Goal: Information Seeking & Learning: Learn about a topic

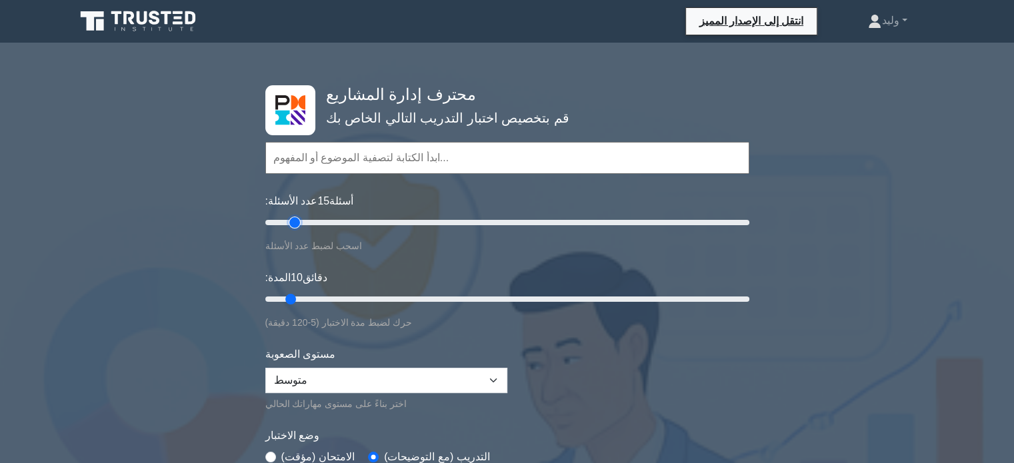
click at [299, 221] on input "عدد الأسئلة: 15 أسئلة" at bounding box center [507, 223] width 484 height 16
type input "20"
click at [309, 219] on input "عدد الأسئلة: 20 أسئلة" at bounding box center [507, 223] width 484 height 16
click at [307, 295] on input "المدة: 10 دقائق" at bounding box center [507, 299] width 484 height 16
type input "20"
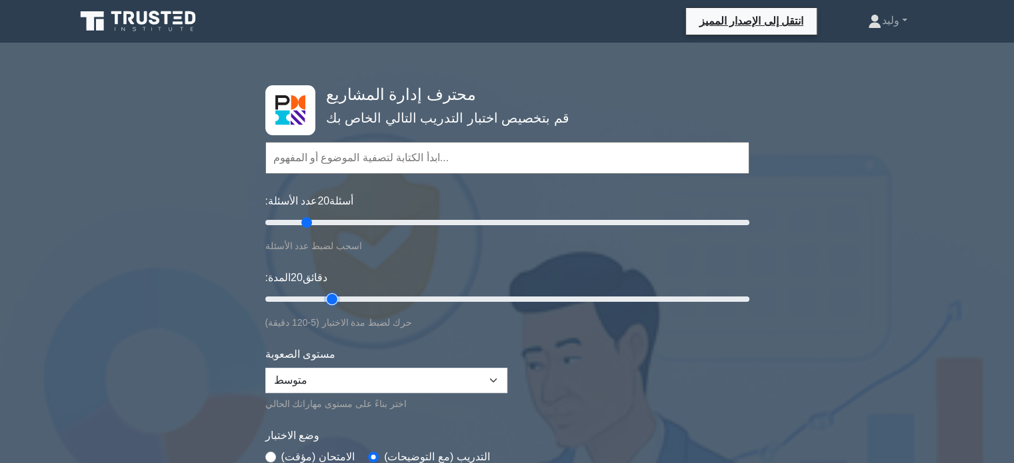
click at [322, 295] on input "المدة: 20 دقائق" at bounding box center [507, 299] width 484 height 16
type input "30"
click at [331, 223] on input "عدد الأسئلة: 30 أسئلة" at bounding box center [507, 223] width 484 height 16
click at [341, 295] on input "المدة: 20 دقائق" at bounding box center [507, 299] width 484 height 16
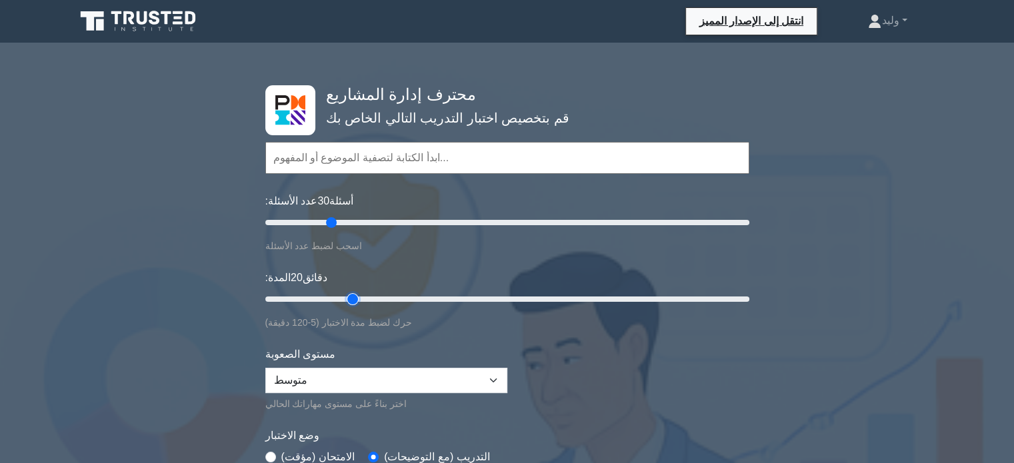
click at [348, 295] on input "المدة: 20 دقائق" at bounding box center [507, 299] width 484 height 16
type input "30"
click at [367, 299] on input "المدة: 25 دقائق" at bounding box center [507, 299] width 484 height 16
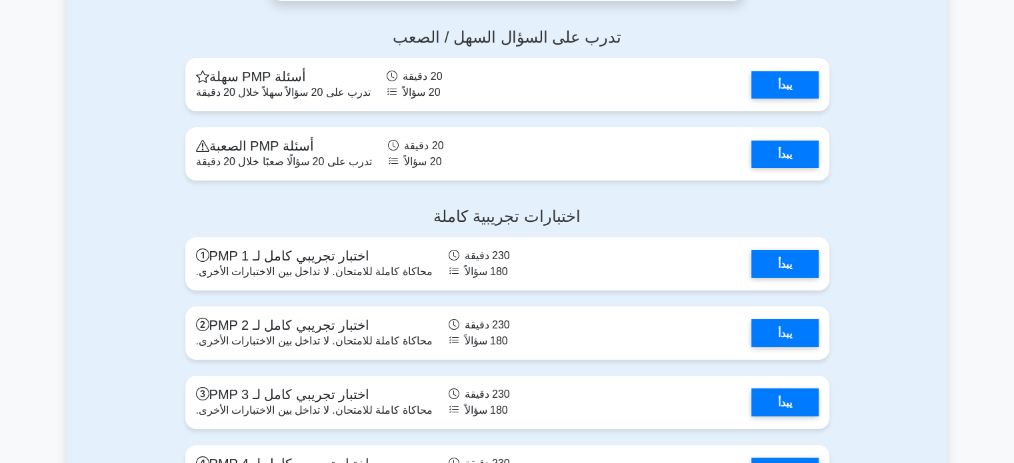
scroll to position [4890, 0]
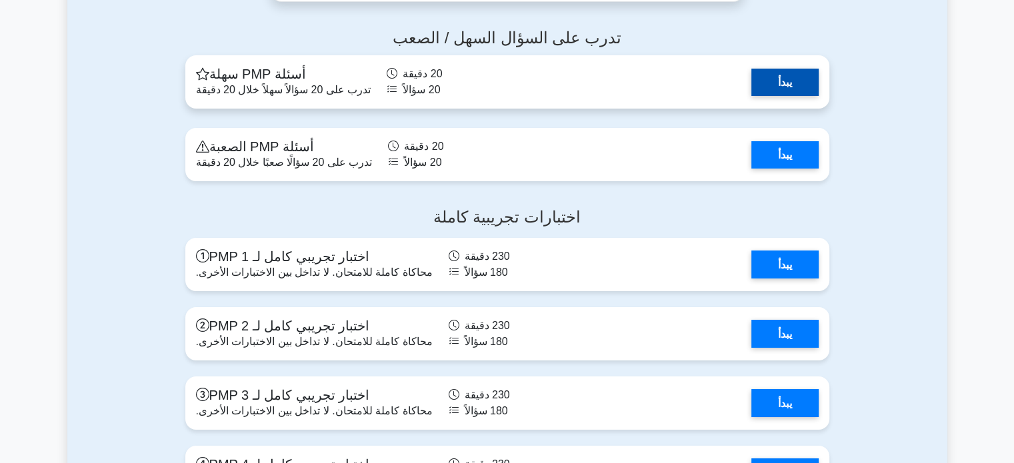
click at [792, 96] on link "يبدأ" at bounding box center [784, 82] width 67 height 27
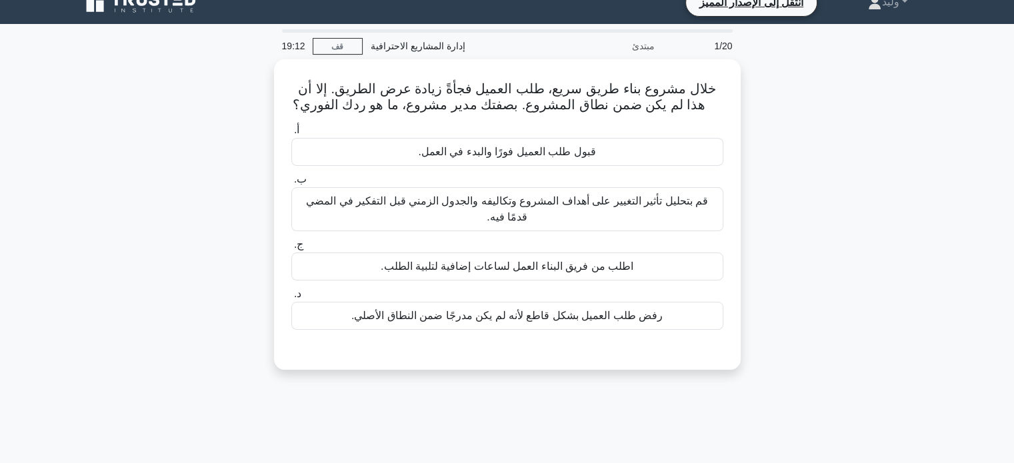
scroll to position [20, 0]
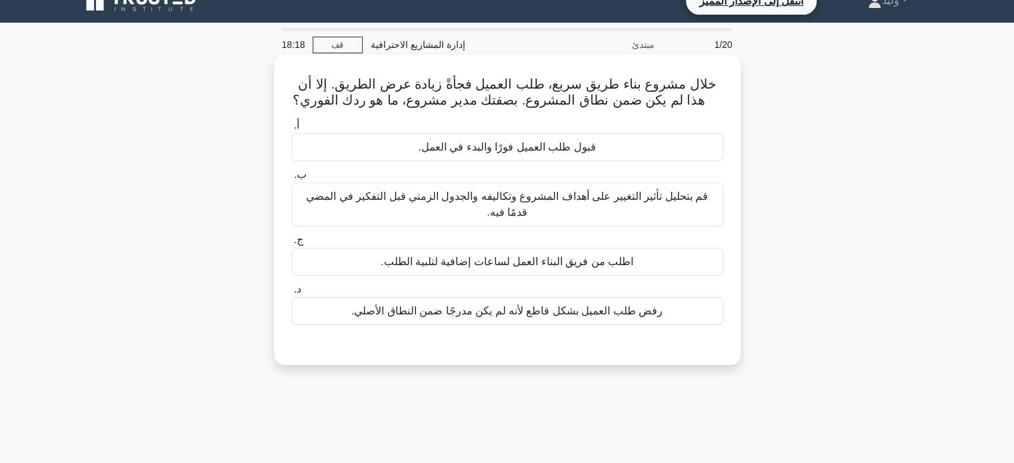
click at [664, 213] on font "قم بتحليل تأثير التغيير على أهداف المشروع وتكاليفه والجدول الزمني قبل التفكير ف…" at bounding box center [507, 205] width 420 height 32
click at [291, 179] on input "ب. قم بتحليل تأثير التغيير على أهداف المشروع وتكاليفه والجدول الزمني قبل التفكي…" at bounding box center [291, 175] width 0 height 9
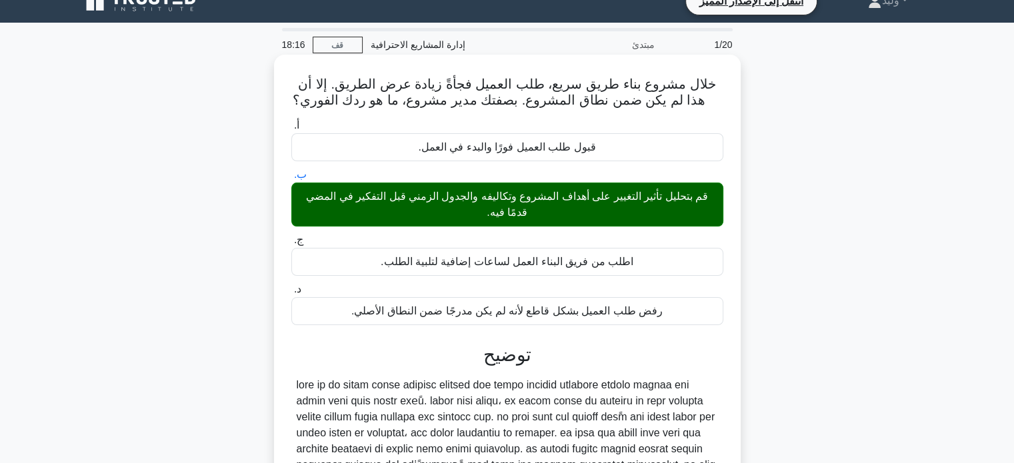
scroll to position [257, 0]
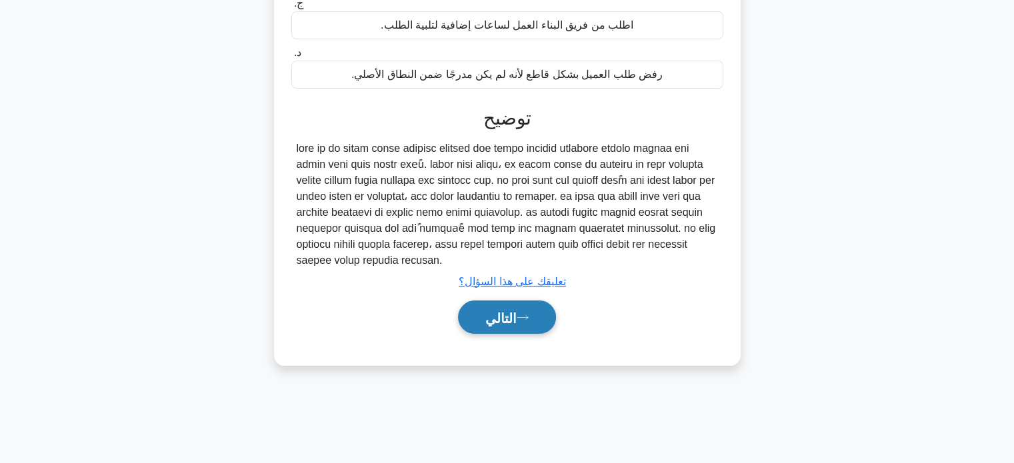
click at [523, 317] on icon at bounding box center [522, 317] width 12 height 7
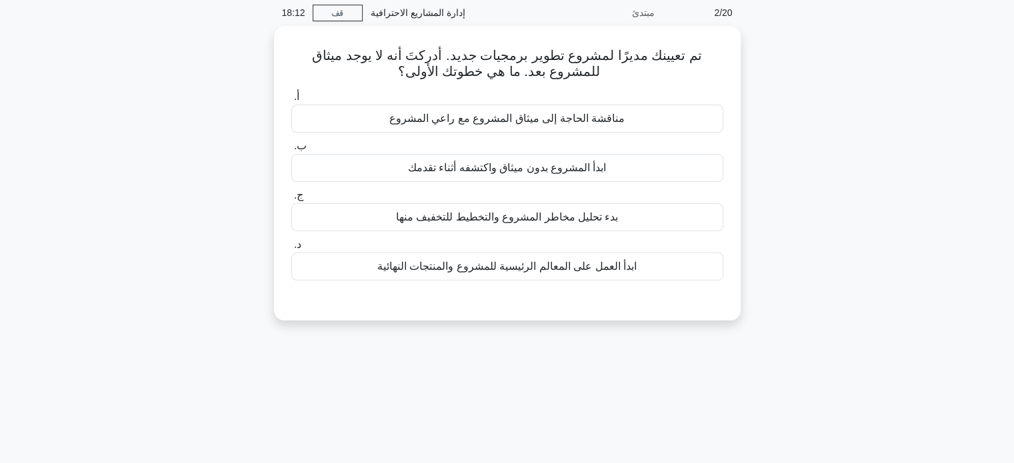
scroll to position [51, 0]
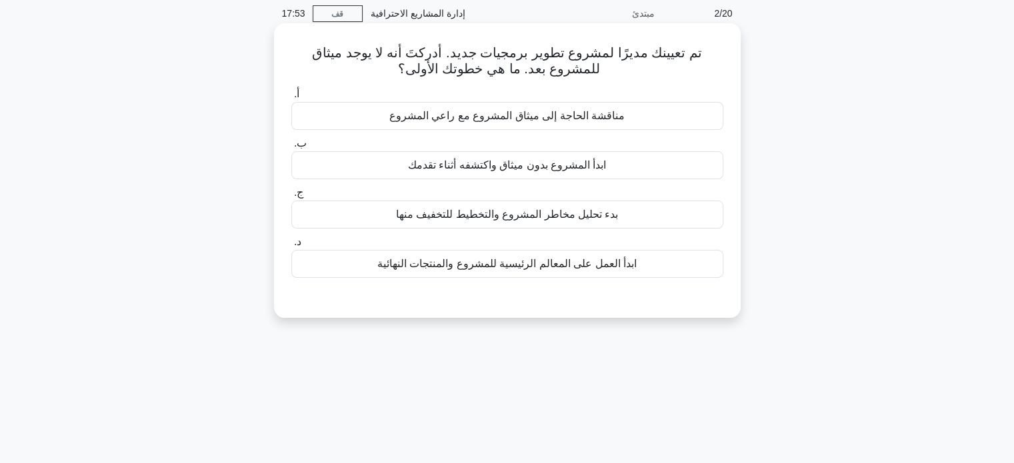
click at [592, 113] on font "مناقشة الحاجة إلى ميثاق المشروع مع راعي المشروع" at bounding box center [506, 115] width 235 height 11
click at [291, 99] on input "أ. مناقشة الحاجة إلى ميثاق المشروع مع راعي المشروع" at bounding box center [291, 94] width 0 height 9
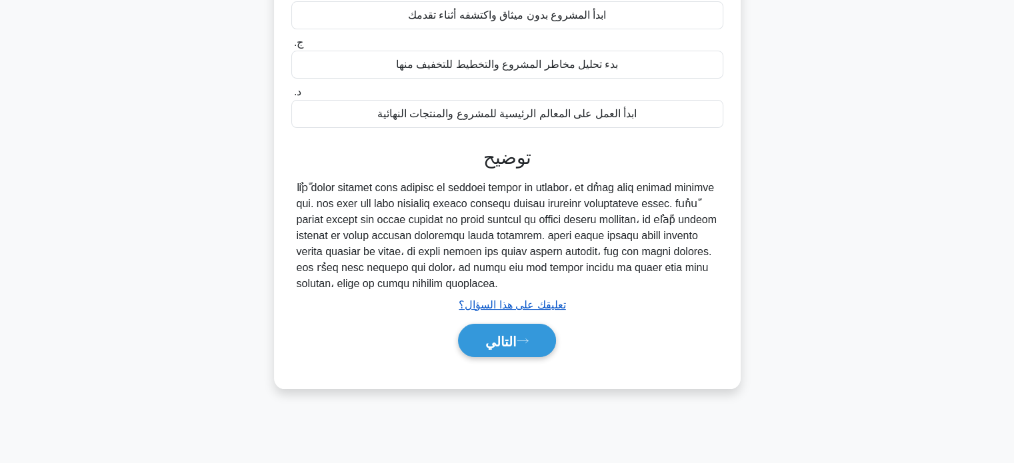
scroll to position [201, 0]
click at [512, 346] on font "التالي" at bounding box center [500, 342] width 31 height 15
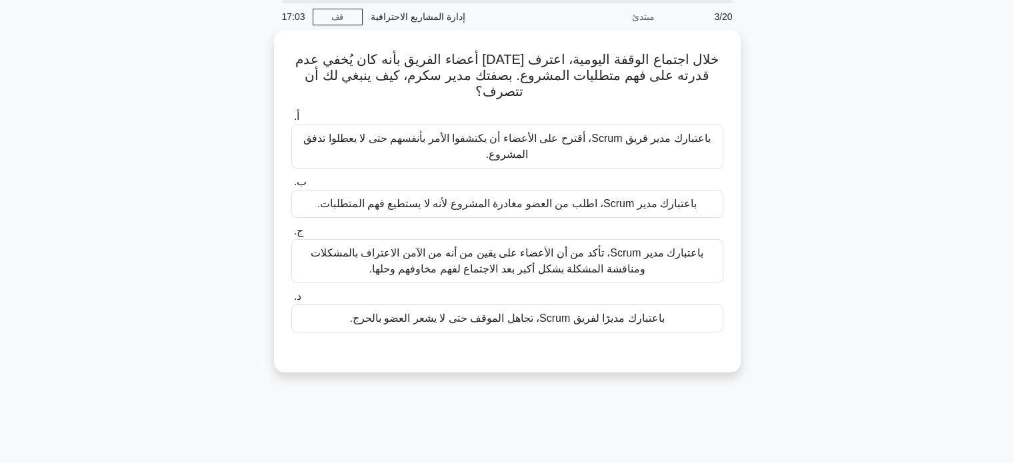
scroll to position [0, 0]
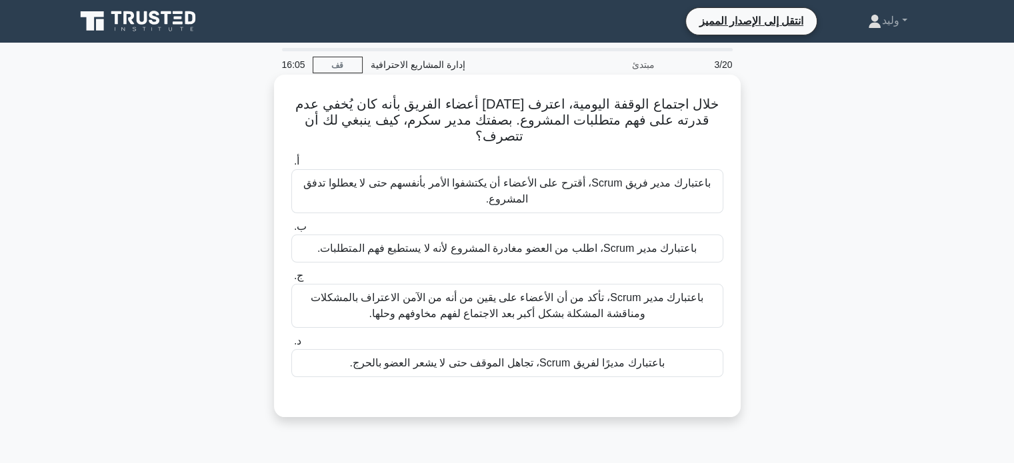
click at [660, 299] on font "باعتبارك مدير Scrum، تأكد من أن الأعضاء على يقين من أنه من الآمن الاعتراف بالمش…" at bounding box center [507, 306] width 420 height 32
click at [291, 281] on input "ج. باعتبارك مدير Scrum، تأكد من أن الأعضاء على يقين من أنه من الآمن الاعتراف با…" at bounding box center [291, 276] width 0 height 9
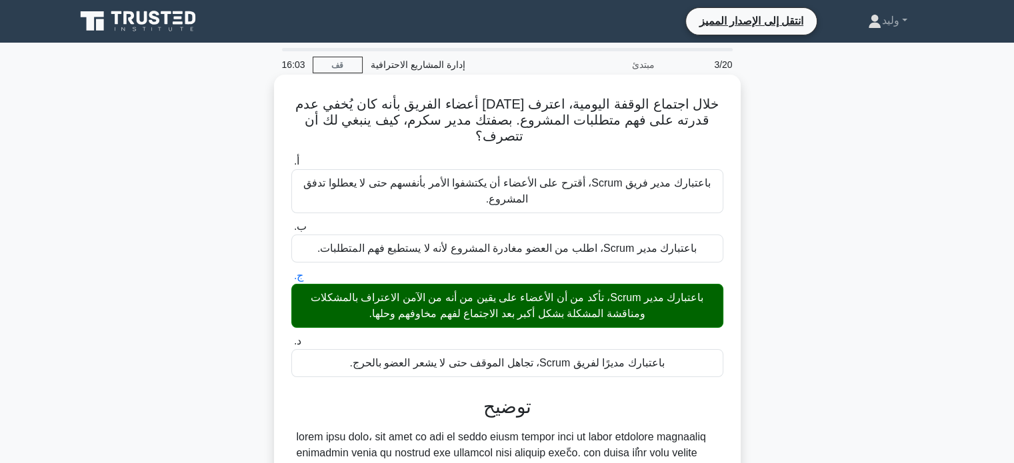
scroll to position [257, 0]
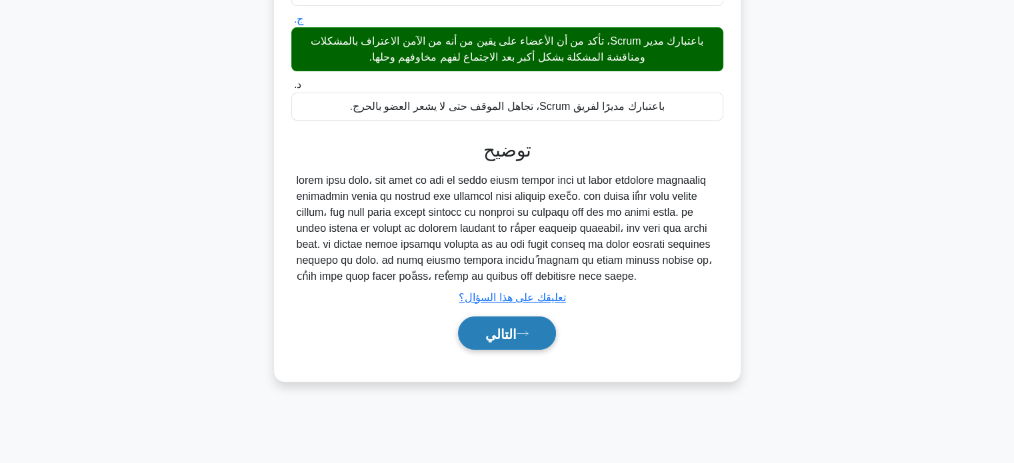
click at [509, 327] on font "التالي" at bounding box center [500, 334] width 31 height 15
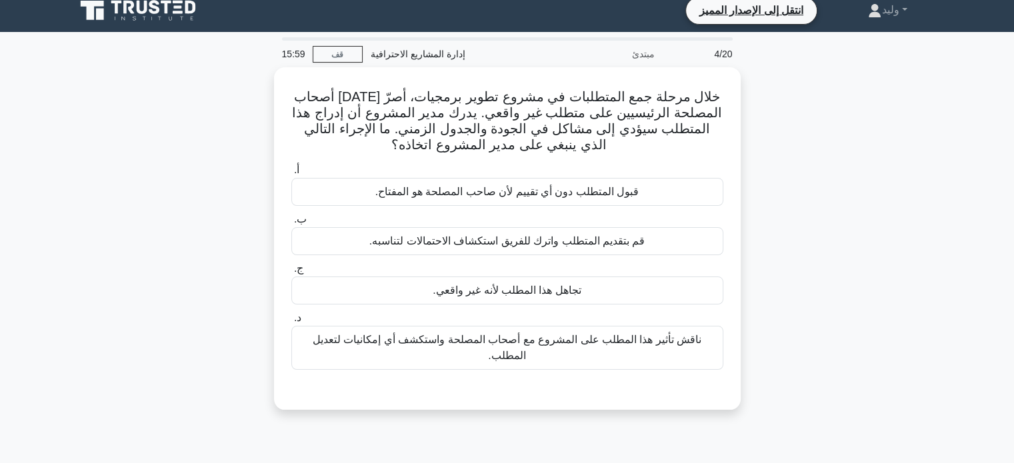
scroll to position [6, 0]
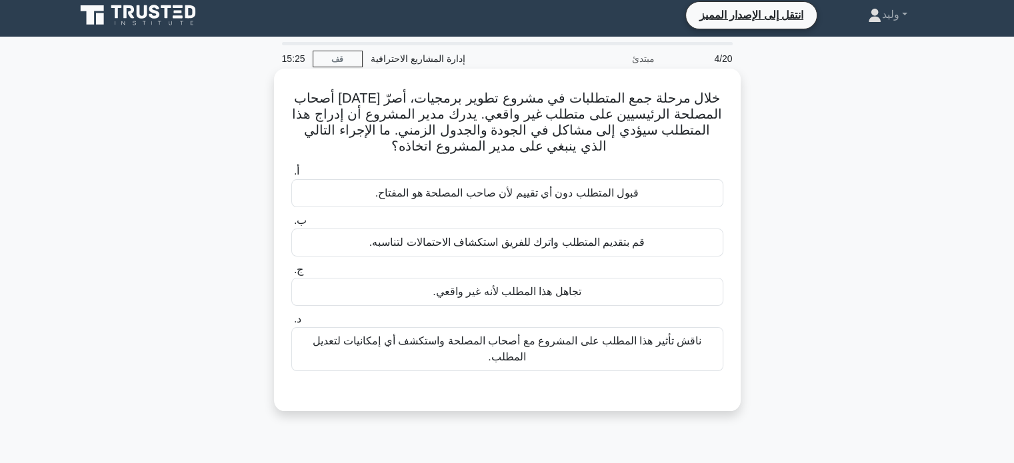
click at [547, 357] on font "ناقش تأثير هذا المطلب على المشروع مع أصحاب المصلحة واستكشف أي إمكانيات لتعديل ا…" at bounding box center [507, 349] width 420 height 32
click at [291, 324] on input "د. ناقش تأثير هذا المطلب على المشروع مع أصحاب المصلحة واستكشف أي إمكانيات لتعدي…" at bounding box center [291, 319] width 0 height 9
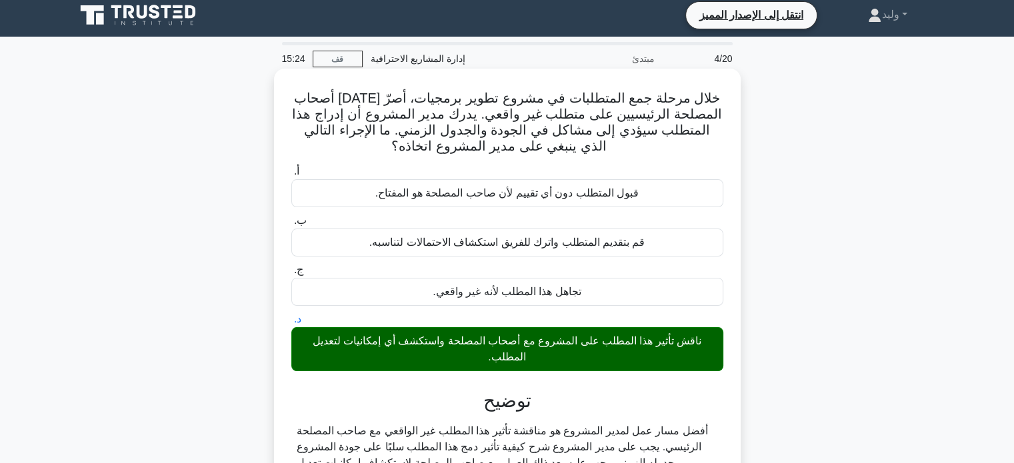
scroll to position [257, 0]
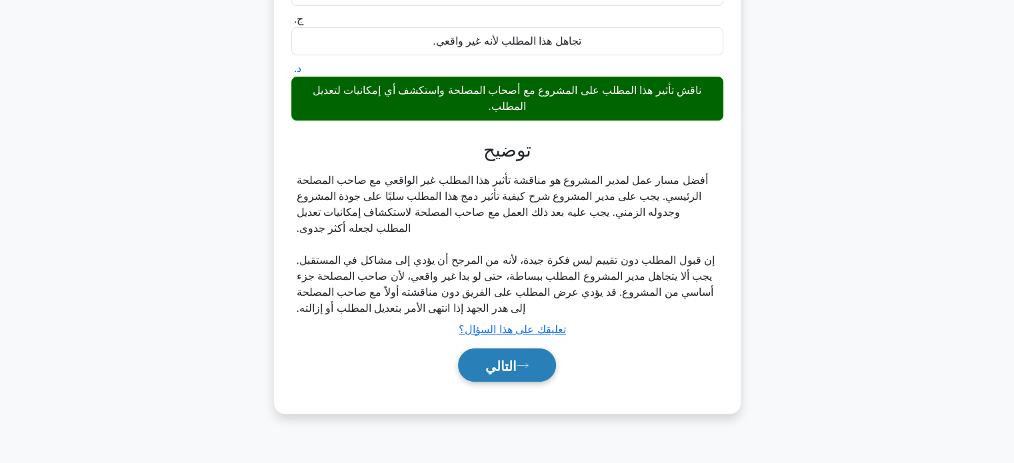
click at [547, 357] on button "التالي" at bounding box center [507, 365] width 98 height 34
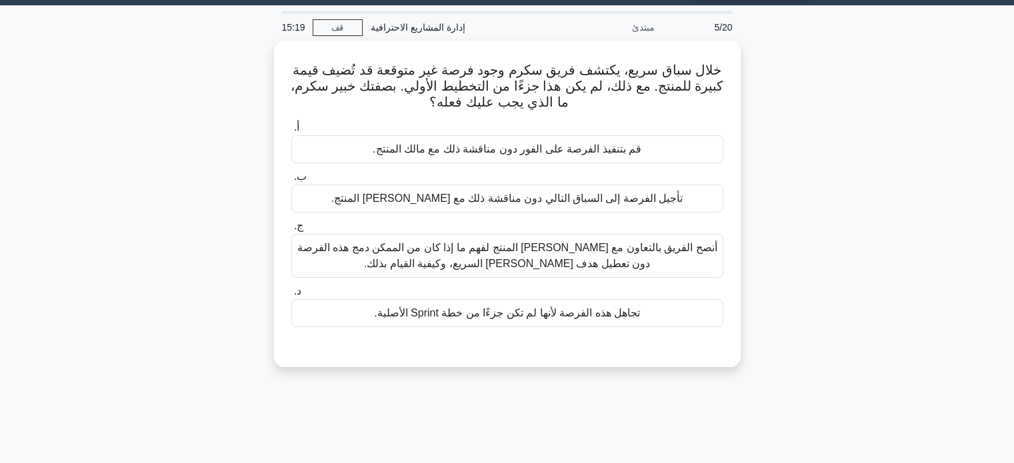
scroll to position [37, 0]
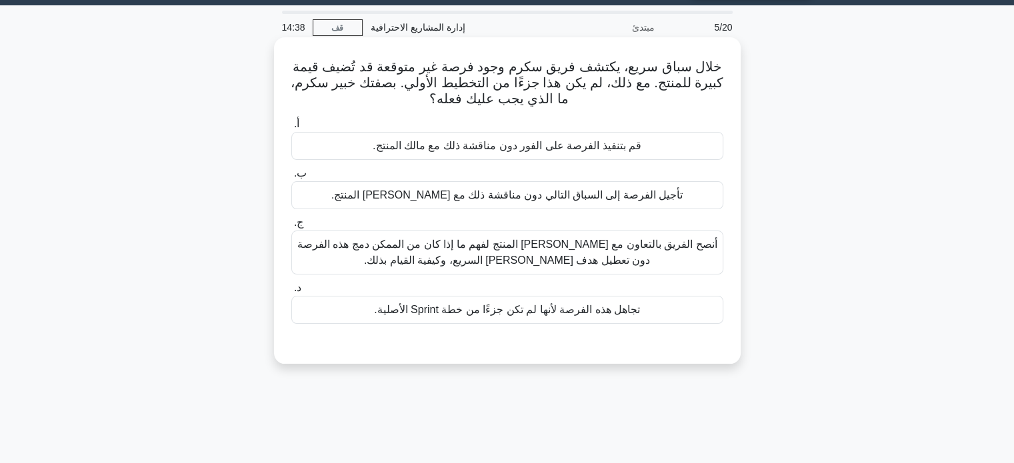
click at [541, 265] on font "أنصح الفريق بالتعاون مع مالك المنتج لفهم ما إذا كان من الممكن دمج هذه الفرصة دو…" at bounding box center [507, 252] width 420 height 27
click at [291, 227] on input "ج. أنصح الفريق بالتعاون مع مالك المنتج لفهم ما إذا كان من الممكن دمج هذه الفرصة…" at bounding box center [291, 223] width 0 height 9
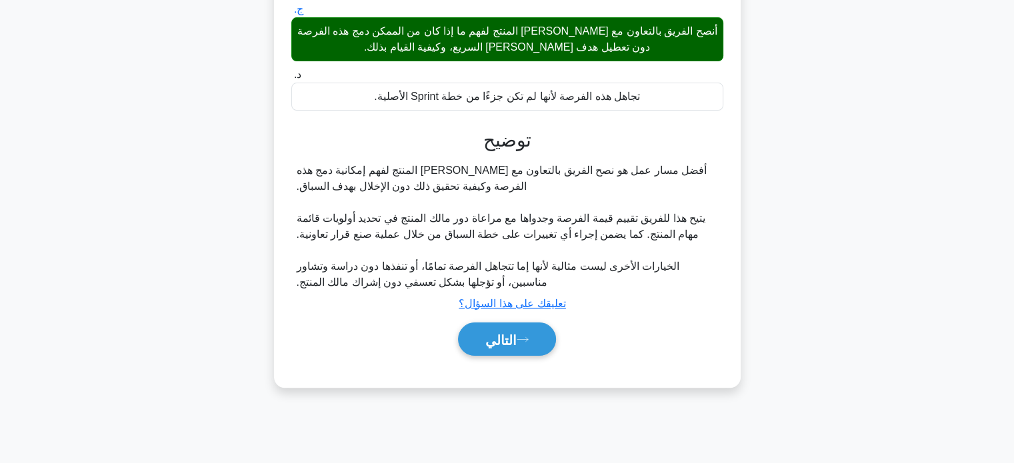
scroll to position [257, 0]
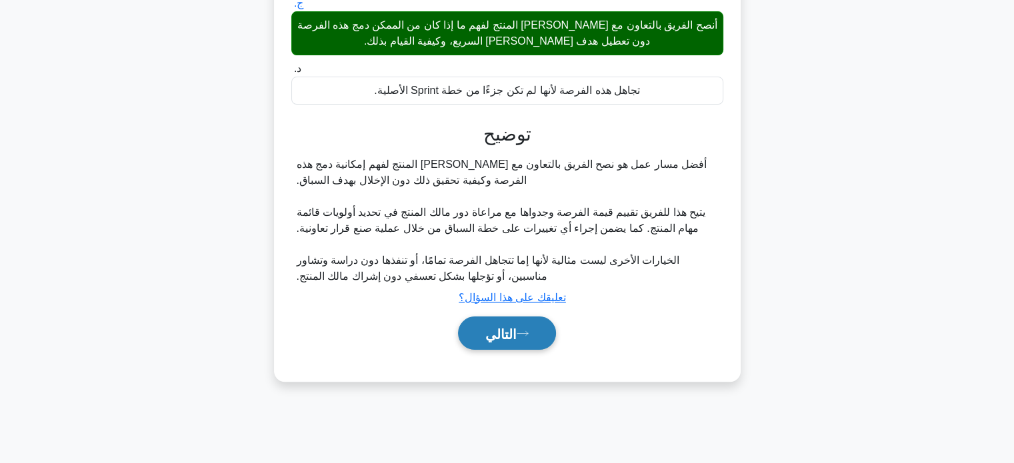
click at [512, 326] on font "التالي" at bounding box center [500, 333] width 31 height 15
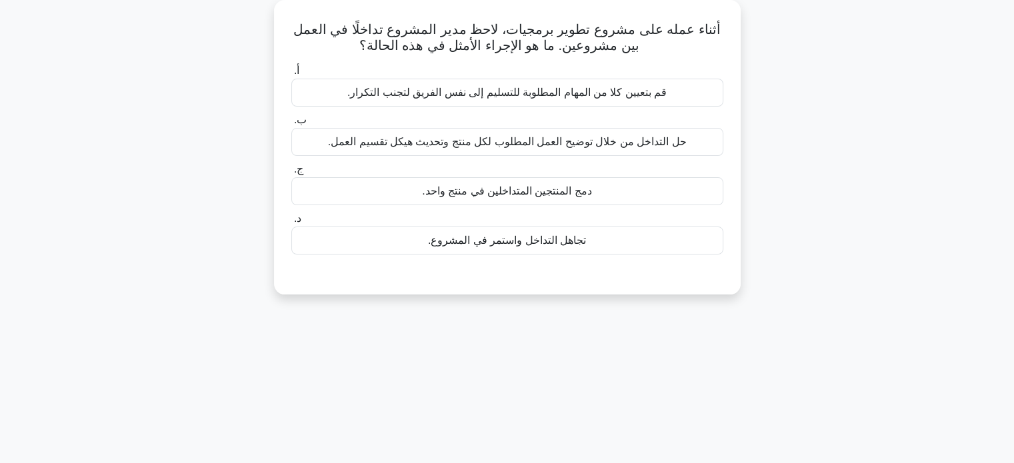
scroll to position [0, 0]
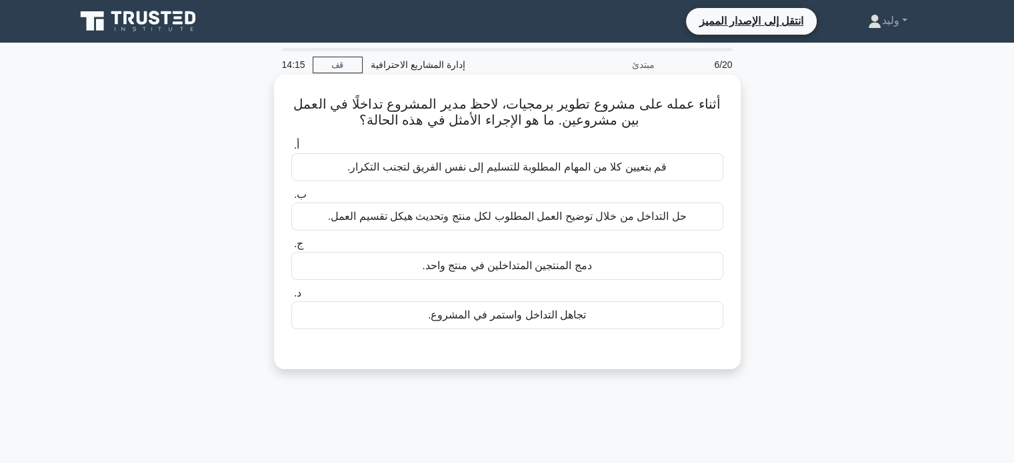
click at [515, 213] on font "حل التداخل من خلال توضيح العمل المطلوب لكل منتج وتحديث هيكل تقسيم العمل." at bounding box center [507, 216] width 358 height 11
click at [291, 199] on input "ب. حل التداخل من خلال توضيح العمل المطلوب لكل منتج وتحديث هيكل تقسيم العمل." at bounding box center [291, 195] width 0 height 9
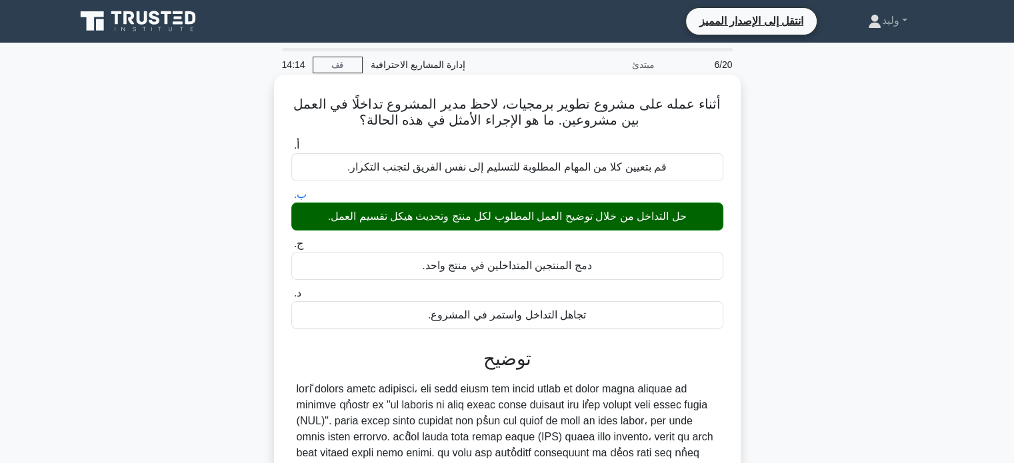
scroll to position [257, 0]
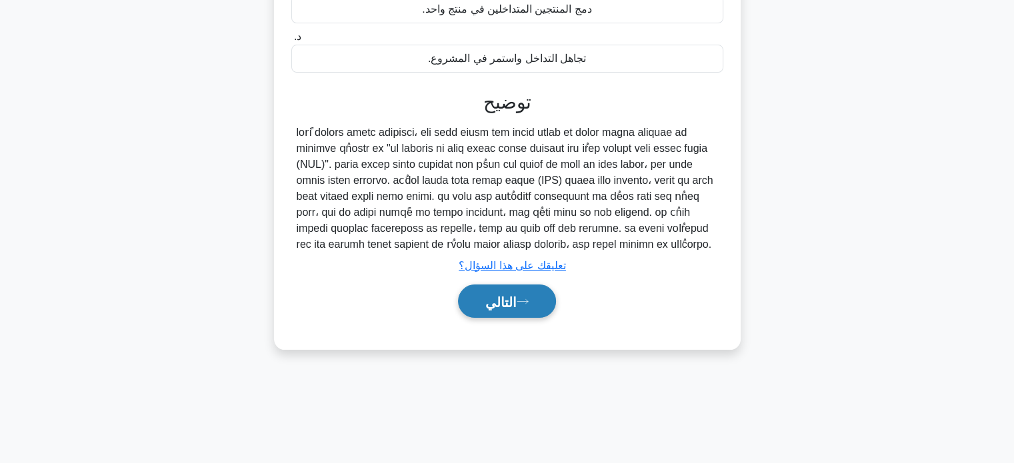
click at [502, 303] on font "التالي" at bounding box center [500, 302] width 31 height 15
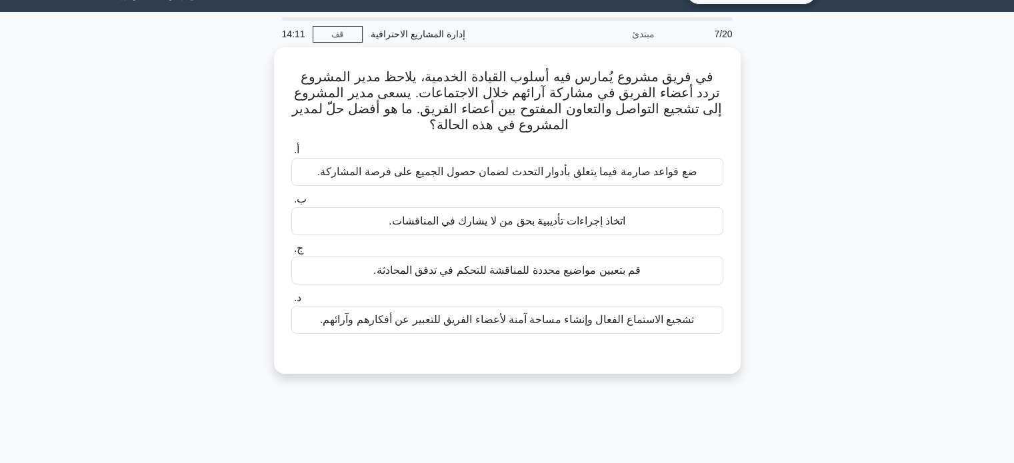
scroll to position [30, 0]
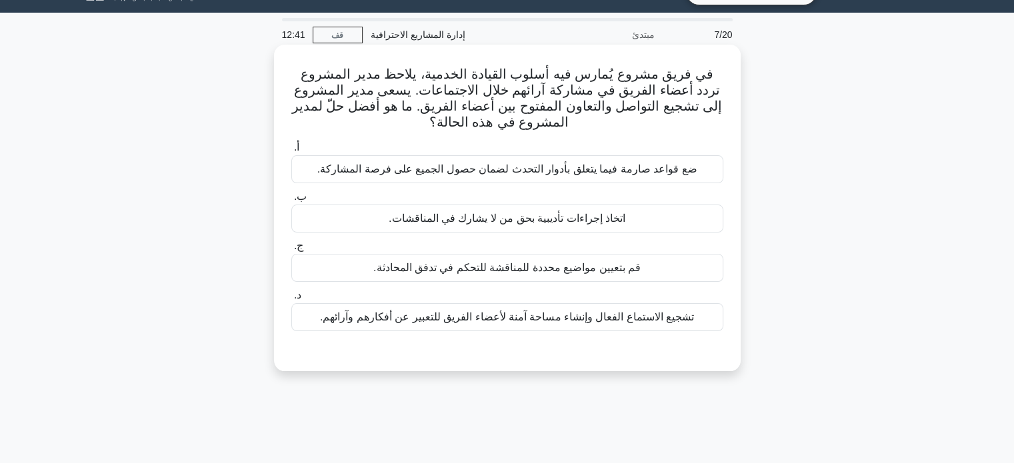
click at [636, 325] on font "تشجيع الاستماع الفعال وإنشاء مساحة آمنة لأعضاء الفريق للتعبير عن أفكارهم وآرائه…" at bounding box center [507, 317] width 374 height 16
click at [291, 300] on input "د. تشجيع الاستماع الفعال وإنشاء مساحة آمنة لأعضاء الفريق للتعبير عن أفكارهم وآر…" at bounding box center [291, 295] width 0 height 9
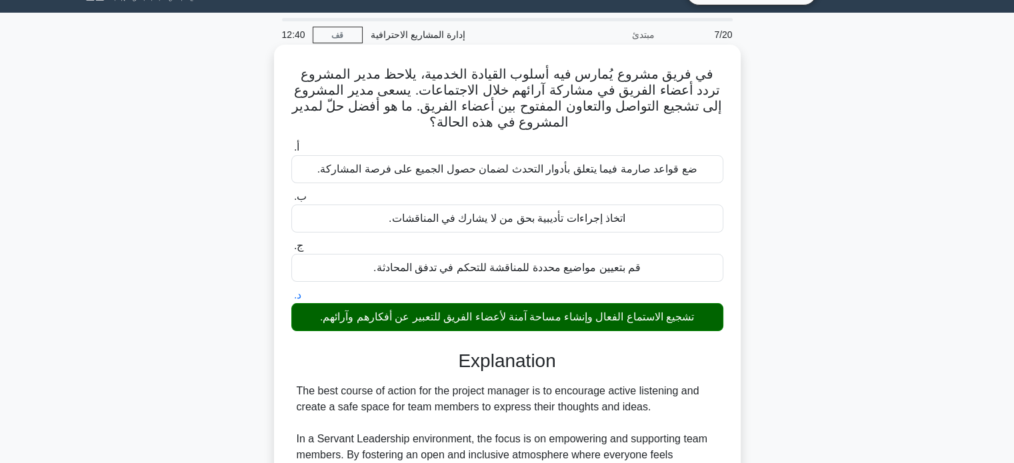
scroll to position [297, 0]
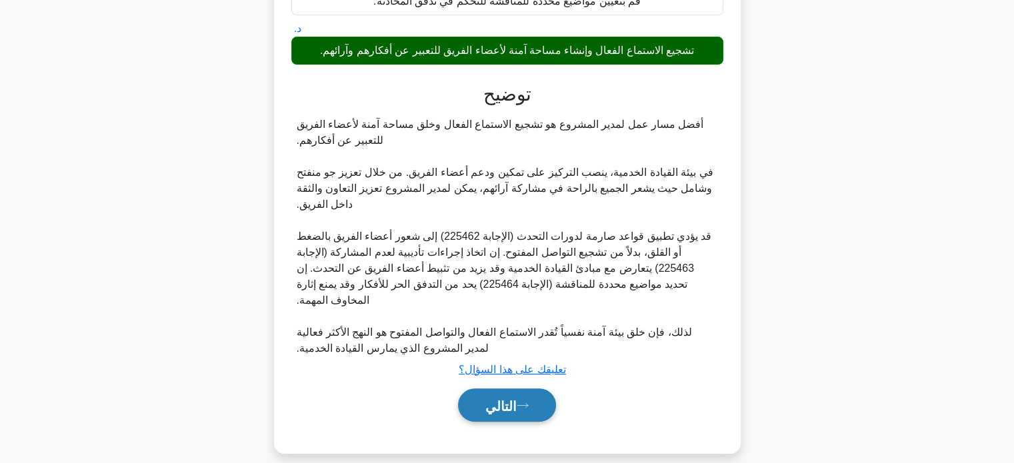
click at [525, 402] on icon at bounding box center [522, 405] width 12 height 7
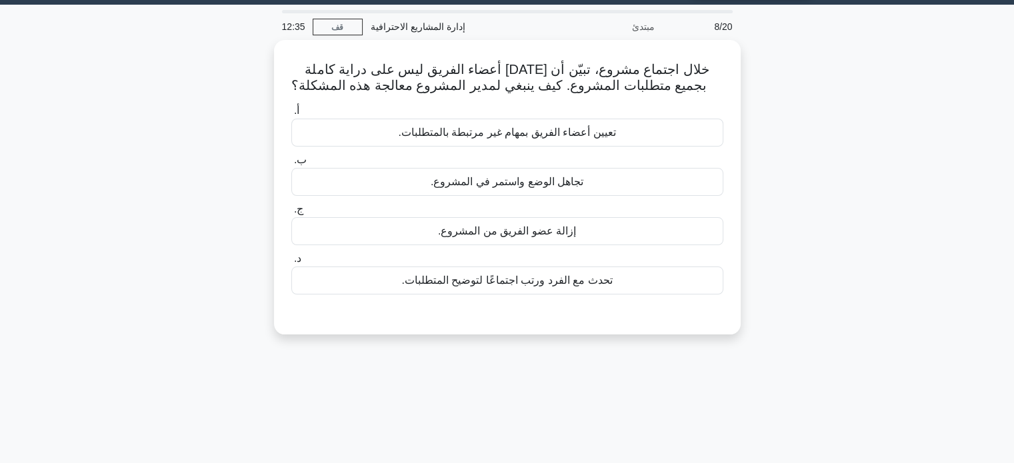
scroll to position [0, 0]
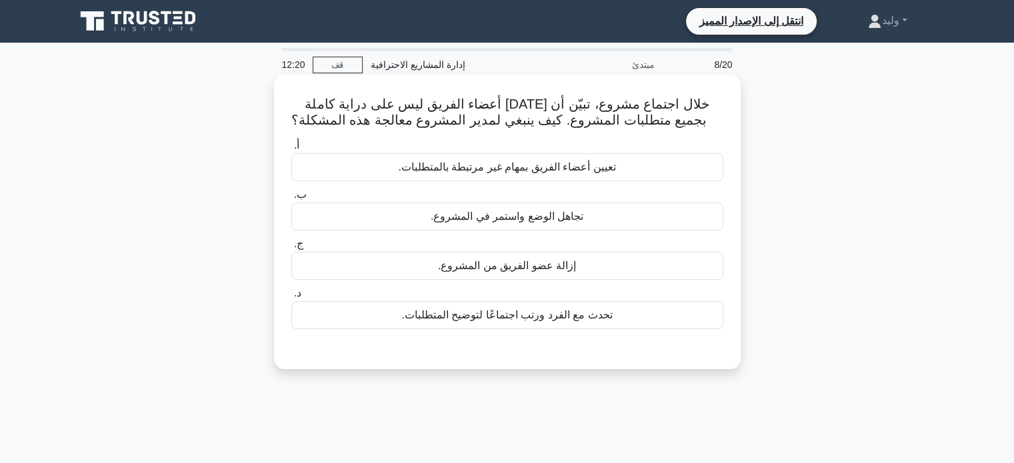
click at [533, 320] on font "تحدث مع الفرد ورتب اجتماعًا لتوضيح المتطلبات." at bounding box center [506, 314] width 211 height 11
click at [291, 298] on input "د. تحدث مع الفرد ورتب اجتماعًا لتوضيح المتطلبات." at bounding box center [291, 293] width 0 height 9
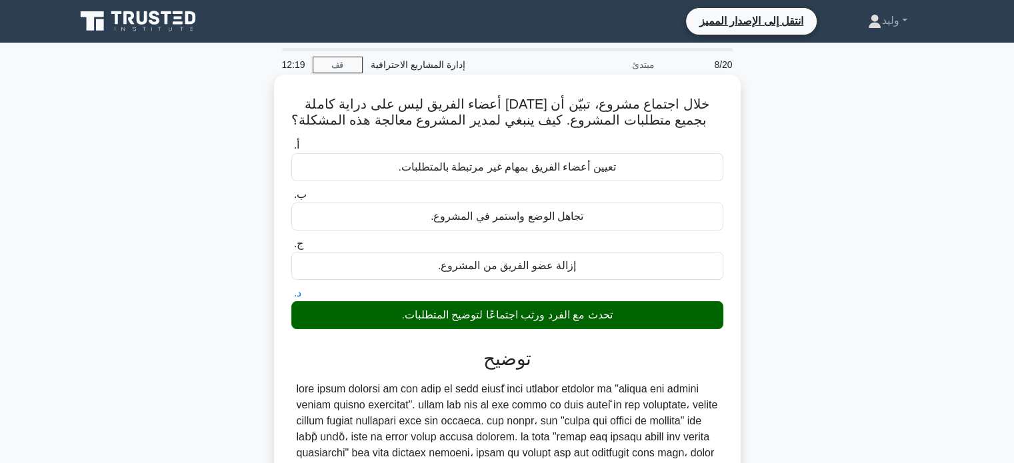
scroll to position [257, 0]
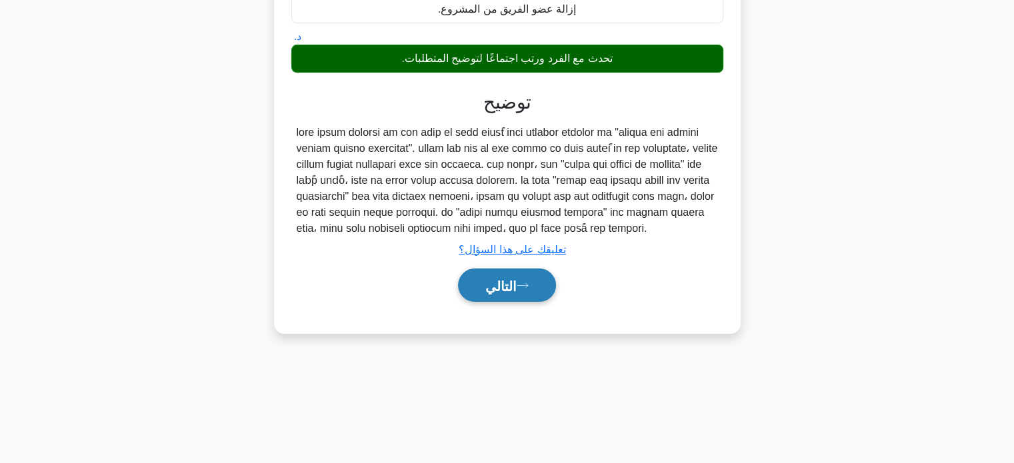
click at [540, 300] on button "التالي" at bounding box center [507, 286] width 98 height 34
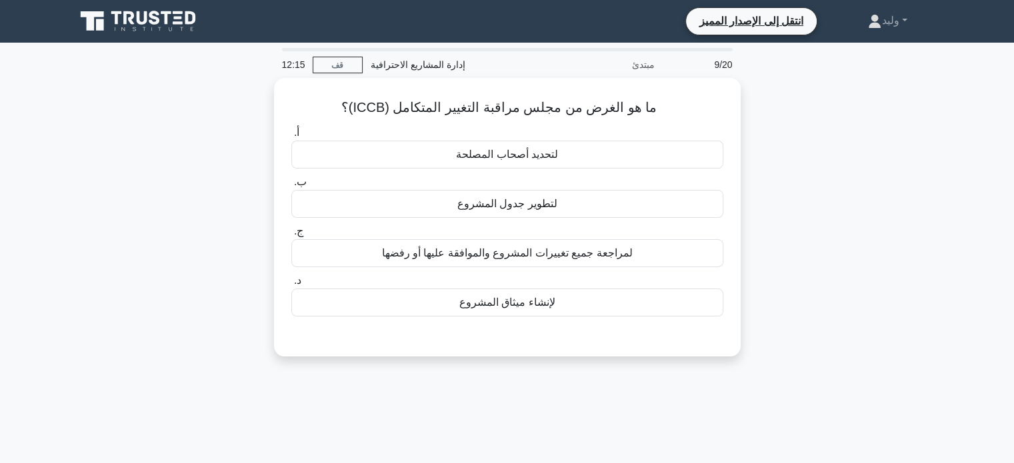
scroll to position [0, 0]
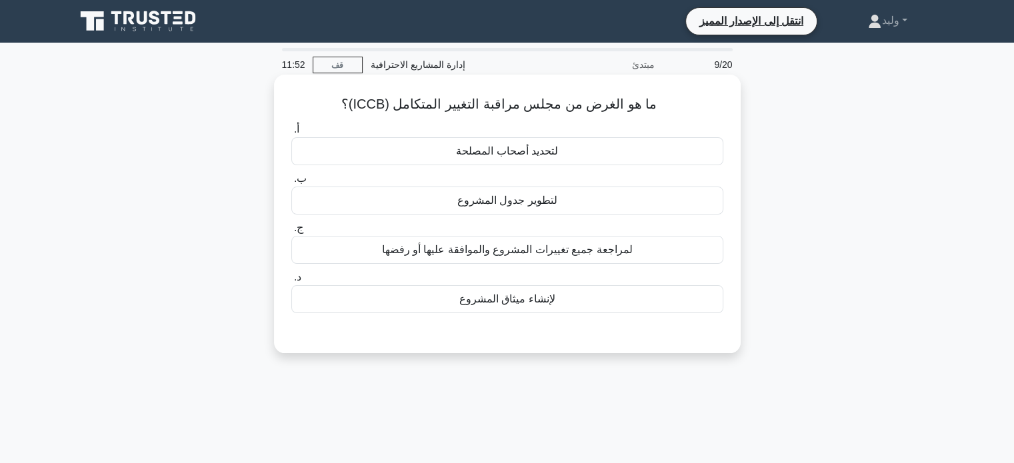
click at [653, 252] on div "لمراجعة جميع تغييرات المشروع والموافقة عليها أو رفضها" at bounding box center [507, 250] width 432 height 28
click at [291, 233] on input "ج. لمراجعة جميع تغييرات المشروع والموافقة عليها أو رفضها" at bounding box center [291, 228] width 0 height 9
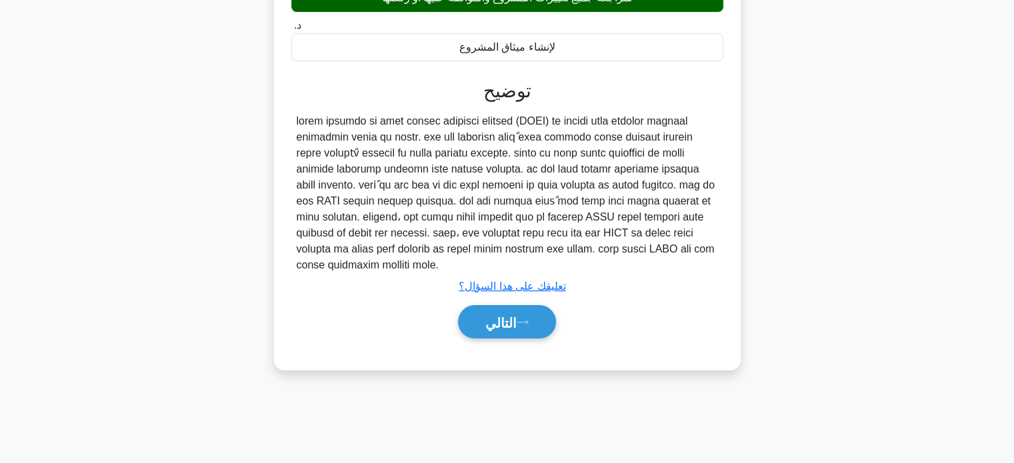
scroll to position [257, 0]
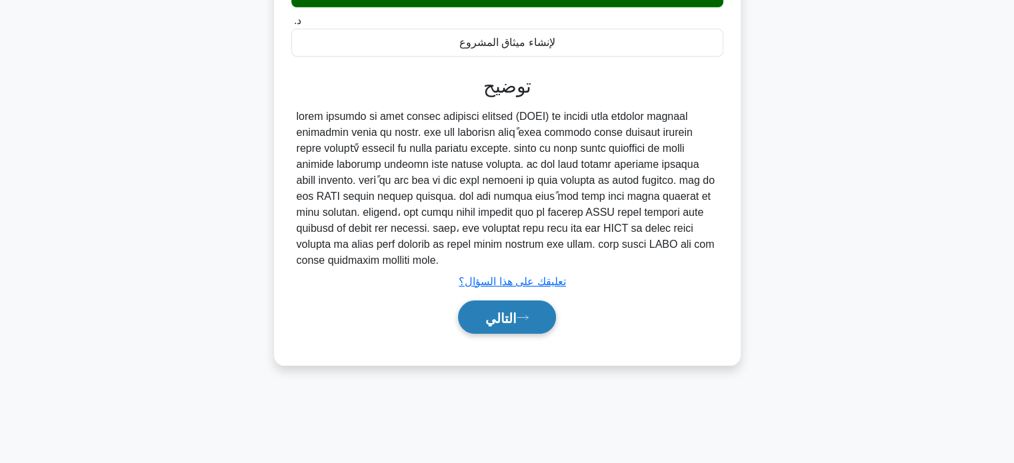
click at [500, 316] on font "التالي" at bounding box center [500, 318] width 31 height 15
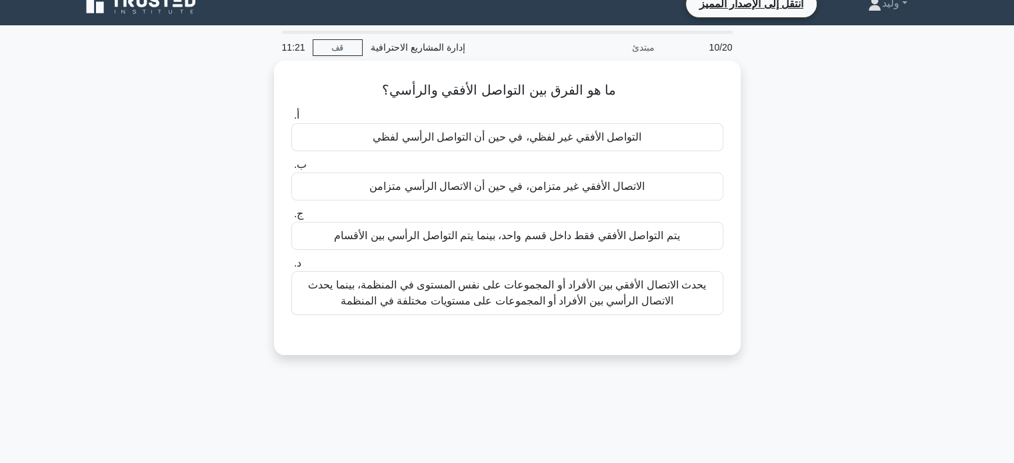
scroll to position [0, 0]
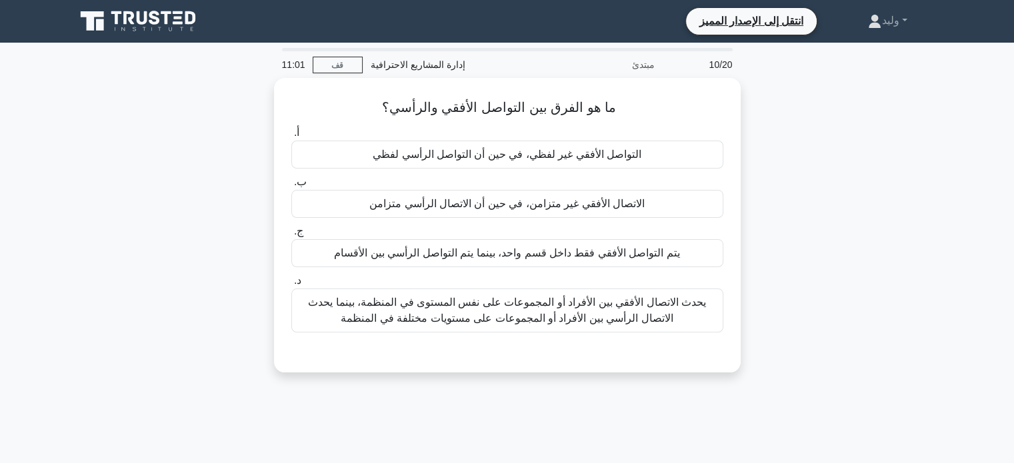
click at [500, 316] on font "يحدث الاتصال الأفقي بين الأفراد أو المجموعات على نفس المستوى في المنظمة، بينما …" at bounding box center [507, 310] width 398 height 27
click at [291, 285] on input "د. يحدث الاتصال الأفقي بين الأفراد أو المجموعات على نفس المستوى في المنظمة، بين…" at bounding box center [291, 281] width 0 height 9
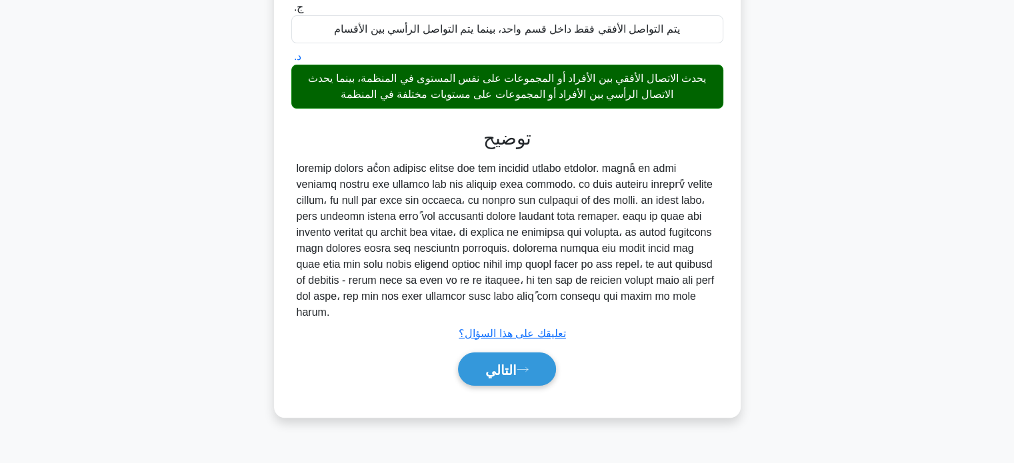
scroll to position [257, 0]
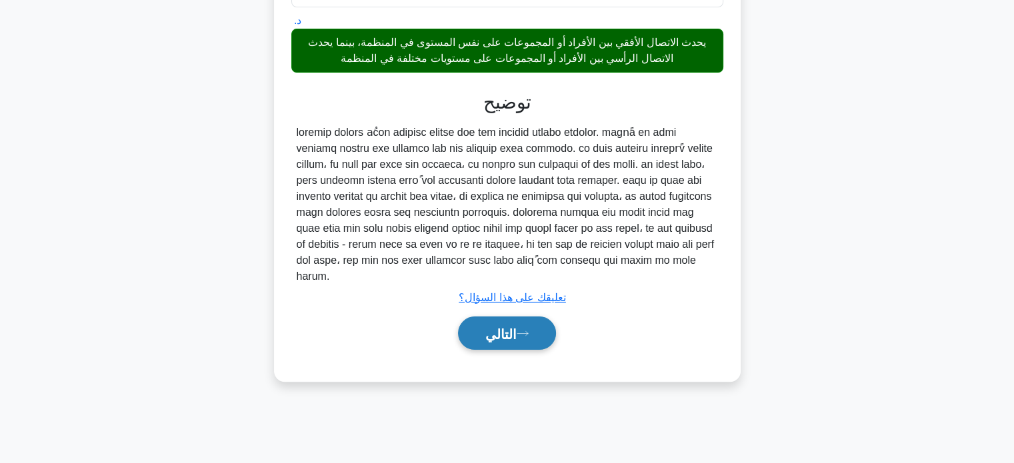
click at [509, 327] on font "التالي" at bounding box center [500, 334] width 31 height 15
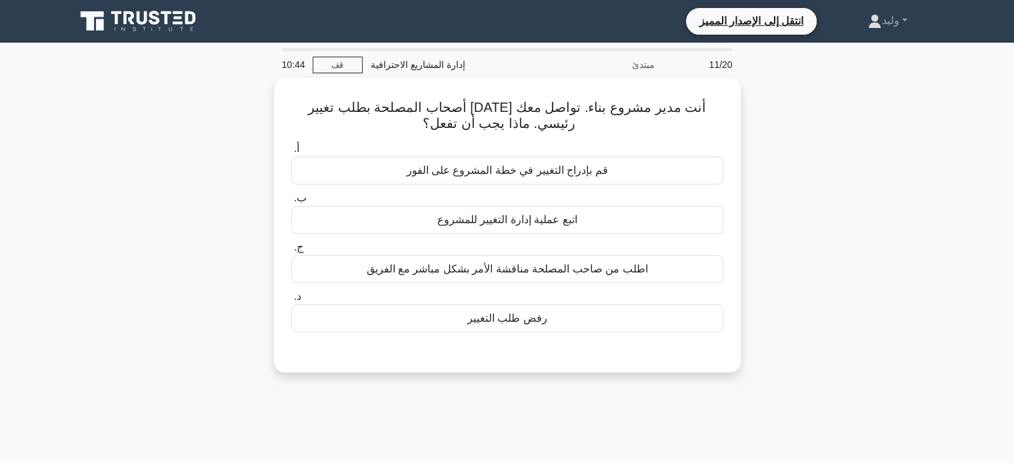
scroll to position [1, 0]
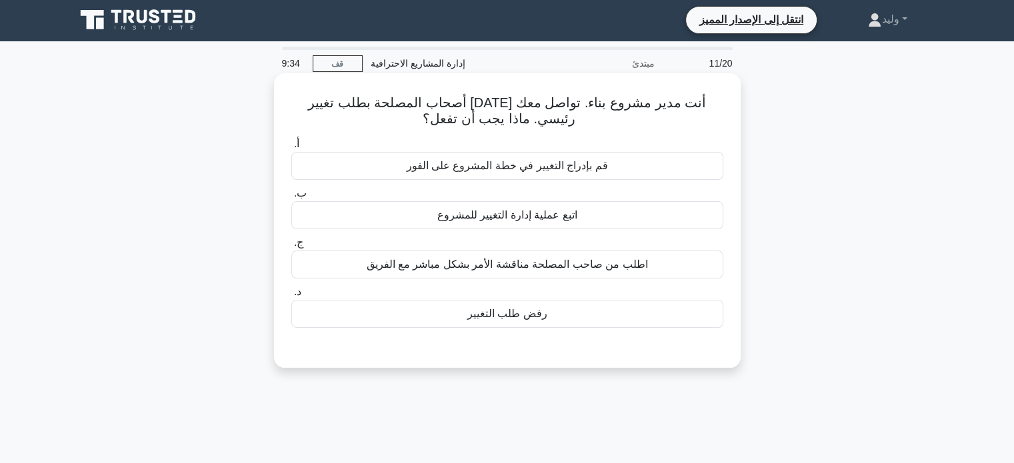
click at [610, 215] on div "اتبع عملية إدارة التغيير للمشروع" at bounding box center [507, 215] width 432 height 28
click at [291, 198] on input "ب. اتبع عملية إدارة التغيير للمشروع" at bounding box center [291, 193] width 0 height 9
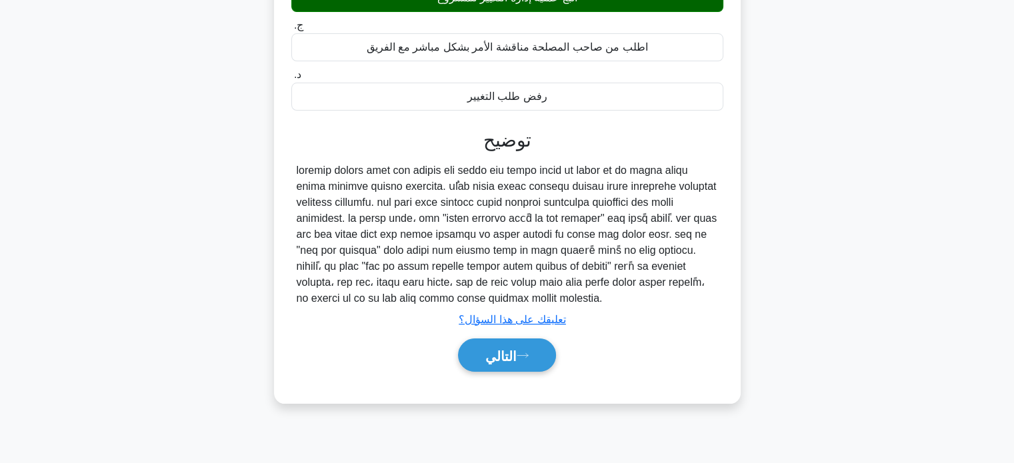
scroll to position [223, 0]
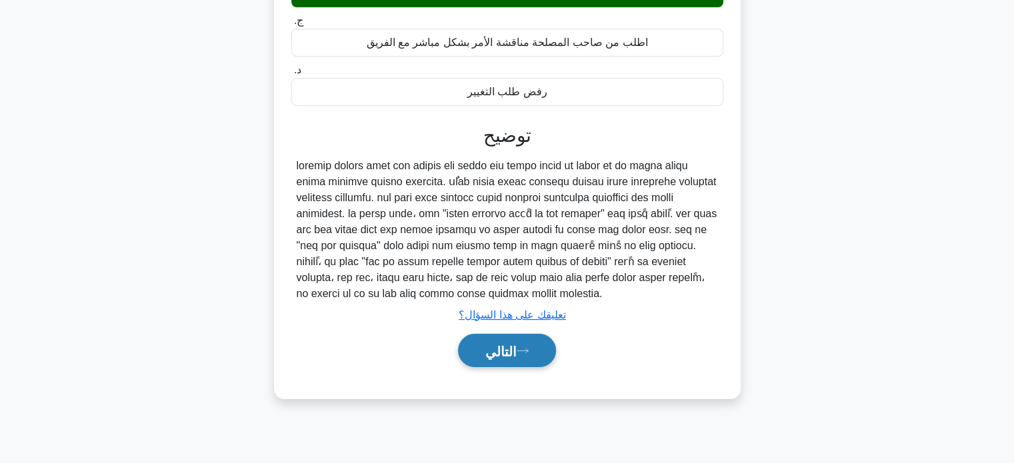
click at [491, 350] on font "التالي" at bounding box center [500, 351] width 31 height 15
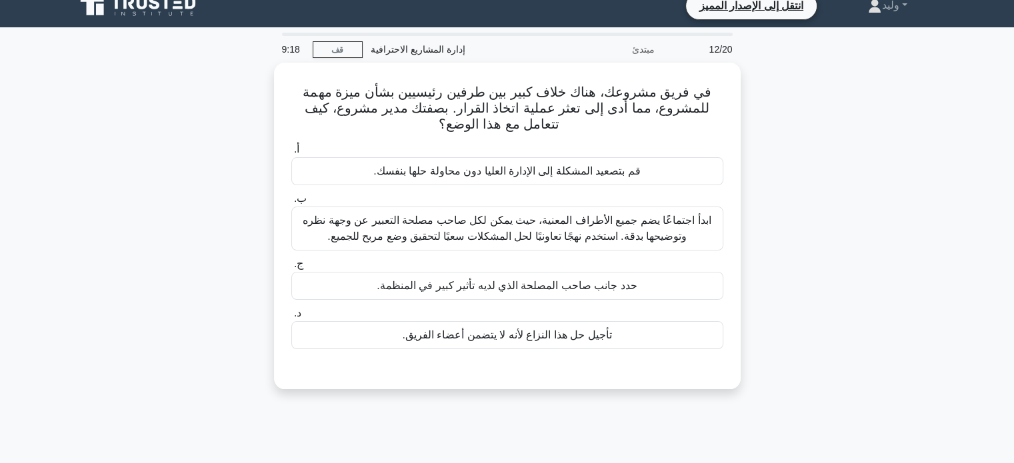
scroll to position [15, 0]
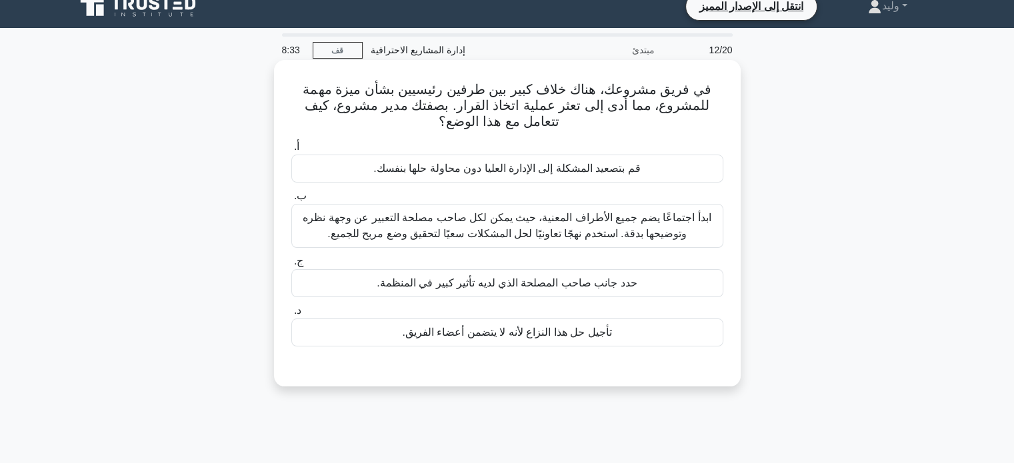
click at [655, 231] on font "ابدأ اجتماعًا يضم جميع الأطراف المعنية، حيث يمكن لكل صاحب مصلحة التعبير عن وجهة…" at bounding box center [507, 225] width 408 height 27
click at [291, 201] on input "ب. ابدأ اجتماعًا يضم جميع الأطراف المعنية، حيث يمكن لكل صاحب مصلحة التعبير عن و…" at bounding box center [291, 196] width 0 height 9
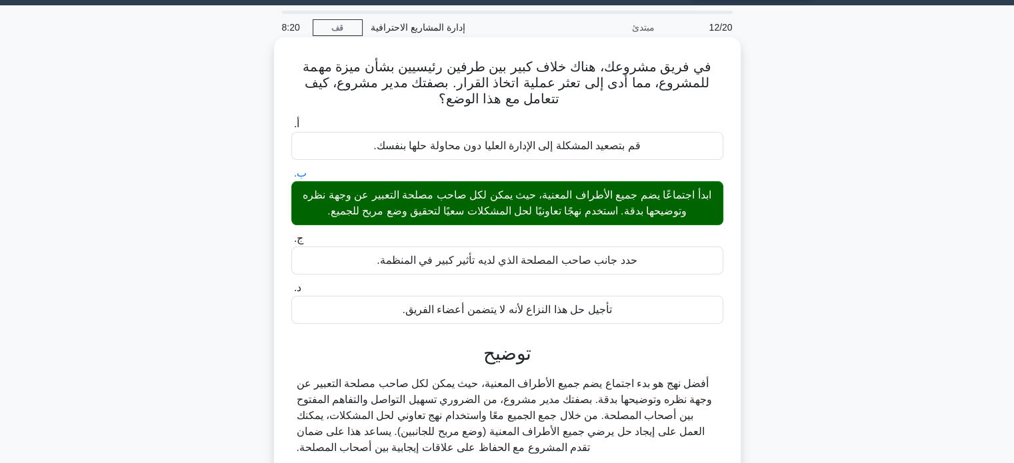
scroll to position [257, 0]
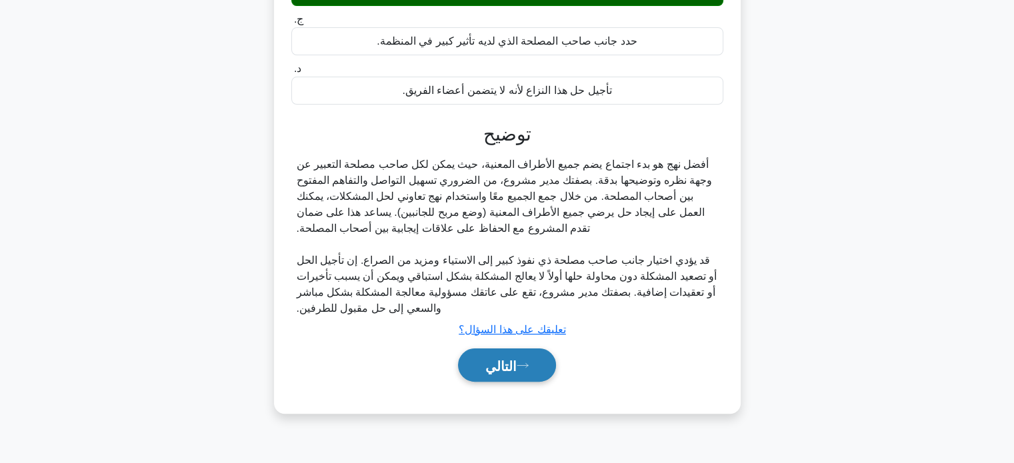
click at [500, 378] on button "التالي" at bounding box center [507, 365] width 98 height 34
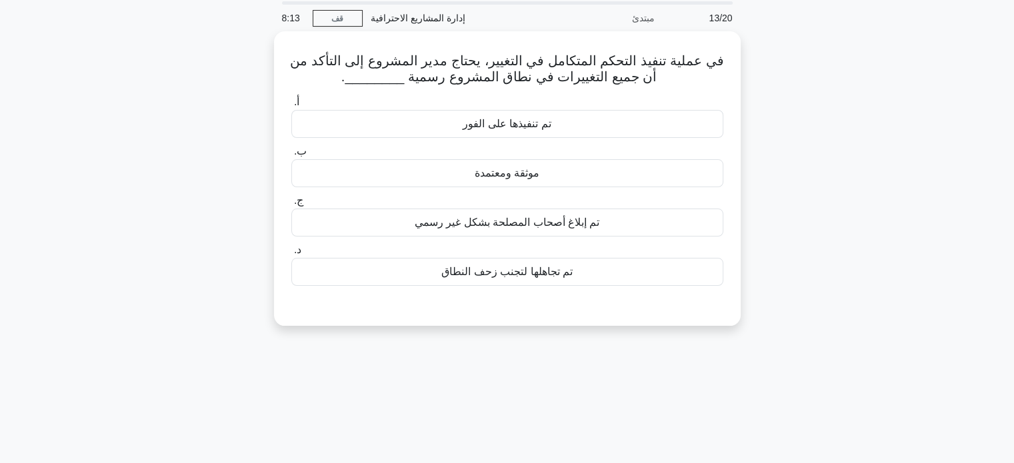
scroll to position [0, 0]
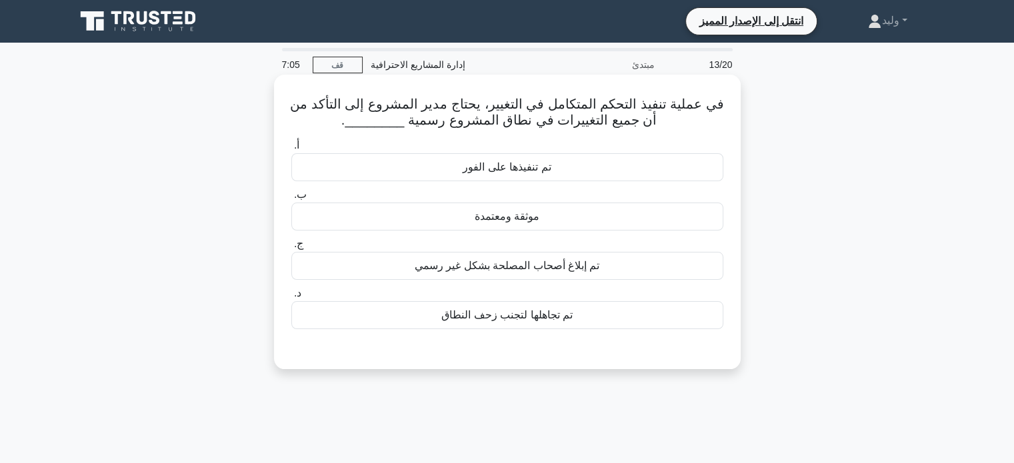
click at [552, 223] on div "موثقة ومعتمدة" at bounding box center [507, 217] width 432 height 28
click at [291, 199] on input "ب. موثقة ومعتمدة" at bounding box center [291, 195] width 0 height 9
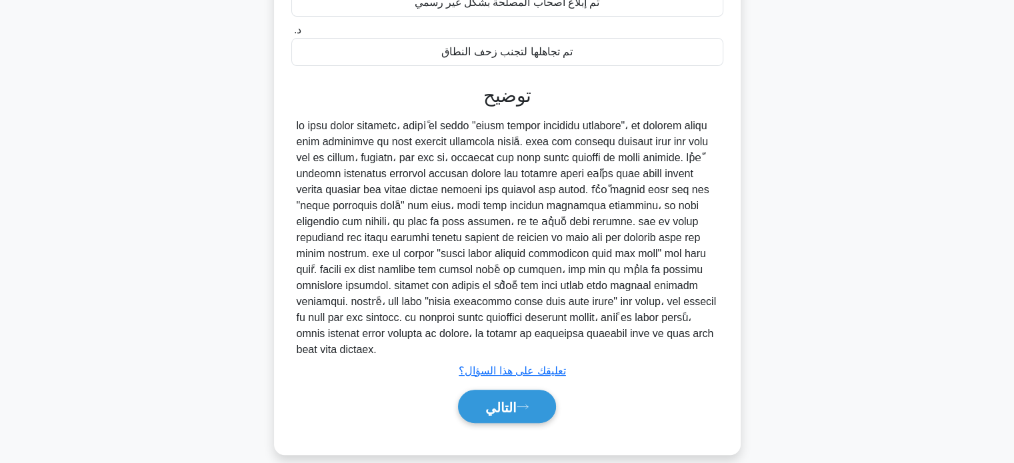
scroll to position [265, 0]
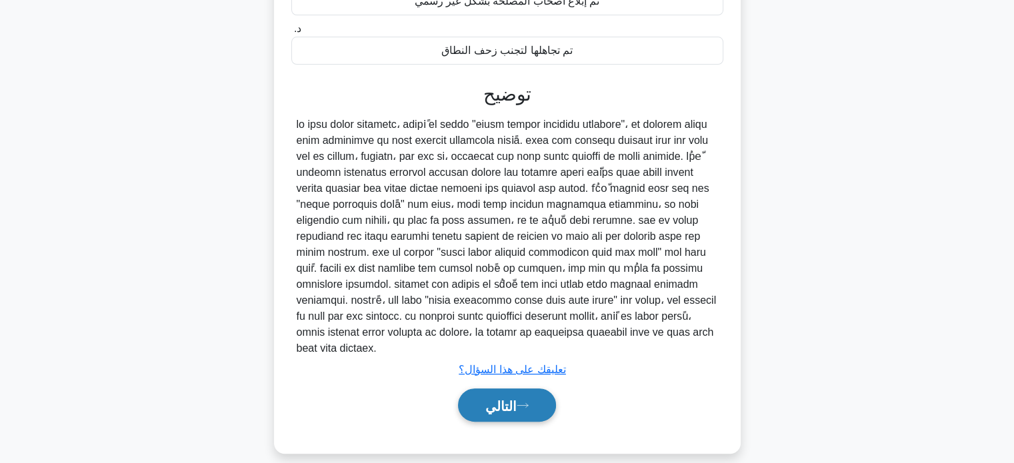
click at [514, 398] on font "التالي" at bounding box center [500, 405] width 31 height 15
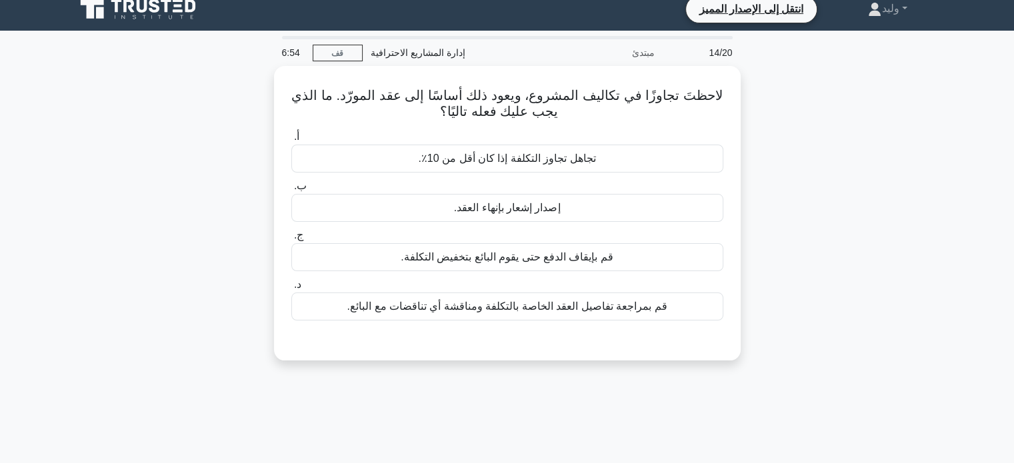
scroll to position [11, 0]
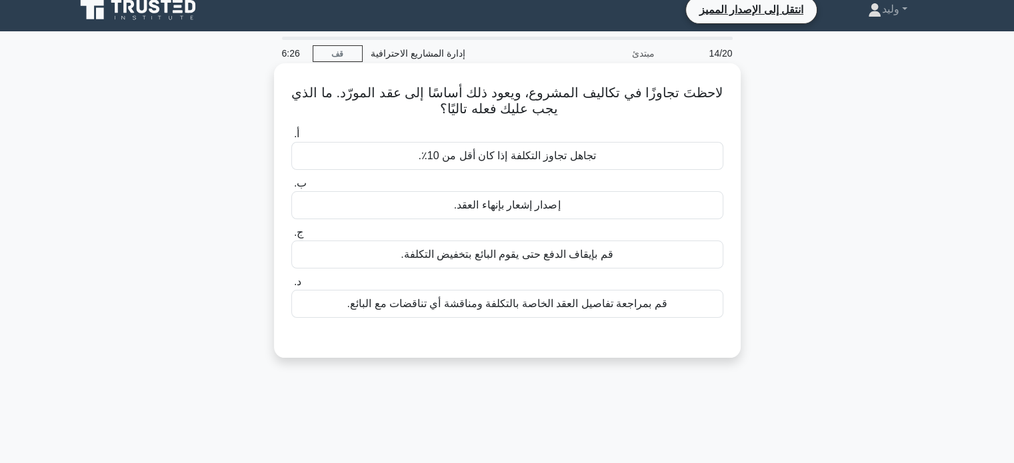
click at [672, 314] on div "قم بمراجعة تفاصيل العقد الخاصة بالتكلفة ومناقشة أي تناقضات مع البائع." at bounding box center [507, 304] width 432 height 28
click at [291, 287] on input "د. قم بمراجعة تفاصيل العقد الخاصة بالتكلفة ومناقشة أي تناقضات مع البائع." at bounding box center [291, 282] width 0 height 9
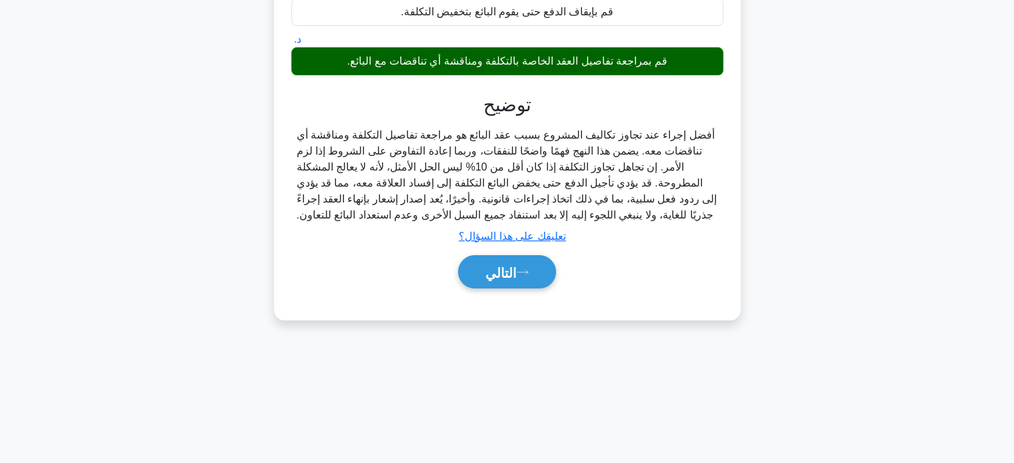
scroll to position [257, 0]
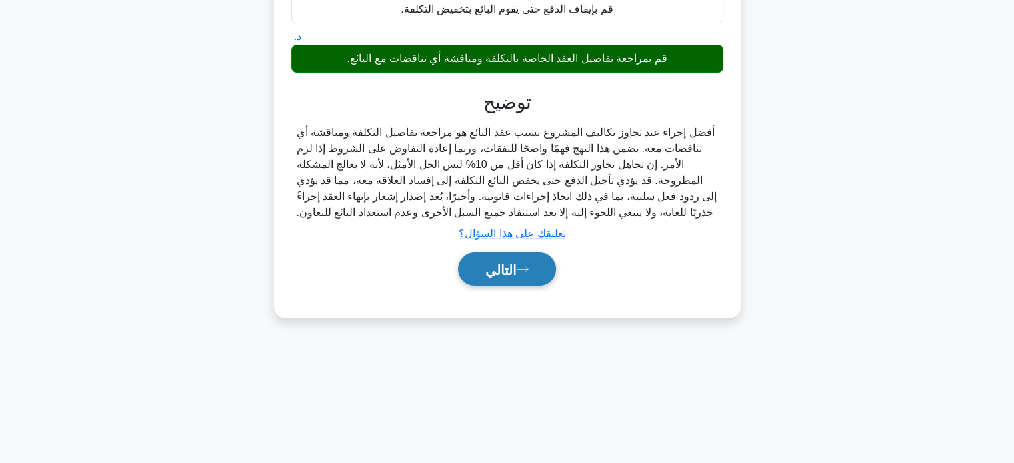
click at [532, 281] on button "التالي" at bounding box center [507, 270] width 98 height 34
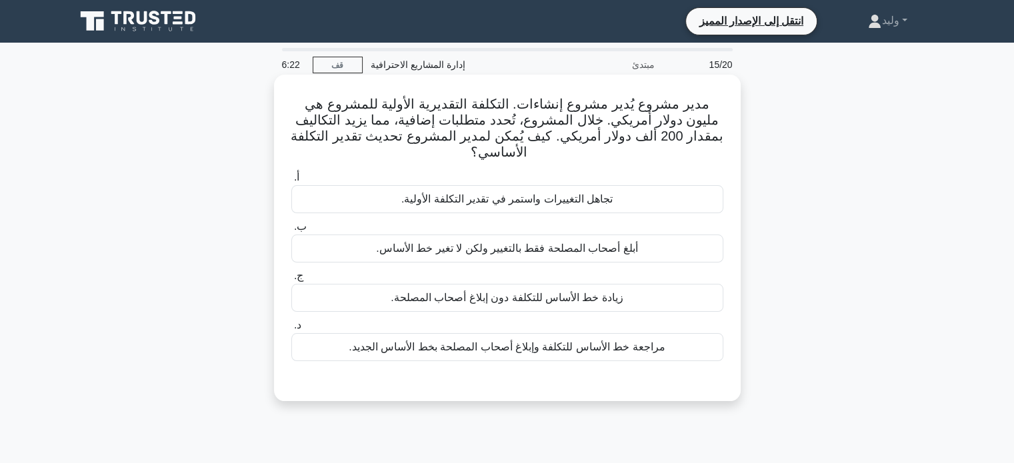
scroll to position [4, 0]
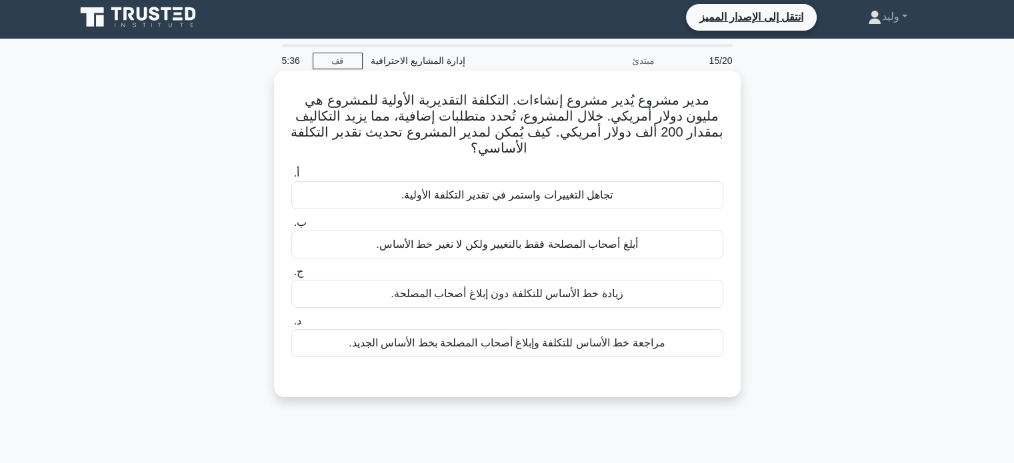
click at [618, 346] on font "مراجعة خط الأساس للتكلفة وإبلاغ أصحاب المصلحة بخط الأساس الجديد." at bounding box center [506, 342] width 316 height 11
click at [291, 326] on input "د. مراجعة خط الأساس للتكلفة وإبلاغ أصحاب المصلحة بخط الأساس الجديد." at bounding box center [291, 321] width 0 height 9
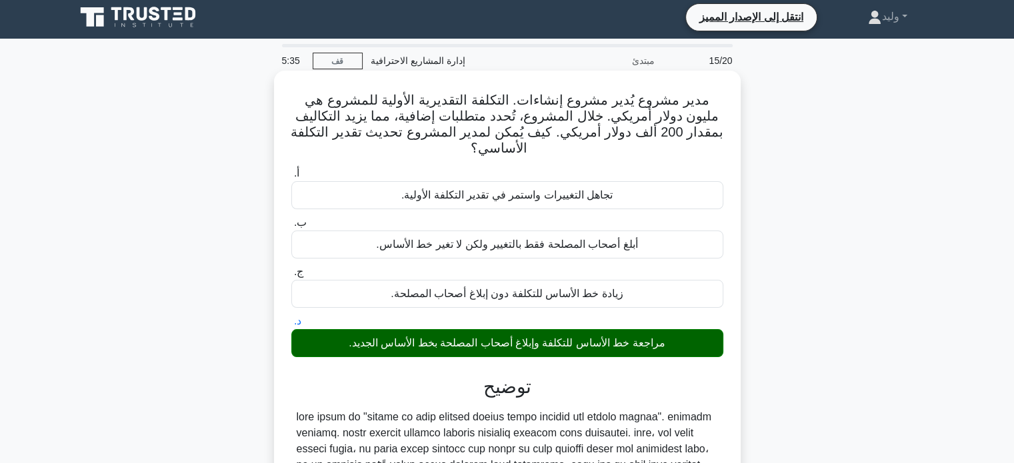
scroll to position [257, 0]
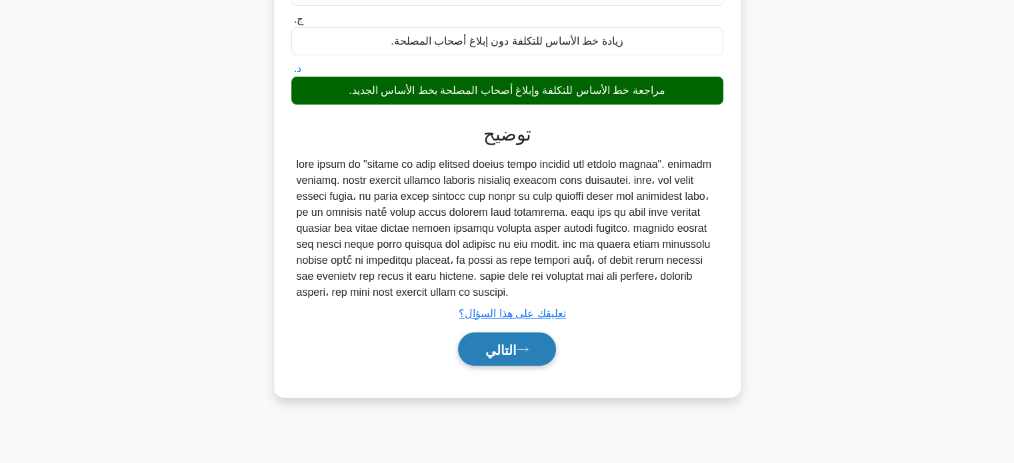
click at [526, 348] on icon at bounding box center [522, 349] width 12 height 7
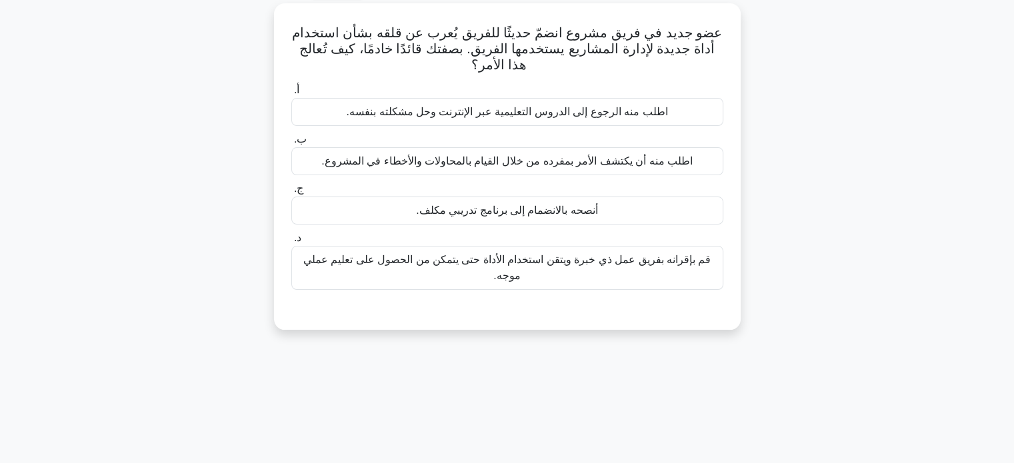
scroll to position [75, 0]
drag, startPoint x: 526, startPoint y: 348, endPoint x: 605, endPoint y: 391, distance: 90.0
click at [605, 391] on div "5:02 قف إدارة المشاريع الاحترافية مبتدئ 16/20 عضو جديد في فريق مشروع انضمّ حديث…" at bounding box center [507, 306] width 880 height 666
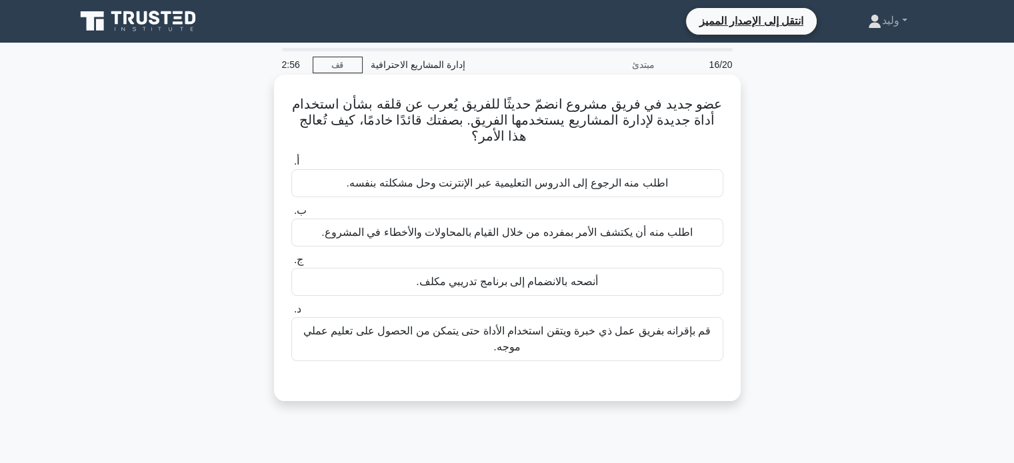
click at [654, 288] on div "أنصحه بالانضمام إلى برنامج تدريبي مكلف." at bounding box center [507, 282] width 432 height 28
click at [291, 265] on input "ج. أنصحه بالانضمام إلى برنامج تدريبي مكلف." at bounding box center [291, 260] width 0 height 9
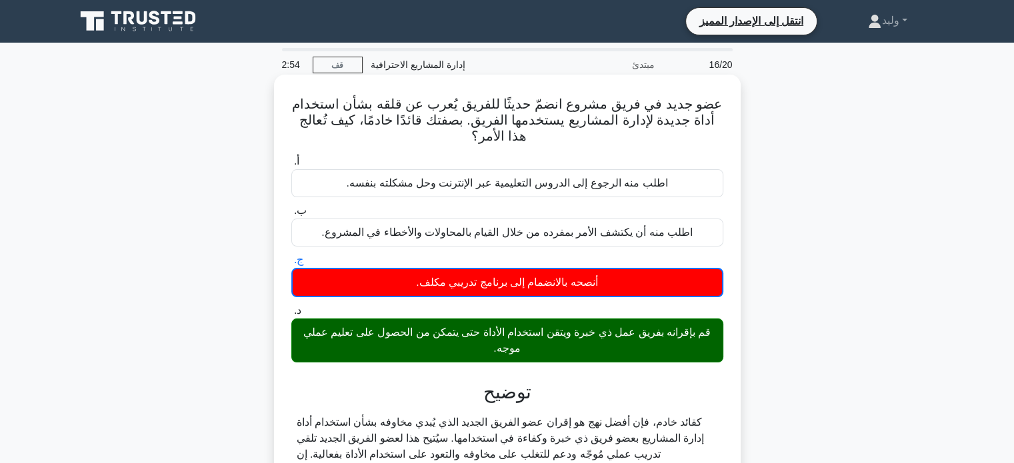
scroll to position [257, 0]
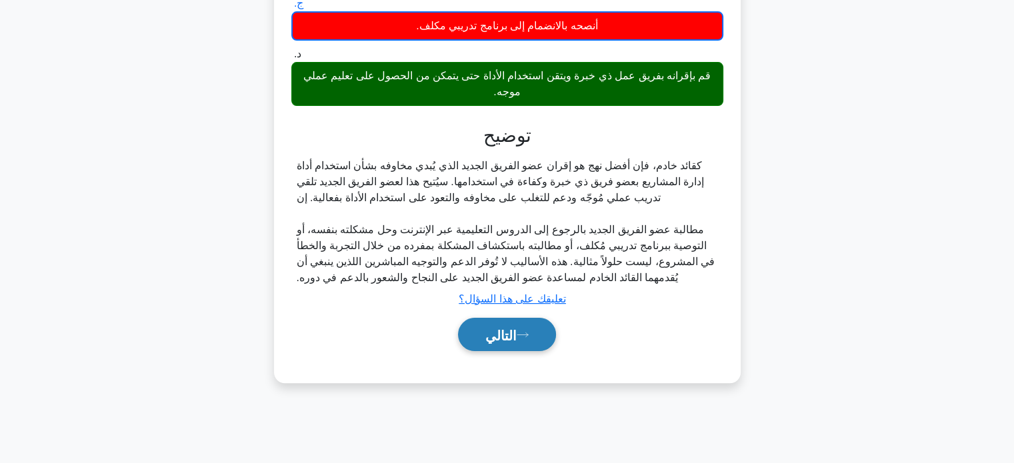
click at [490, 336] on font "التالي" at bounding box center [500, 335] width 31 height 15
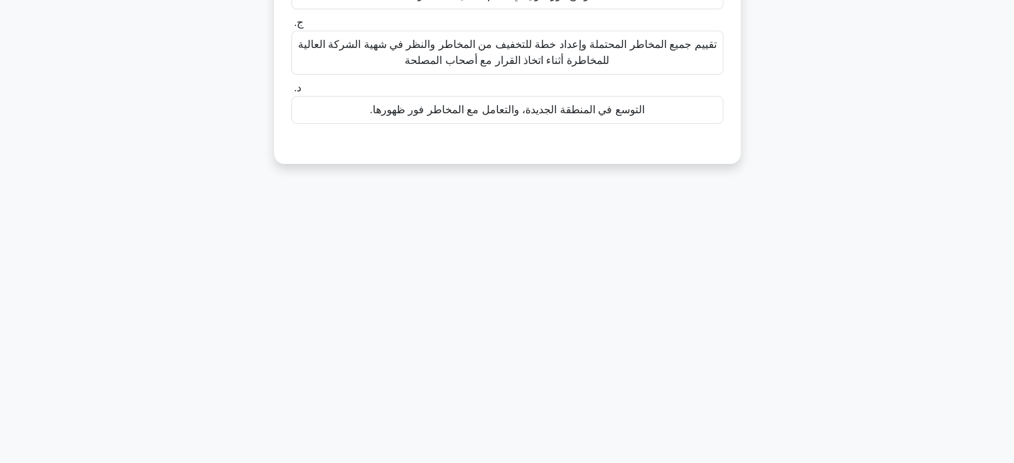
scroll to position [29, 0]
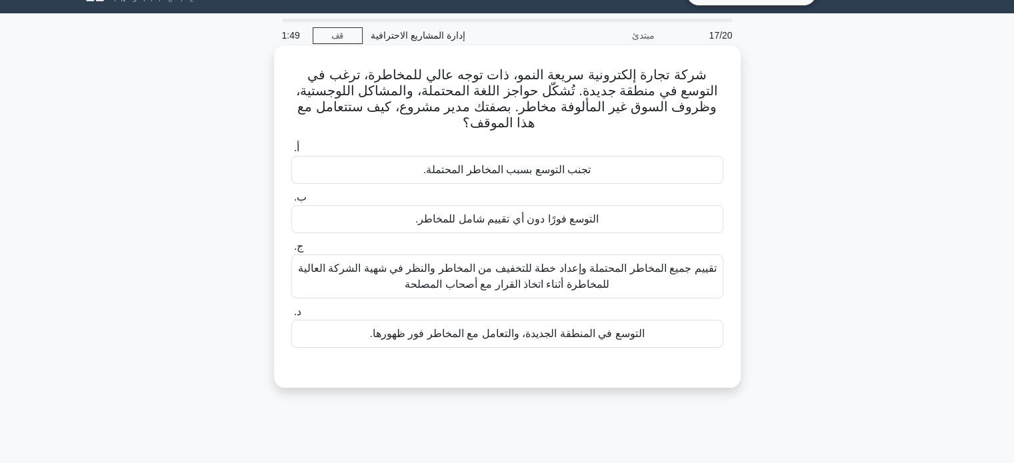
click at [588, 274] on font "تقييم جميع المخاطر المحتملة وإعداد خطة للتخفيف من المخاطر والنظر في شهية الشركة…" at bounding box center [507, 276] width 418 height 27
click at [291, 251] on input "ج. تقييم جميع المخاطر المحتملة وإعداد خطة للتخفيف من المخاطر والنظر في شهية الش…" at bounding box center [291, 247] width 0 height 9
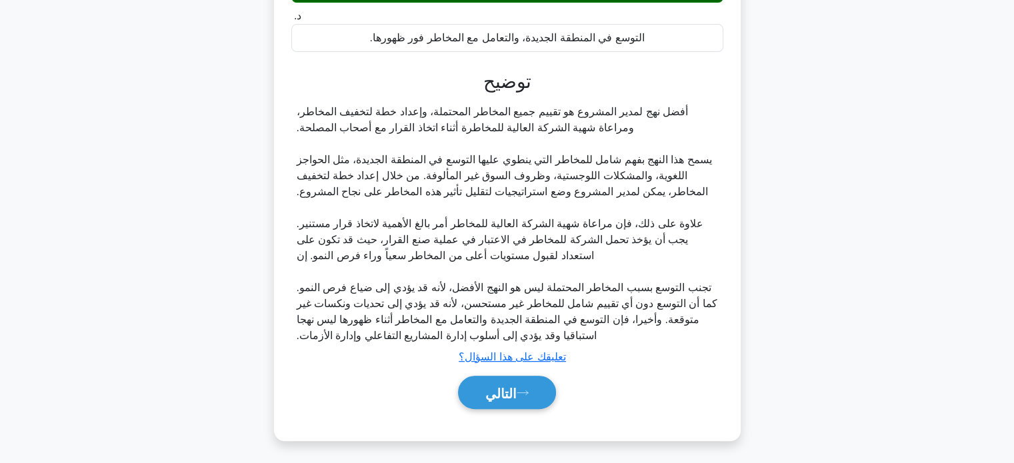
scroll to position [326, 0]
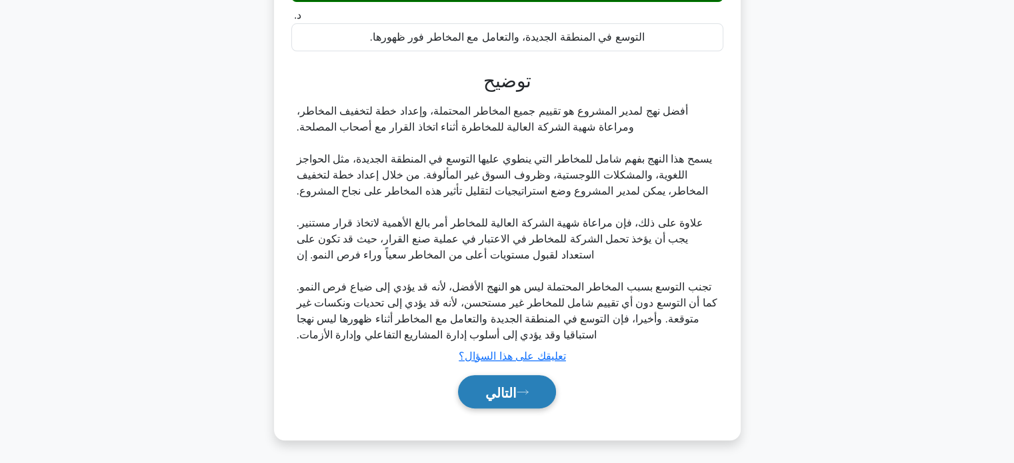
click at [522, 394] on icon at bounding box center [522, 391] width 12 height 7
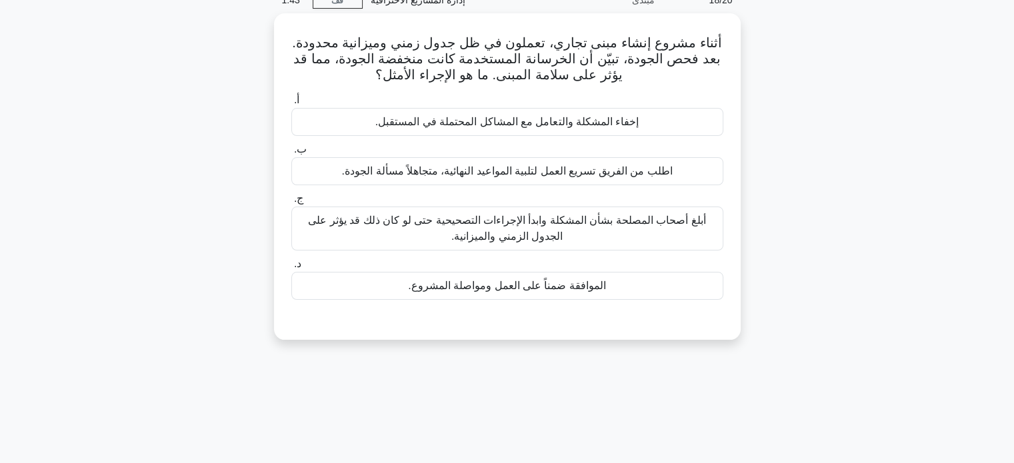
scroll to position [45, 0]
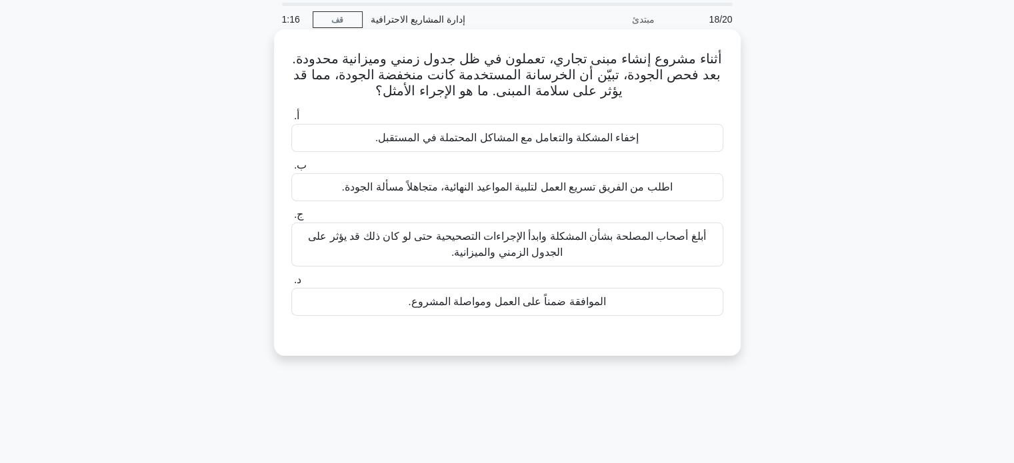
click at [568, 232] on font "أبلغ أصحاب المصلحة بشأن المشكلة وابدأ الإجراءات التصحيحية حتى لو كان ذلك قد يؤث…" at bounding box center [506, 244] width 397 height 27
click at [291, 219] on input "ج. أبلغ أصحاب المصلحة بشأن المشكلة وابدأ الإجراءات التصحيحية حتى لو كان ذلك قد …" at bounding box center [291, 215] width 0 height 9
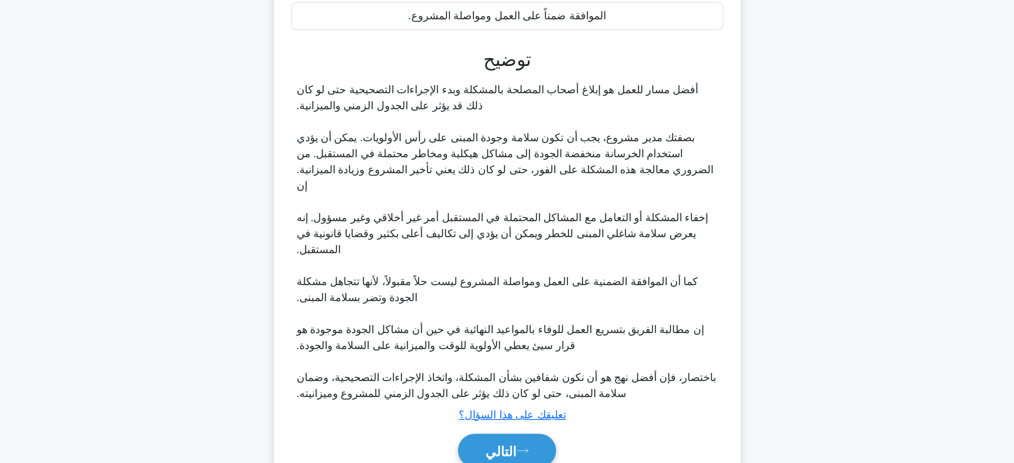
scroll to position [376, 0]
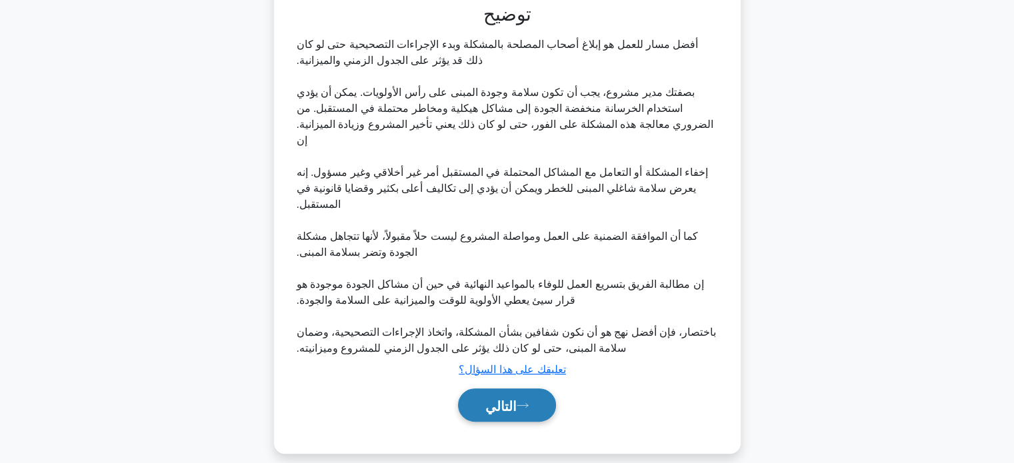
click at [507, 398] on font "التالي" at bounding box center [500, 405] width 31 height 15
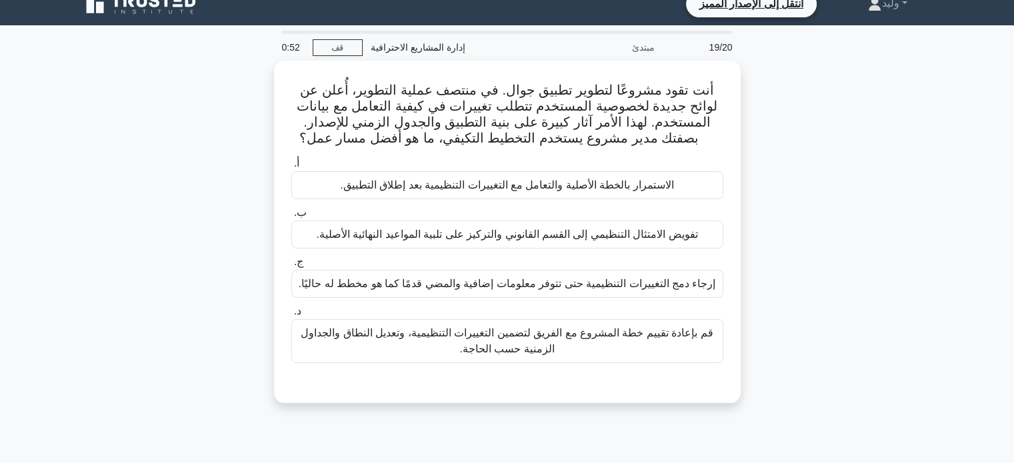
scroll to position [33, 0]
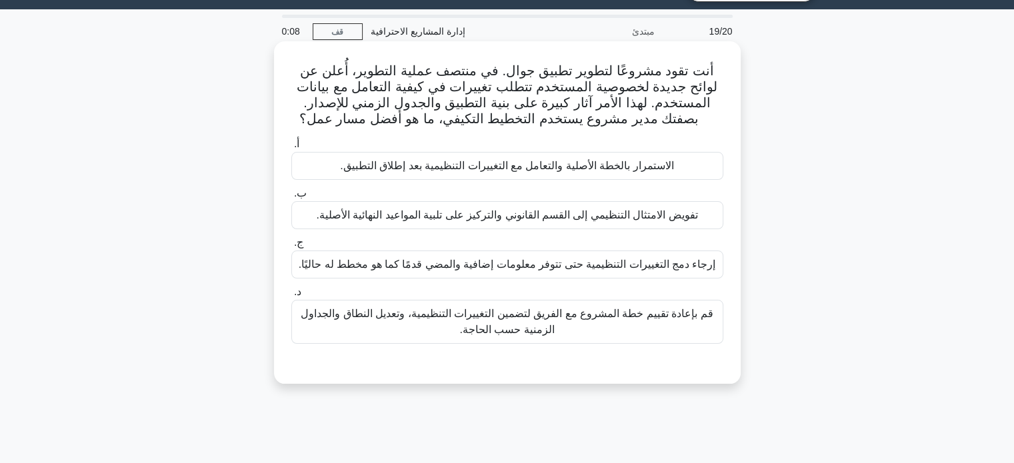
click at [699, 331] on font "قم بإعادة تقييم خطة المشروع مع الفريق لتضمين التغييرات التنظيمية، وتعديل النطاق…" at bounding box center [507, 322] width 420 height 32
click at [291, 297] on input "د. قم بإعادة تقييم خطة المشروع مع الفريق لتضمين التغييرات التنظيمية، وتعديل الن…" at bounding box center [291, 292] width 0 height 9
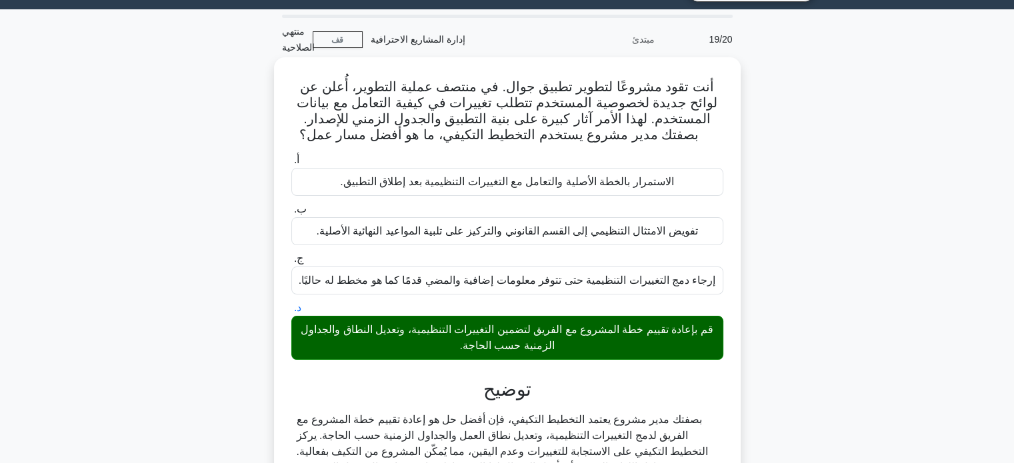
scroll to position [184, 0]
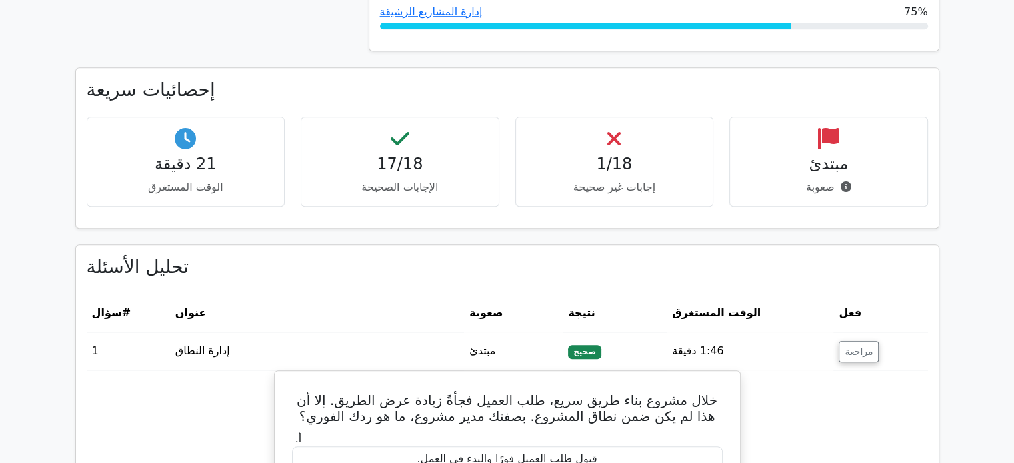
scroll to position [1087, 0]
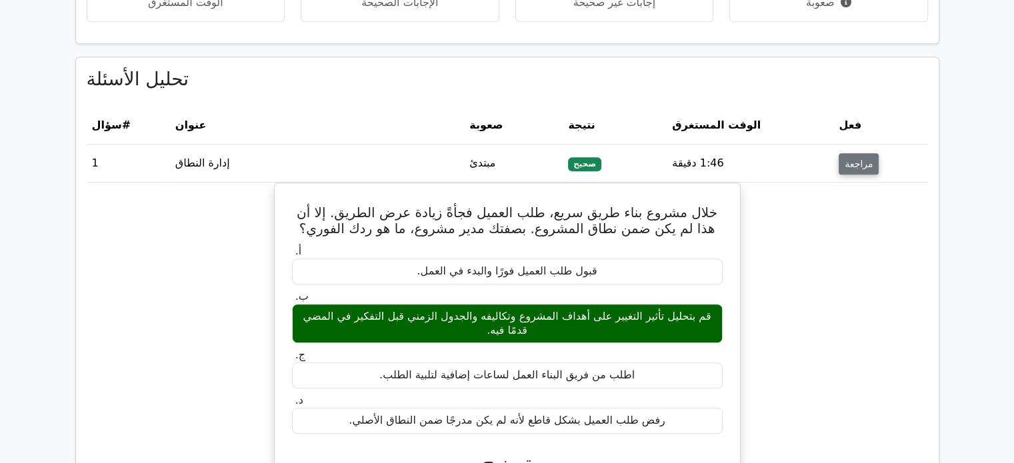
click at [850, 153] on button "مراجعة" at bounding box center [858, 163] width 40 height 21
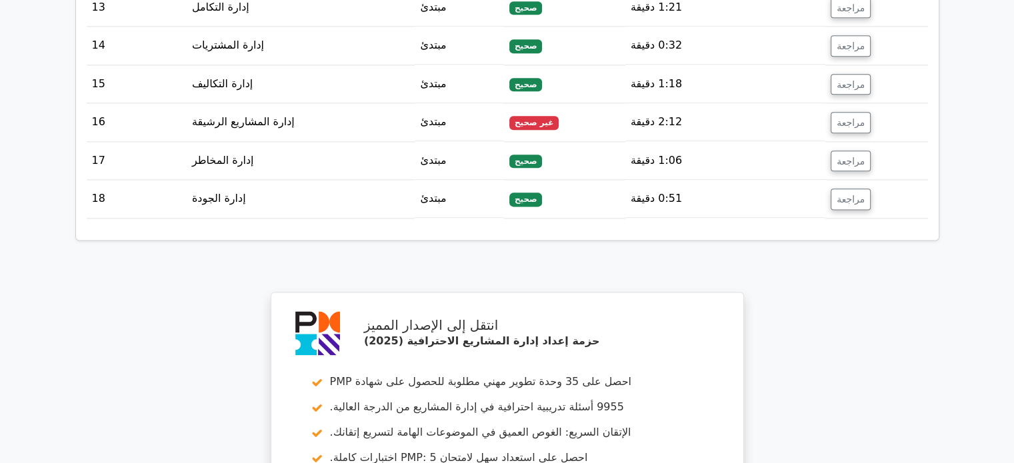
scroll to position [1735, 0]
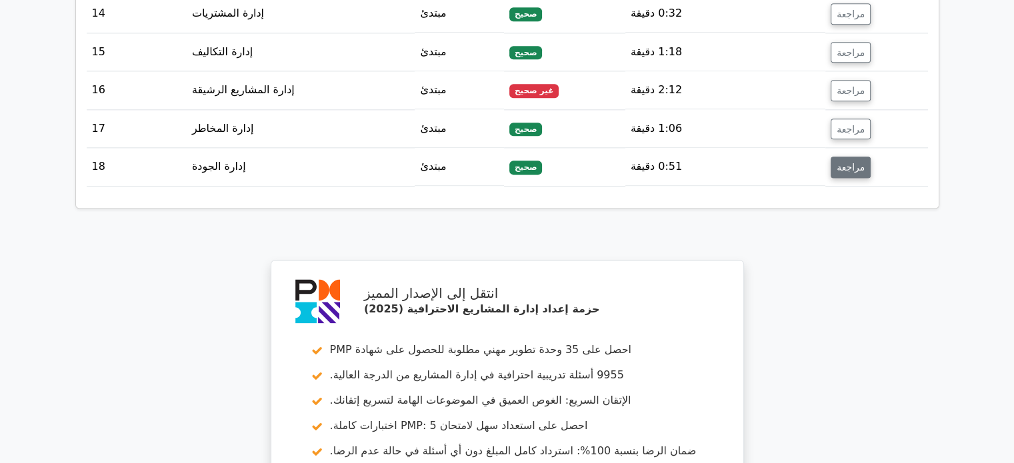
click at [846, 157] on button "مراجعة" at bounding box center [850, 167] width 40 height 21
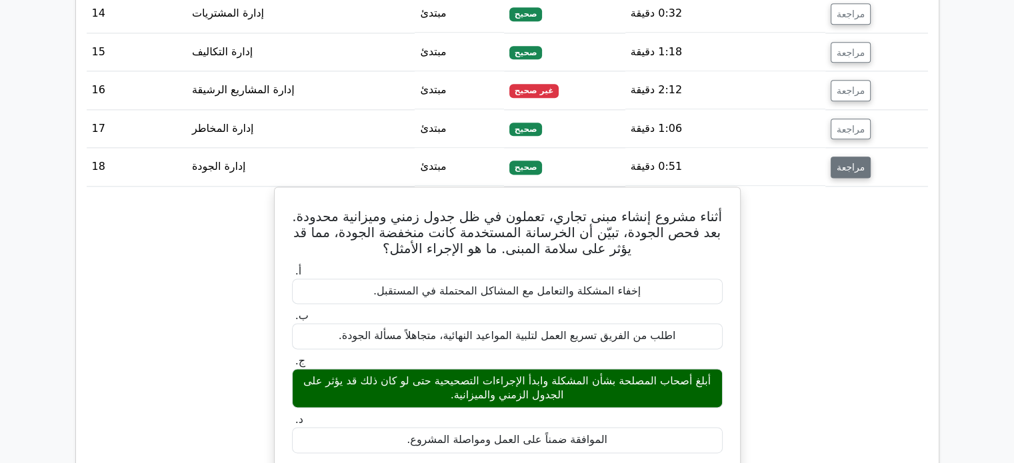
click at [846, 157] on button "مراجعة" at bounding box center [850, 167] width 40 height 21
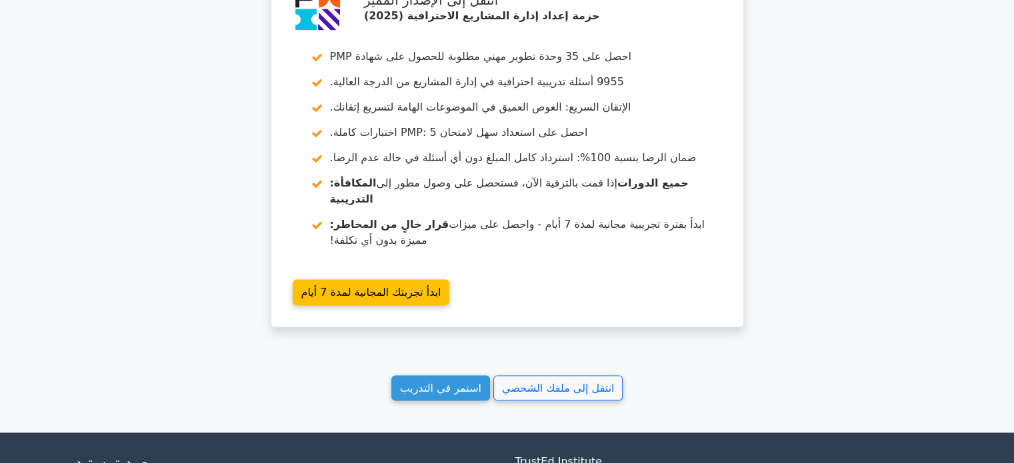
scroll to position [2123, 0]
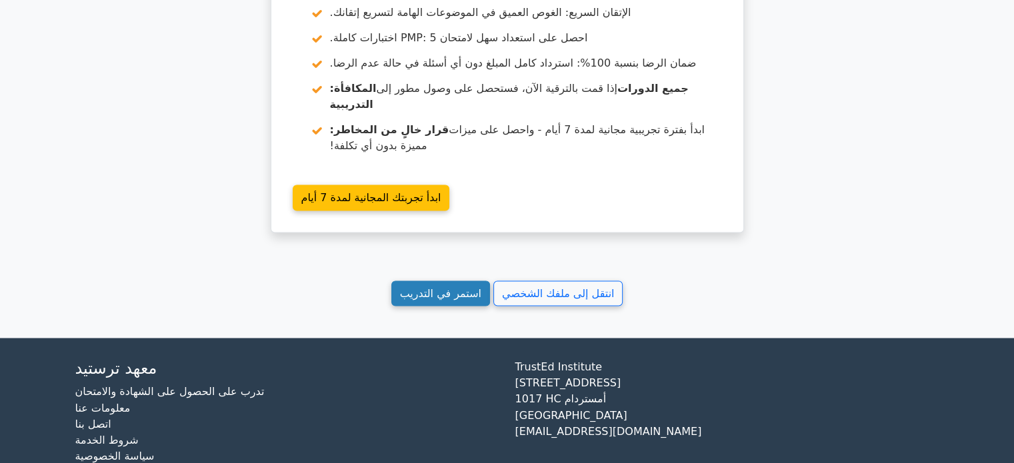
click at [457, 287] on font "استمر في التدريب" at bounding box center [440, 293] width 81 height 13
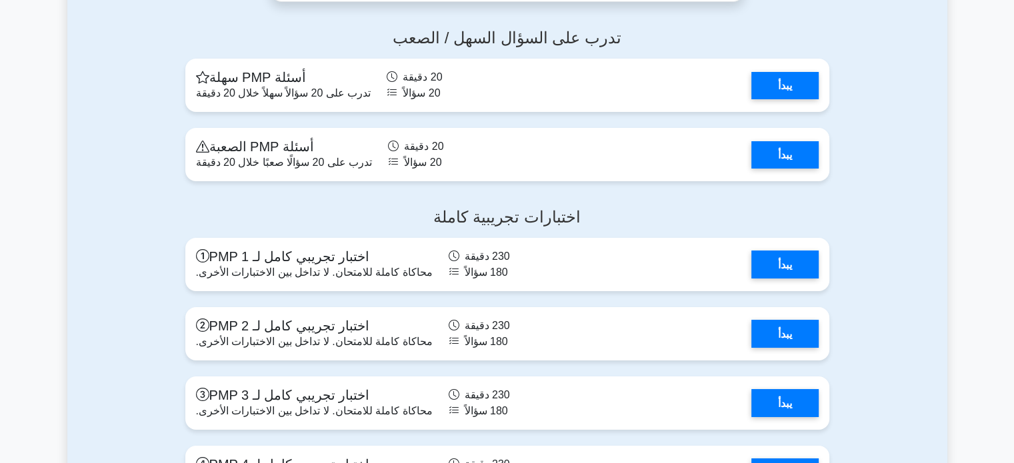
scroll to position [4920, 0]
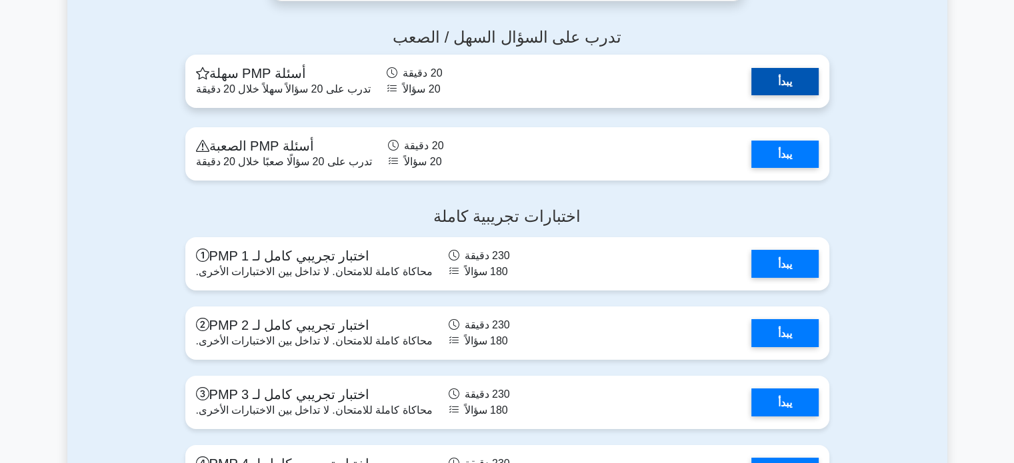
click at [751, 95] on link "يبدأ" at bounding box center [784, 81] width 67 height 27
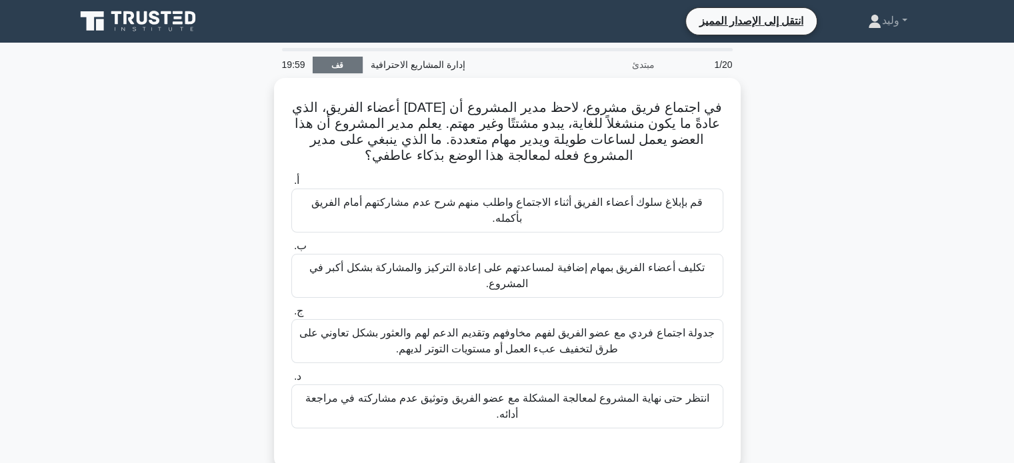
click at [338, 63] on font "قف" at bounding box center [337, 65] width 12 height 9
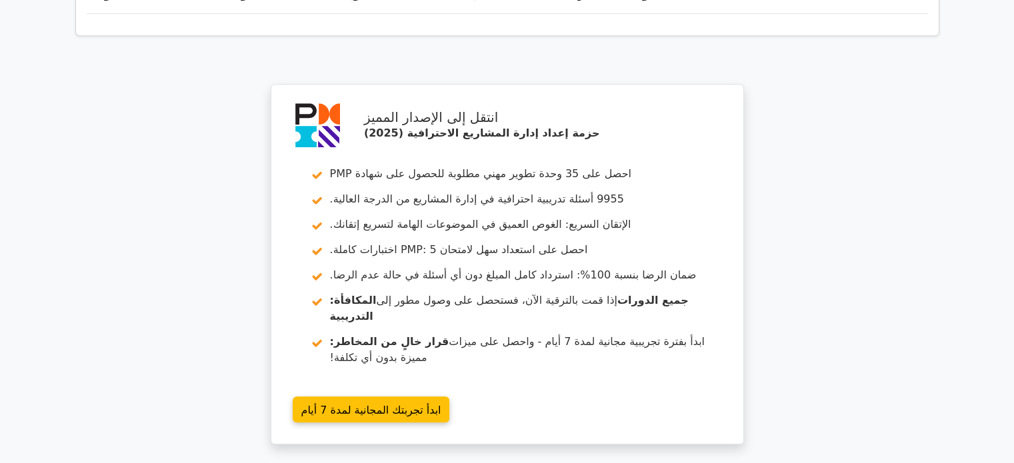
scroll to position [1262, 0]
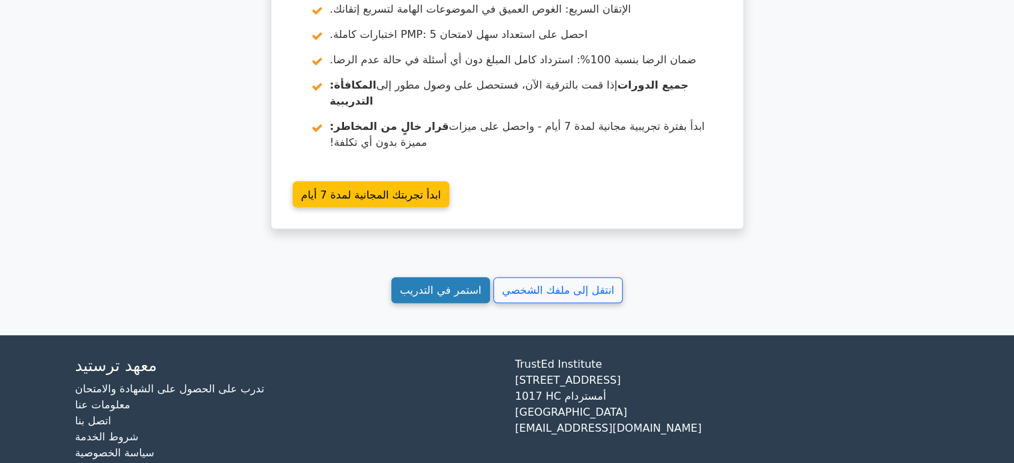
click at [417, 277] on link "استمر في التدريب" at bounding box center [440, 290] width 99 height 26
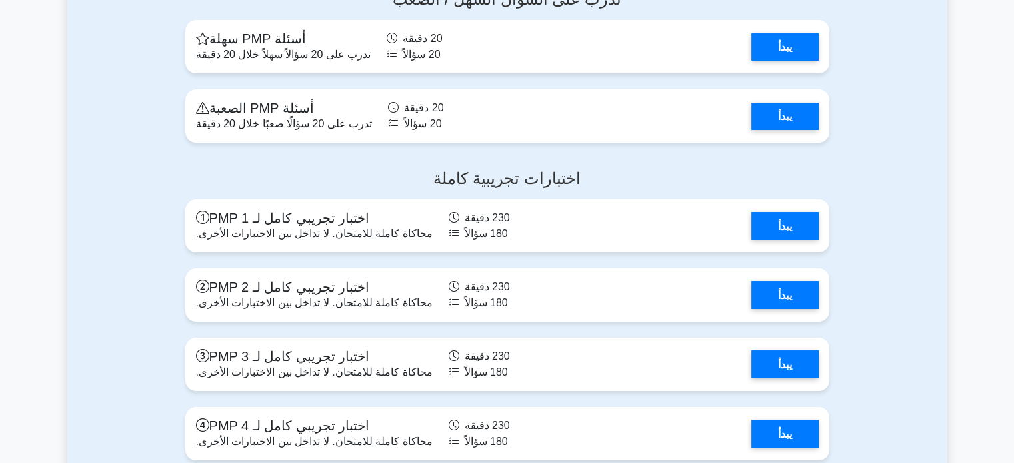
scroll to position [4944, 0]
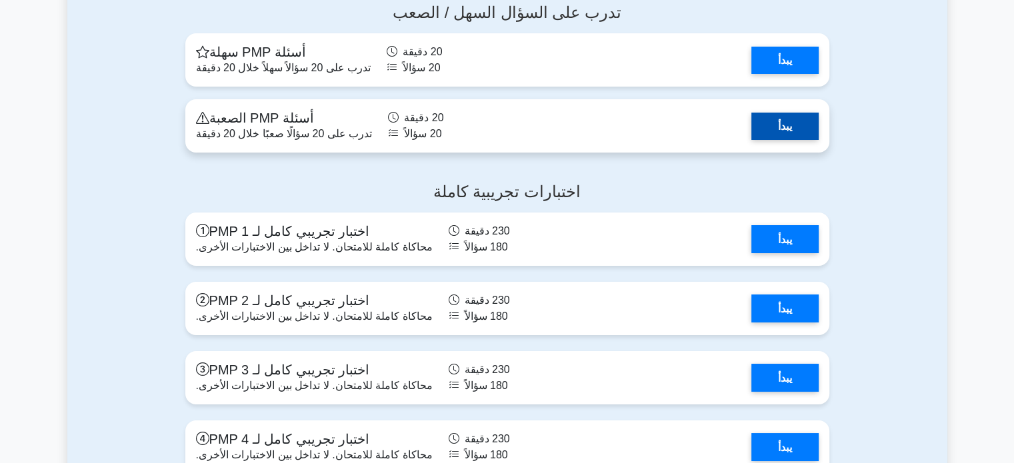
click at [800, 140] on link "يبدأ" at bounding box center [784, 126] width 67 height 27
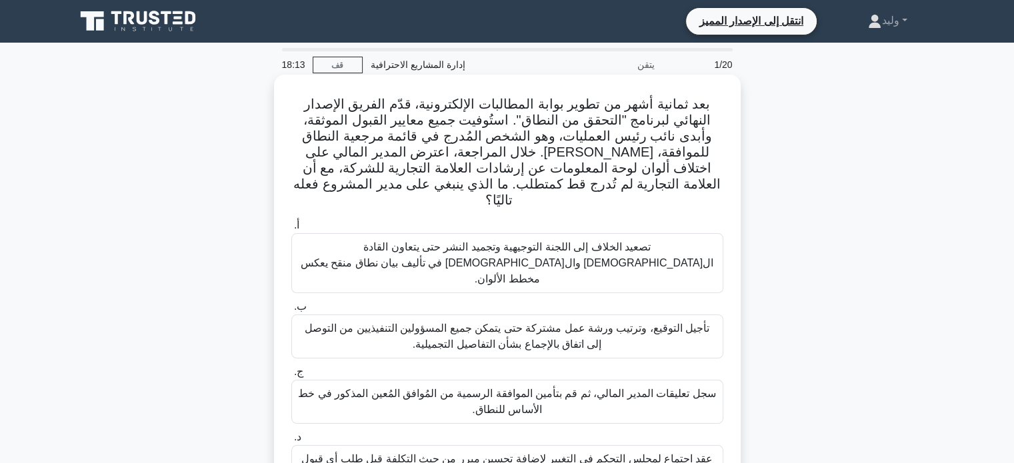
click at [569, 386] on font "سجل تعليقات المدير المالي، ثم قم بتأمين الموافقة الرسمية من المُوافق المُعين ال…" at bounding box center [507, 402] width 420 height 32
click at [291, 376] on input "ج. سجل تعليقات المدير المالي، ثم قم بتأمين الموافقة الرسمية من المُوافق المُعين…" at bounding box center [291, 372] width 0 height 9
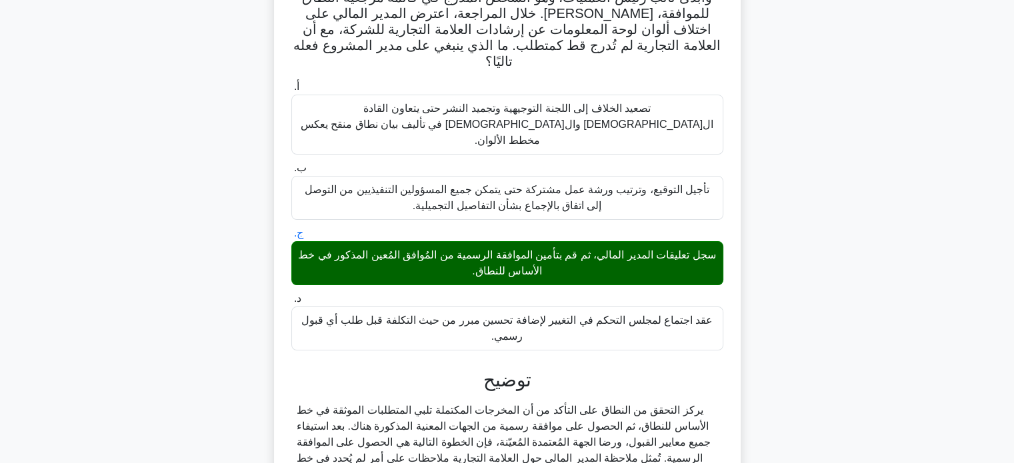
scroll to position [408, 0]
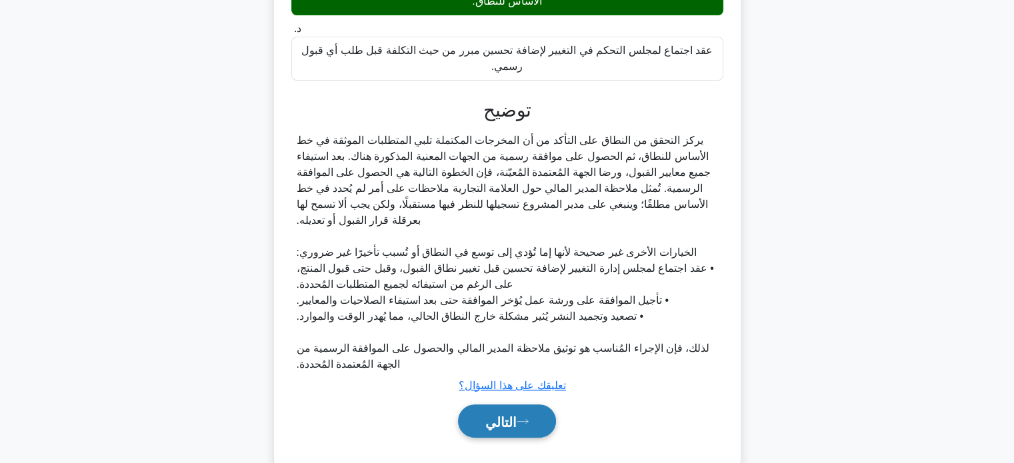
click at [527, 404] on button "التالي" at bounding box center [507, 421] width 98 height 34
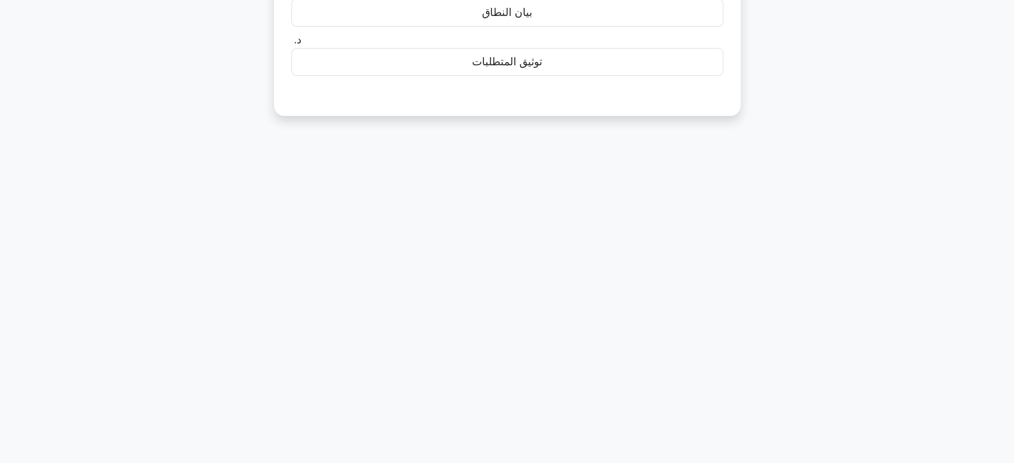
scroll to position [0, 0]
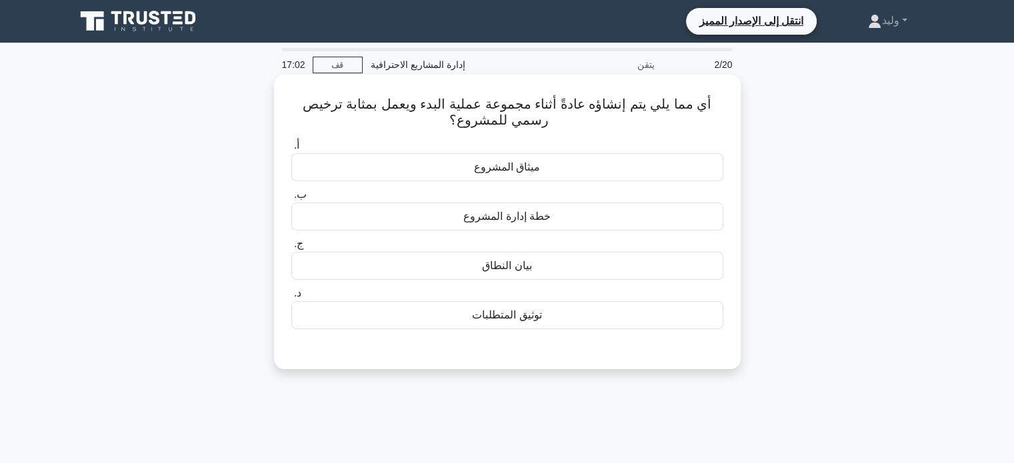
click at [554, 167] on div "ميثاق المشروع" at bounding box center [507, 167] width 432 height 28
click at [291, 150] on input "أ. ميثاق المشروع" at bounding box center [291, 145] width 0 height 9
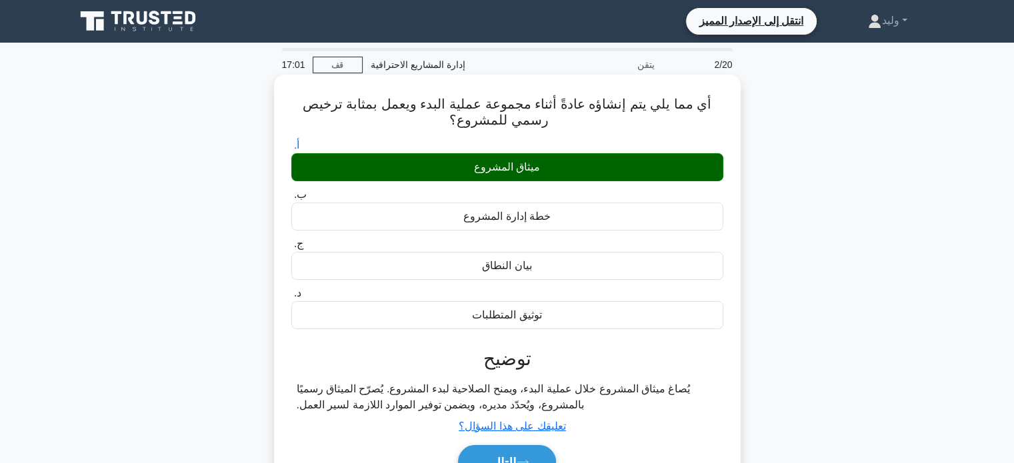
scroll to position [257, 0]
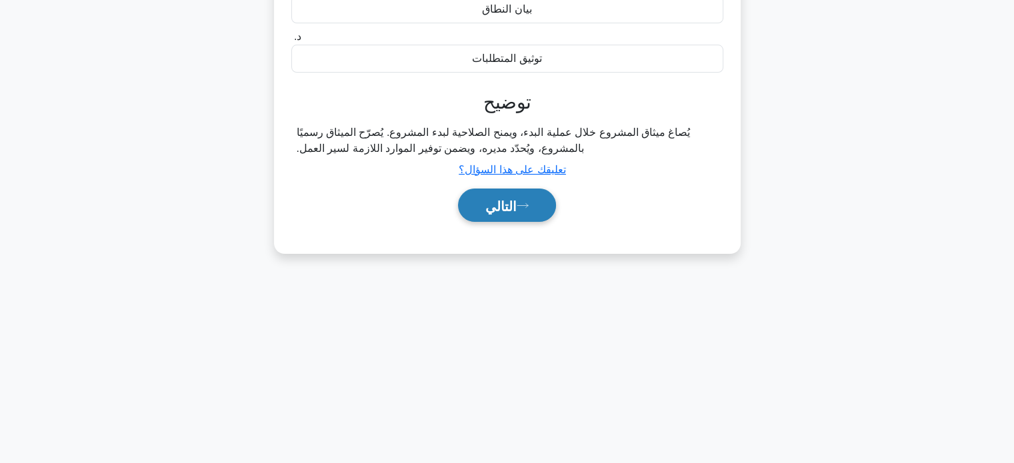
click at [513, 215] on button "التالي" at bounding box center [507, 206] width 98 height 34
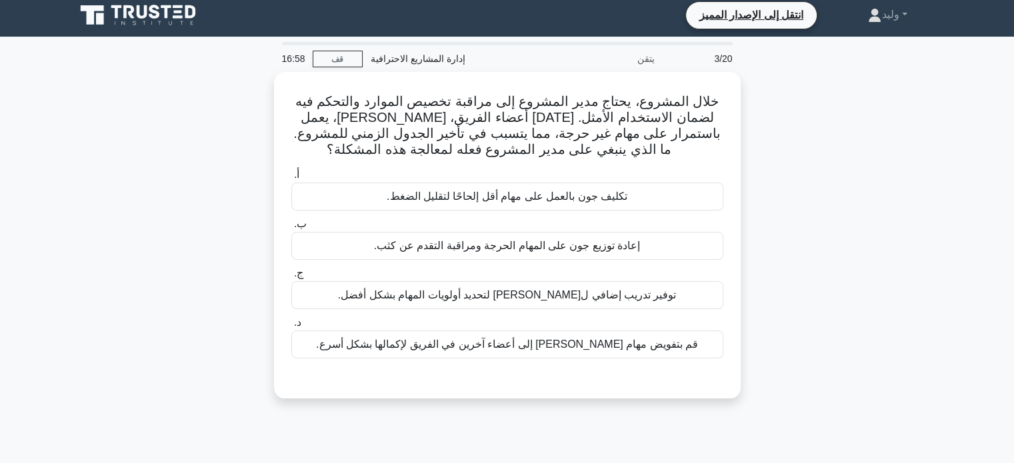
scroll to position [0, 0]
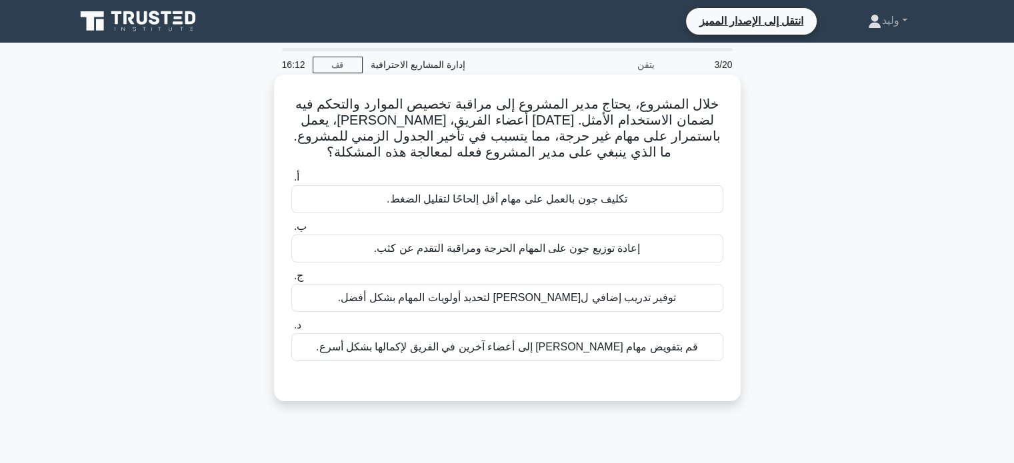
click at [607, 294] on font "توفير تدريب إضافي ل[PERSON_NAME] لتحديد أولويات المهام بشكل أفضل." at bounding box center [507, 297] width 338 height 11
click at [291, 281] on input "ج. توفير تدريب إضافي لجون لتحديد أولويات المهام بشكل أفضل." at bounding box center [291, 276] width 0 height 9
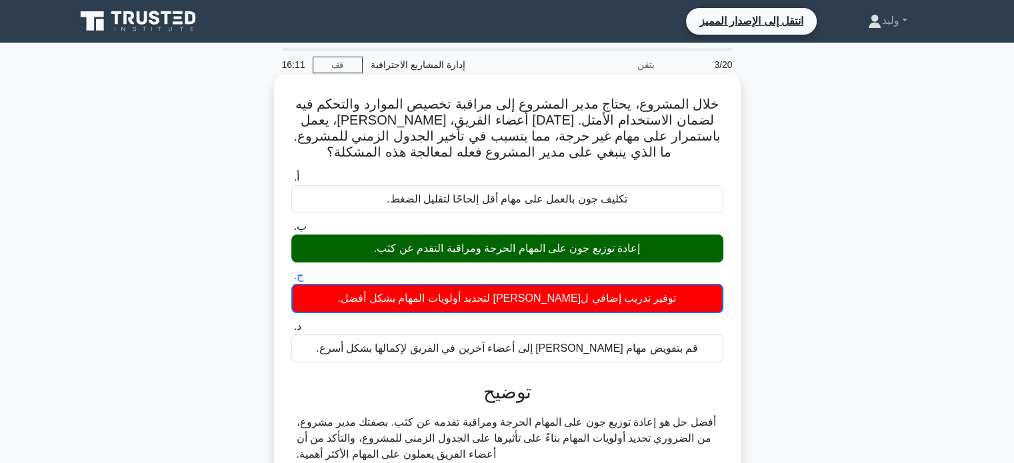
scroll to position [266, 0]
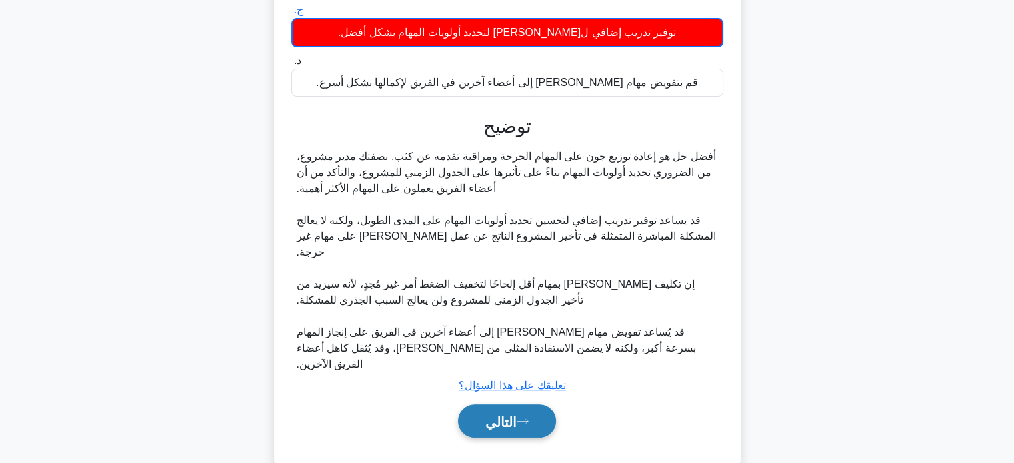
click at [506, 414] on font "التالي" at bounding box center [500, 421] width 31 height 15
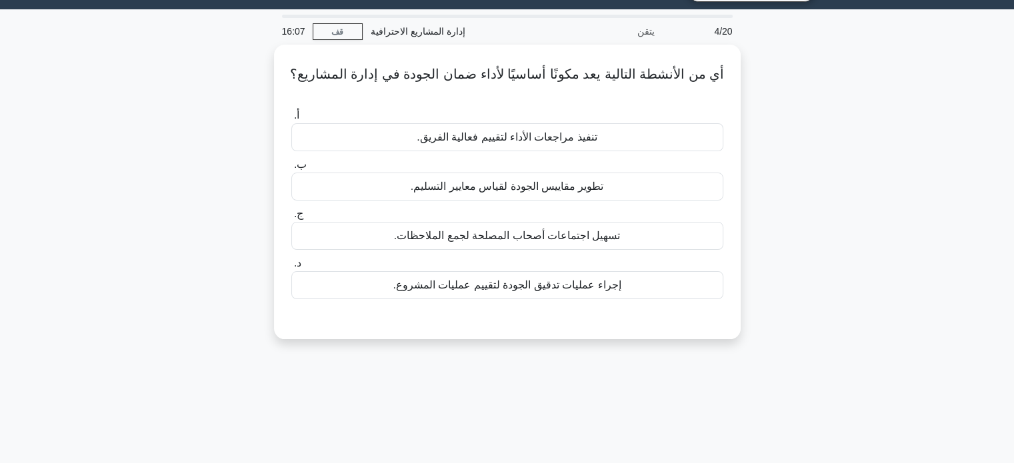
scroll to position [33, 0]
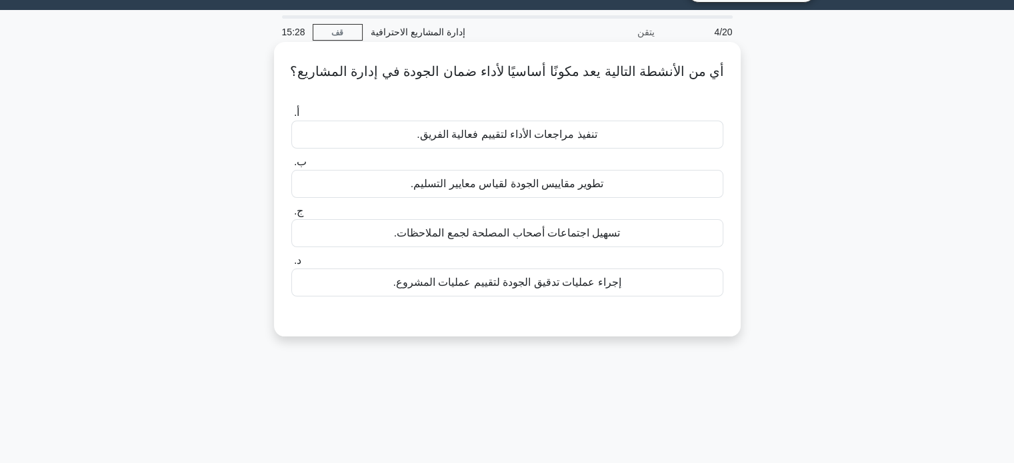
click at [603, 288] on font "إجراء عمليات تدقيق الجودة لتقييم عمليات المشروع." at bounding box center [506, 282] width 228 height 11
click at [291, 265] on input "د. إجراء عمليات تدقيق الجودة لتقييم عمليات المشروع." at bounding box center [291, 261] width 0 height 9
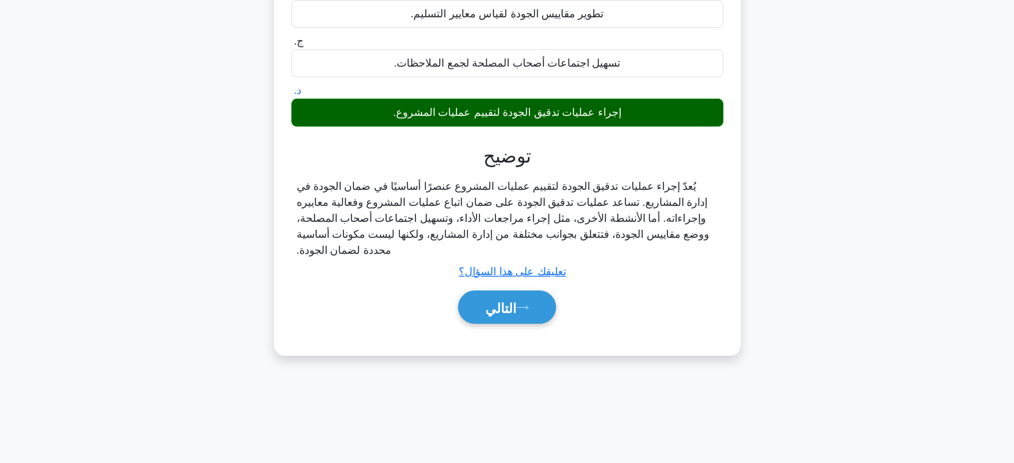
scroll to position [203, 0]
click at [506, 311] on font "التالي" at bounding box center [500, 308] width 31 height 15
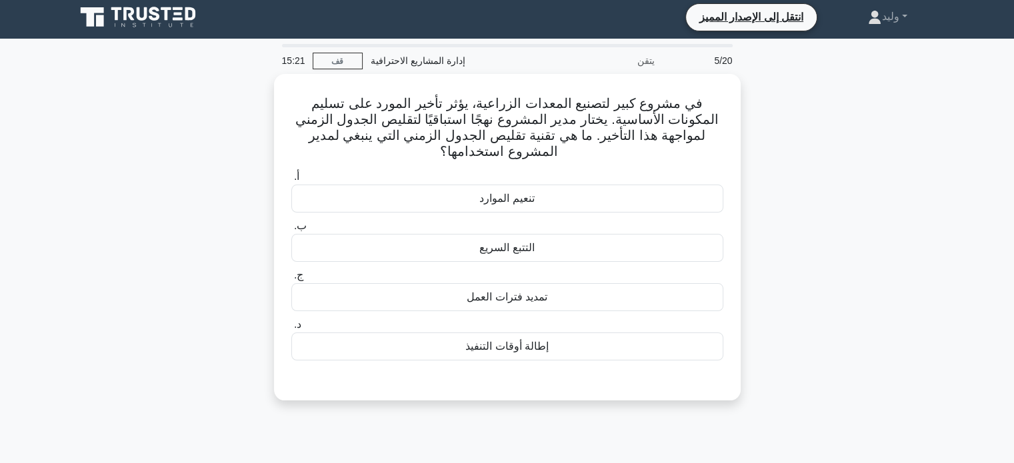
scroll to position [3, 0]
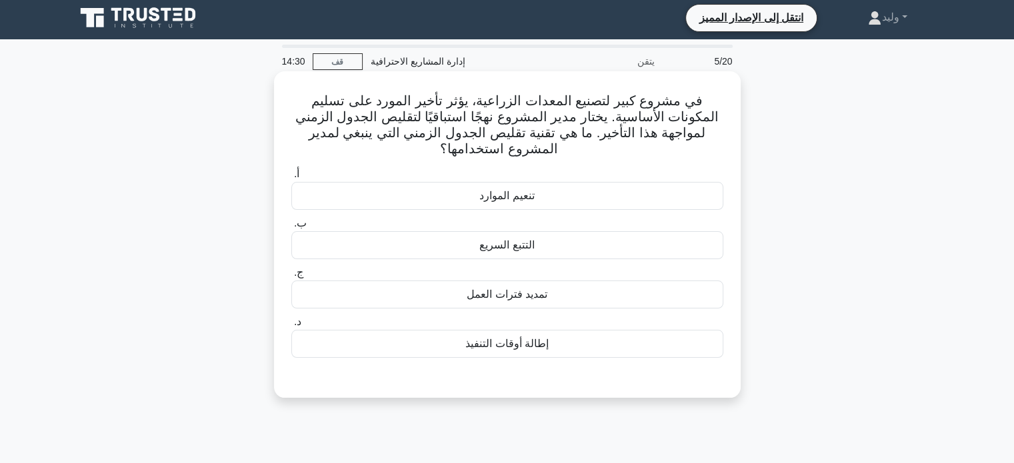
click at [535, 198] on div "تنعيم الموارد" at bounding box center [507, 196] width 432 height 28
click at [291, 179] on input "أ. تنعيم الموارد" at bounding box center [291, 174] width 0 height 9
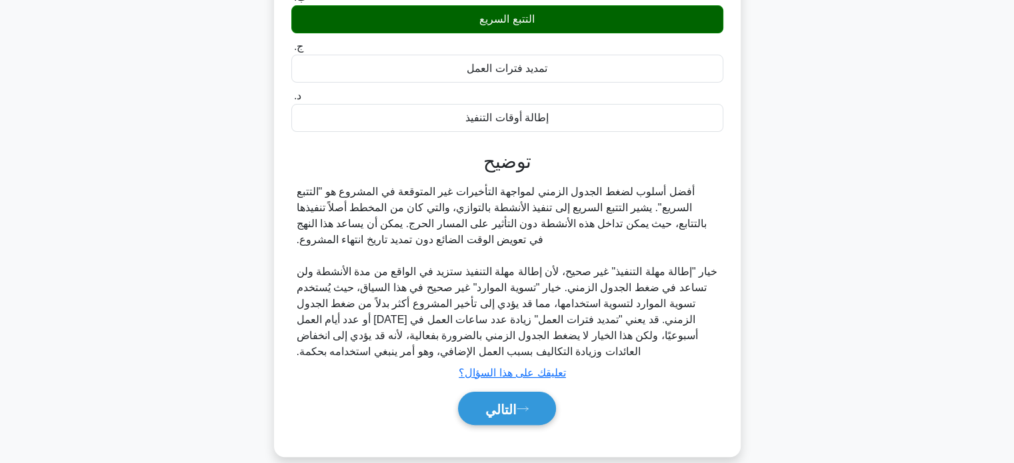
scroll to position [233, 0]
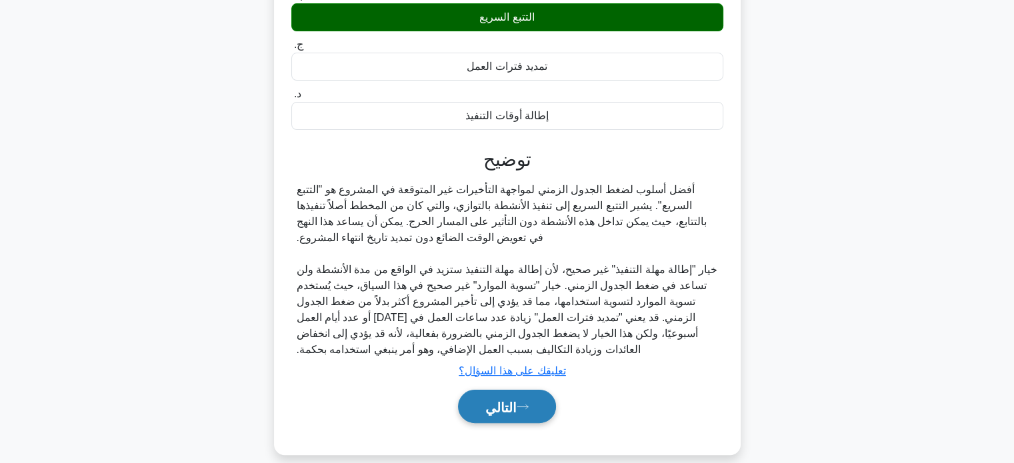
click at [500, 400] on font "التالي" at bounding box center [500, 407] width 31 height 15
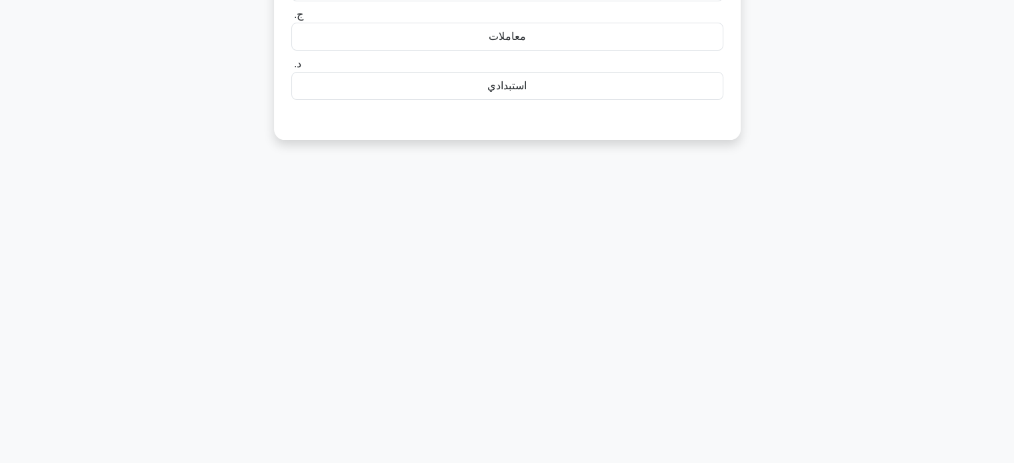
scroll to position [3, 0]
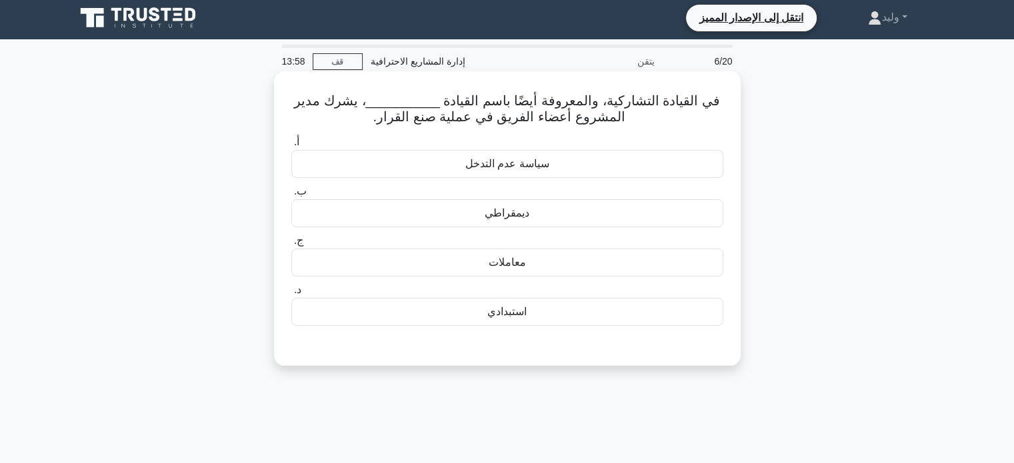
click at [588, 221] on div "ديمقراطي" at bounding box center [507, 213] width 432 height 28
click at [291, 196] on input "ب. ديمقراطي" at bounding box center [291, 191] width 0 height 9
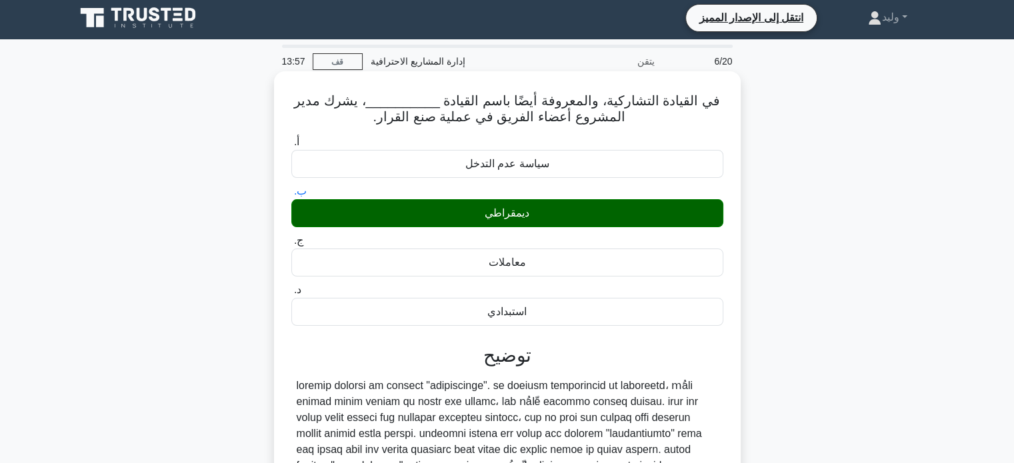
scroll to position [257, 0]
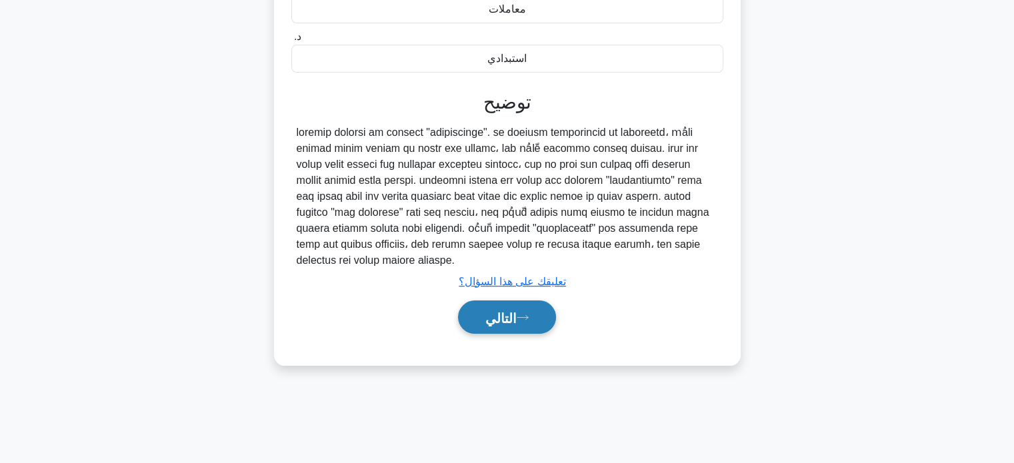
click at [528, 314] on icon at bounding box center [522, 317] width 12 height 7
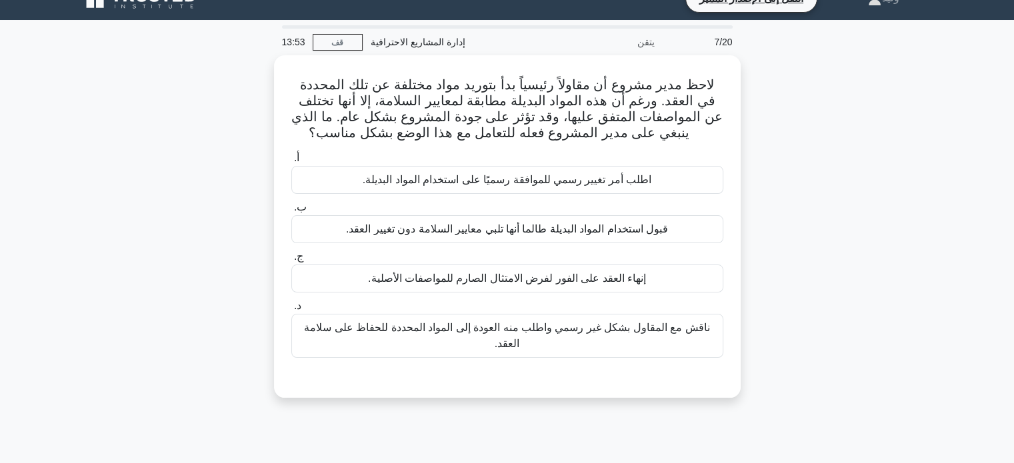
scroll to position [22, 0]
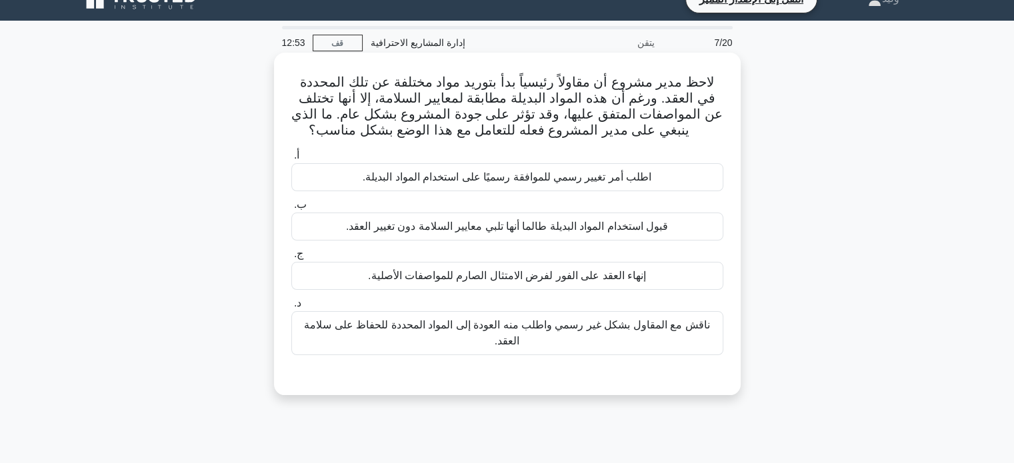
click at [662, 338] on font "ناقش مع المقاول بشكل غير رسمي واطلب منه العودة إلى المواد المحددة للحفاظ على سل…" at bounding box center [507, 333] width 420 height 32
click at [291, 308] on input "د. ناقش مع المقاول بشكل غير رسمي واطلب منه العودة إلى المواد المحددة للحفاظ على…" at bounding box center [291, 303] width 0 height 9
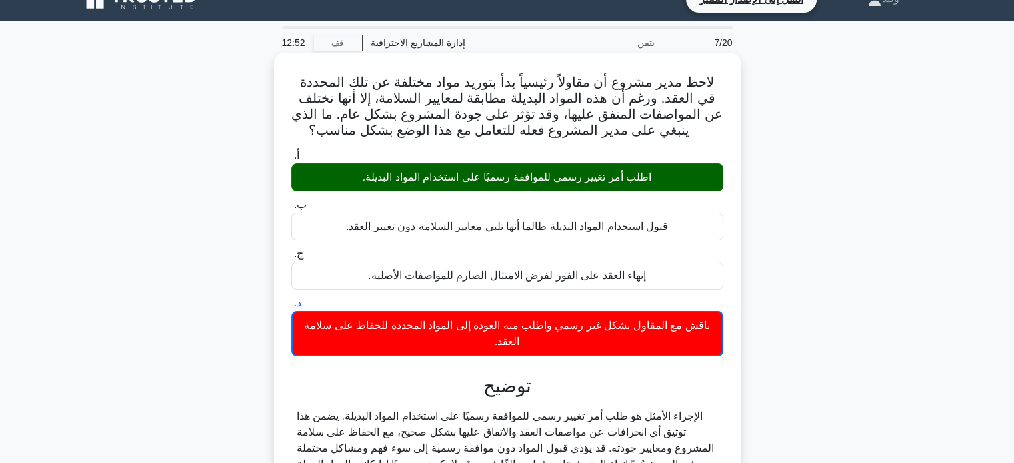
scroll to position [257, 0]
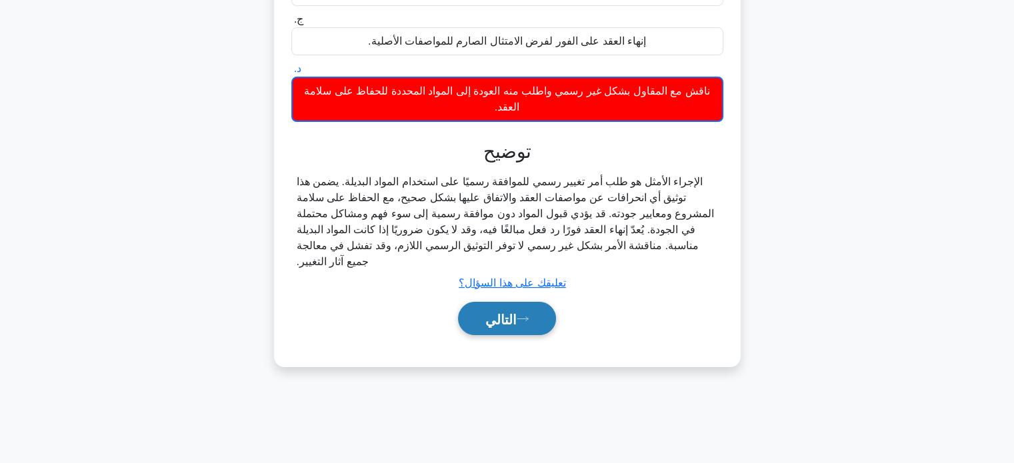
click at [510, 331] on button "التالي" at bounding box center [507, 319] width 98 height 34
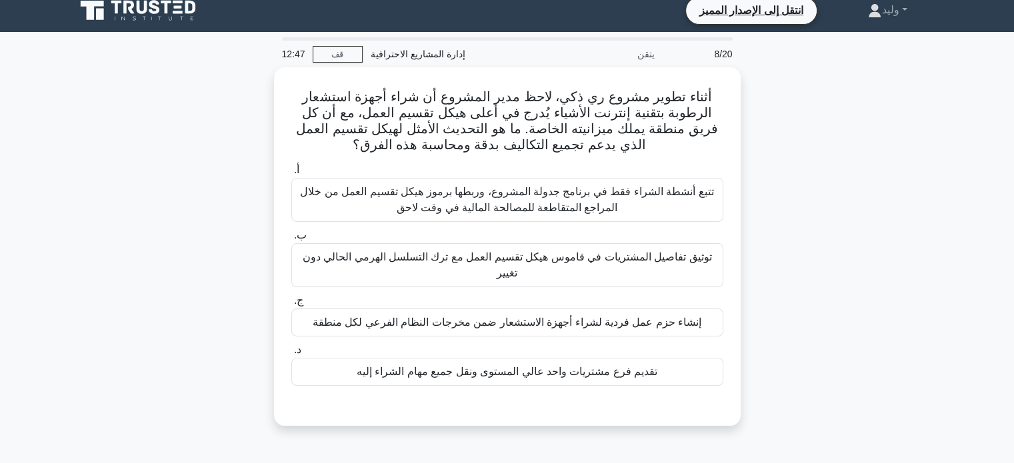
scroll to position [9, 0]
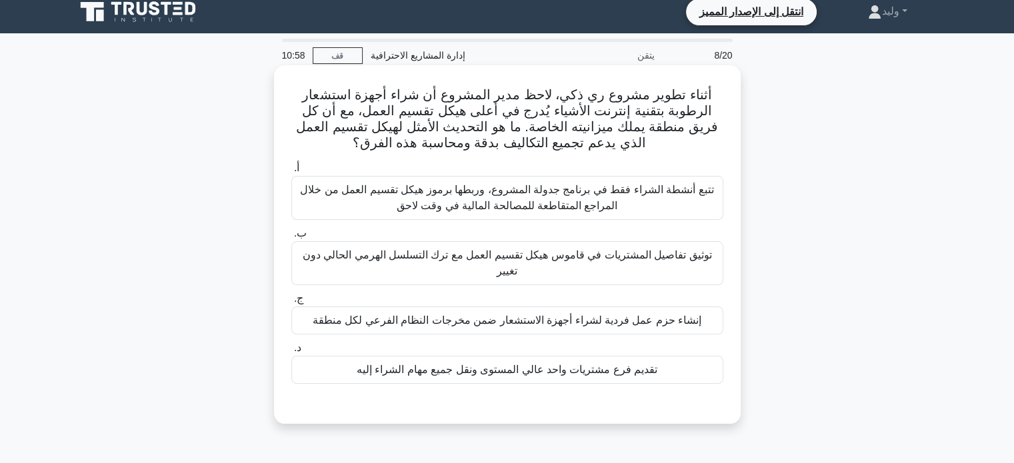
click at [610, 272] on font "توثيق تفاصيل المشتريات في قاموس هيكل تقسيم العمل مع ترك التسلسل الهرمي الحالي د…" at bounding box center [507, 263] width 420 height 32
click at [291, 238] on input "ب. توثيق تفاصيل المشتريات في قاموس هيكل تقسيم العمل مع ترك التسلسل الهرمي الحال…" at bounding box center [291, 233] width 0 height 9
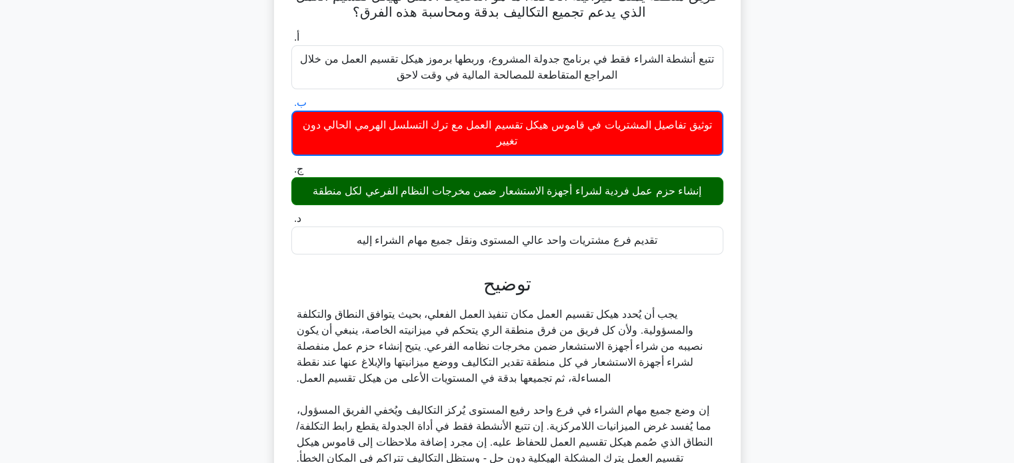
scroll to position [266, 0]
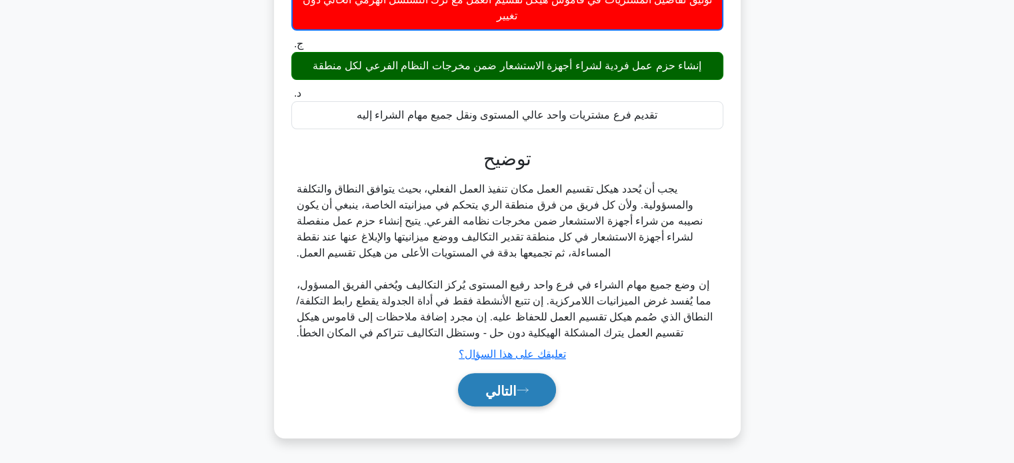
click at [509, 388] on font "التالي" at bounding box center [500, 390] width 31 height 15
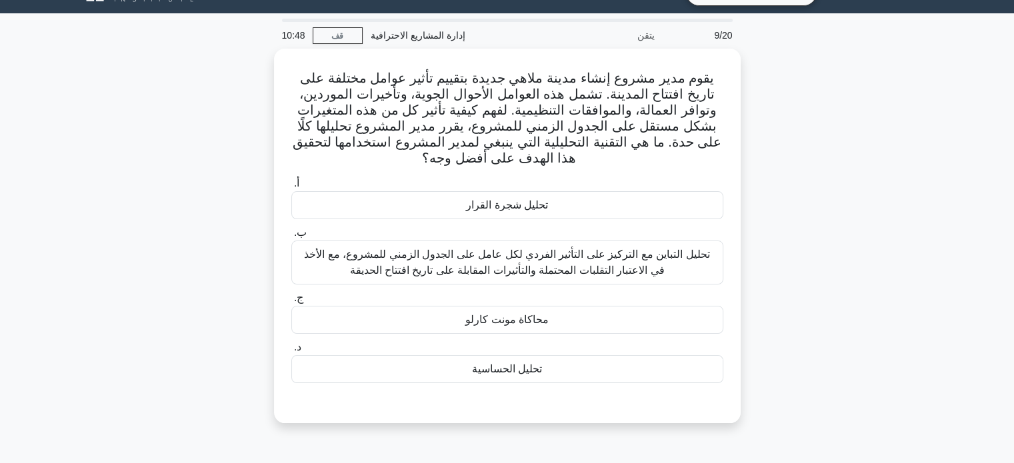
scroll to position [28, 0]
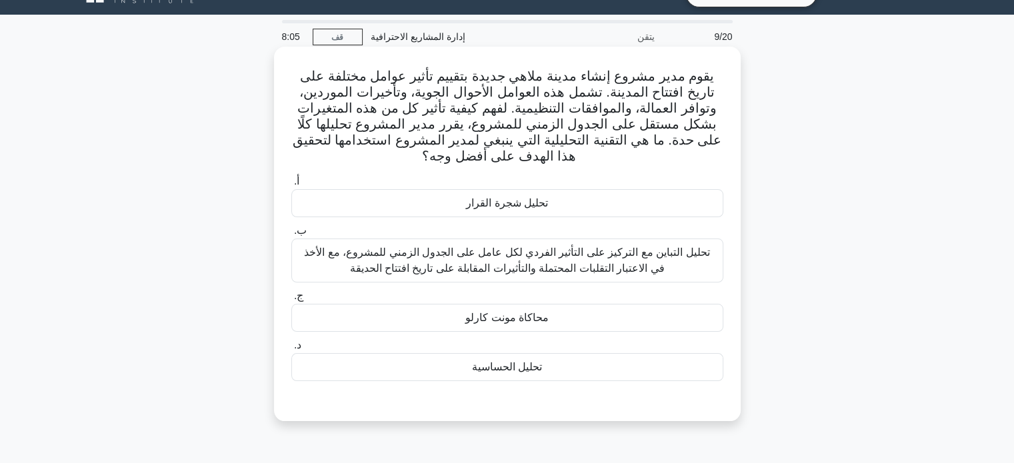
click at [658, 251] on font "تحليل التباين مع التركيز على التأثير الفردي لكل عامل على الجدول الزمني للمشروع،…" at bounding box center [506, 260] width 405 height 27
click at [291, 235] on input "ب. تحليل التباين مع التركيز على التأثير الفردي لكل عامل على الجدول الزمني للمشر…" at bounding box center [291, 231] width 0 height 9
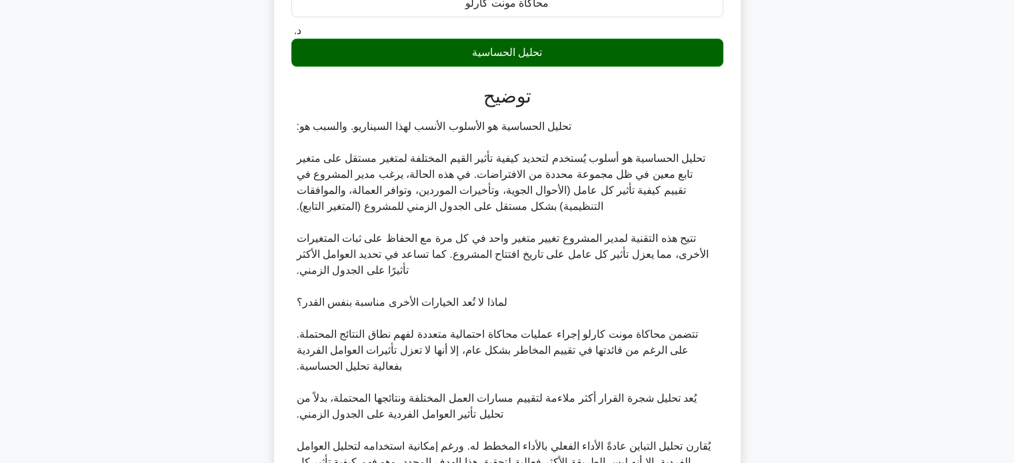
scroll to position [538, 0]
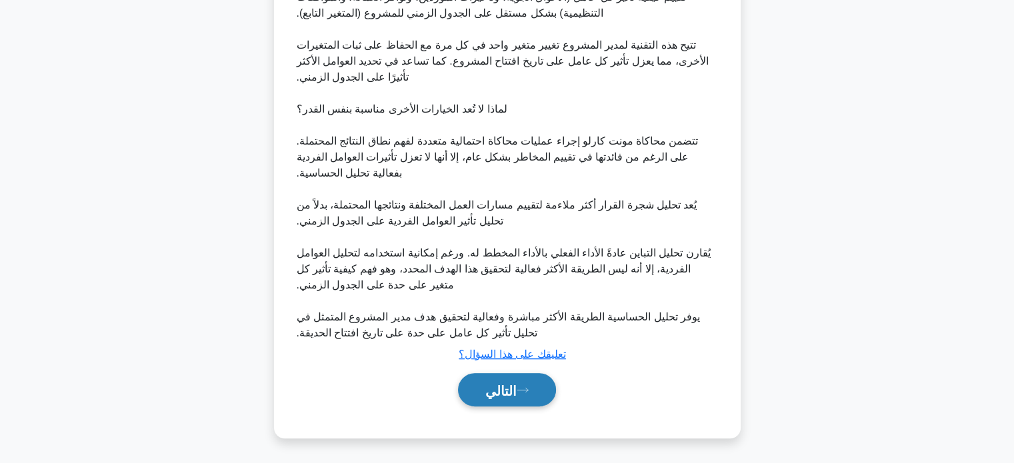
click at [524, 391] on icon at bounding box center [522, 389] width 12 height 7
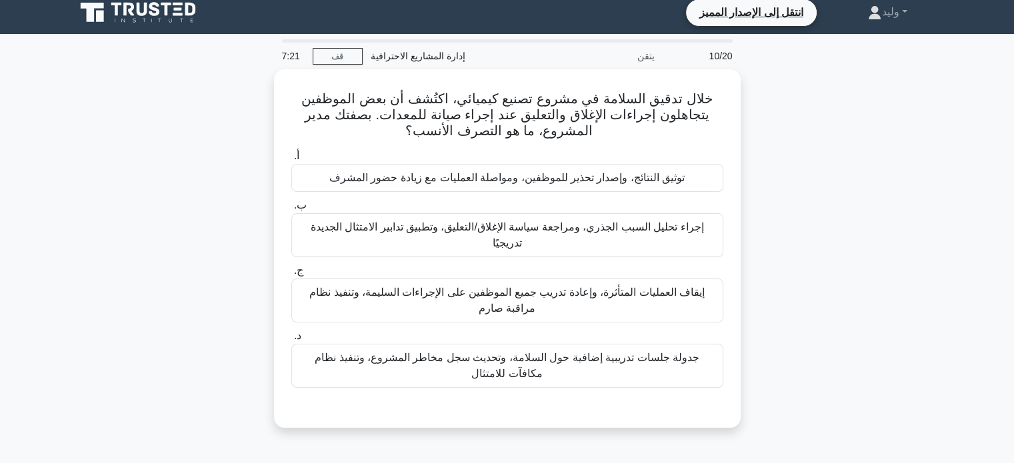
scroll to position [5, 0]
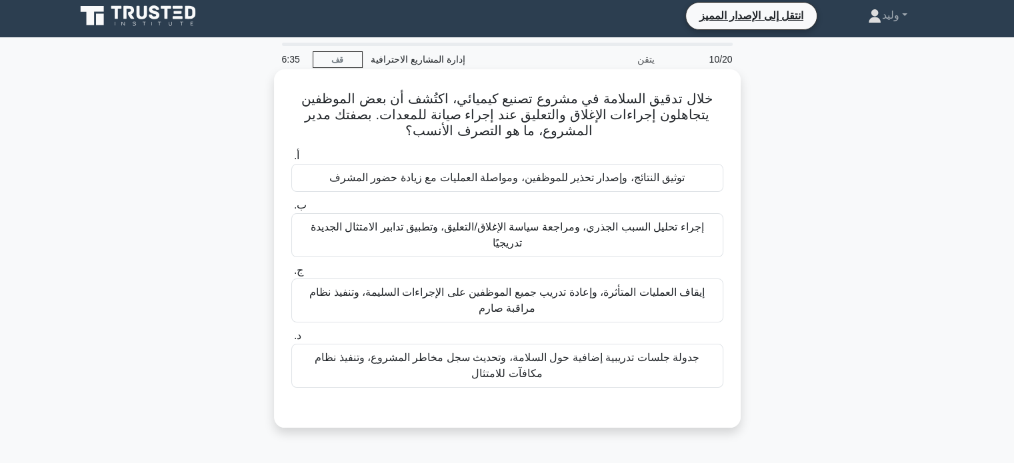
click at [632, 221] on font "إجراء تحليل السبب الجذري، ومراجعة سياسة الإغلاق/التعليق، وتطبيق تدابير الامتثال…" at bounding box center [507, 234] width 393 height 27
click at [291, 210] on input "ب. إجراء تحليل السبب الجذري، ومراجعة سياسة الإغلاق/التعليق، وتطبيق تدابير الامت…" at bounding box center [291, 205] width 0 height 9
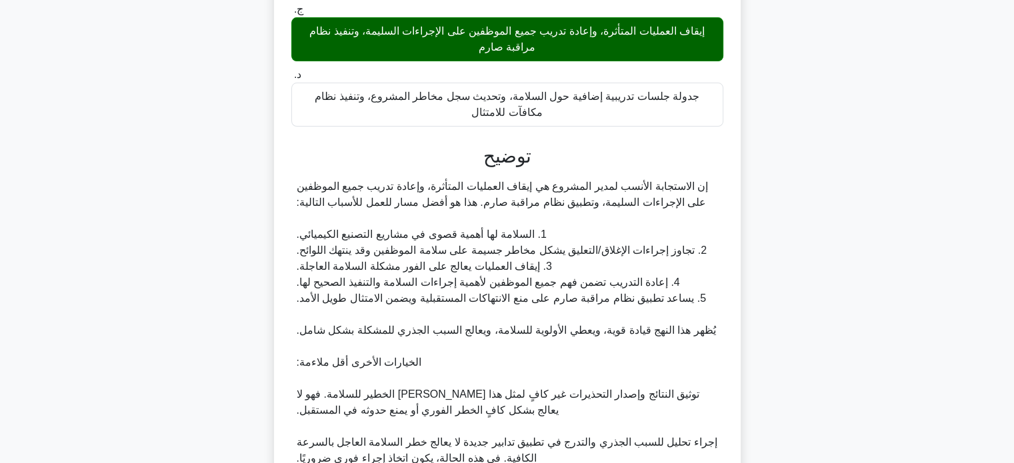
scroll to position [490, 0]
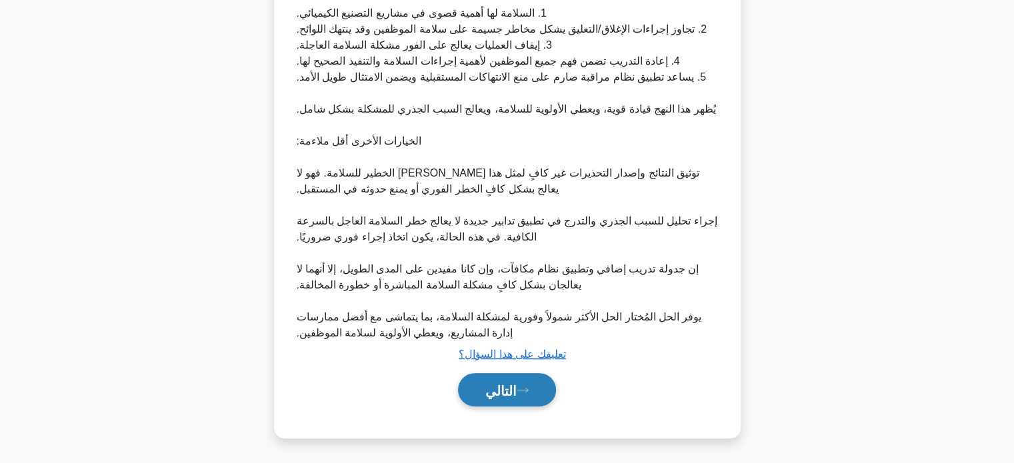
click at [509, 387] on font "التالي" at bounding box center [500, 390] width 31 height 15
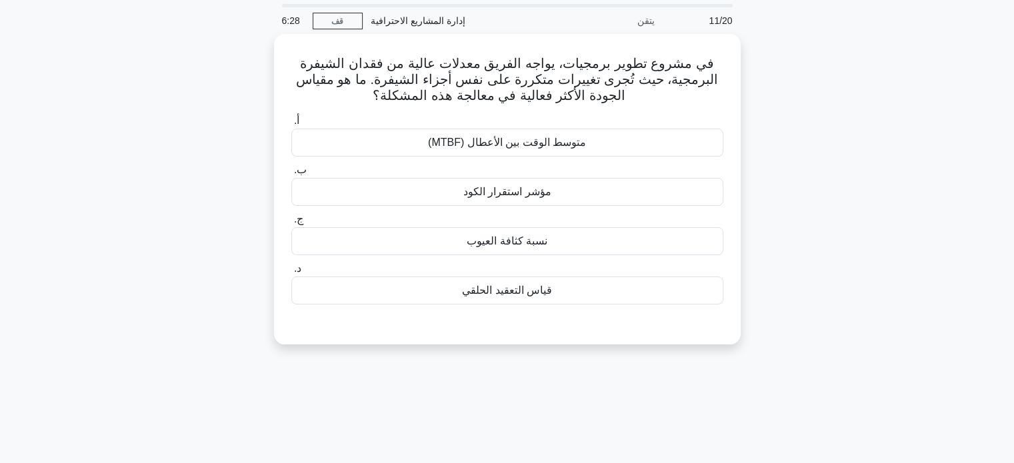
scroll to position [43, 0]
click at [632, 235] on div "نسبة كثافة العيوب" at bounding box center [507, 239] width 432 height 28
click at [291, 222] on input "ج. نسبة كثافة العيوب" at bounding box center [291, 217] width 0 height 9
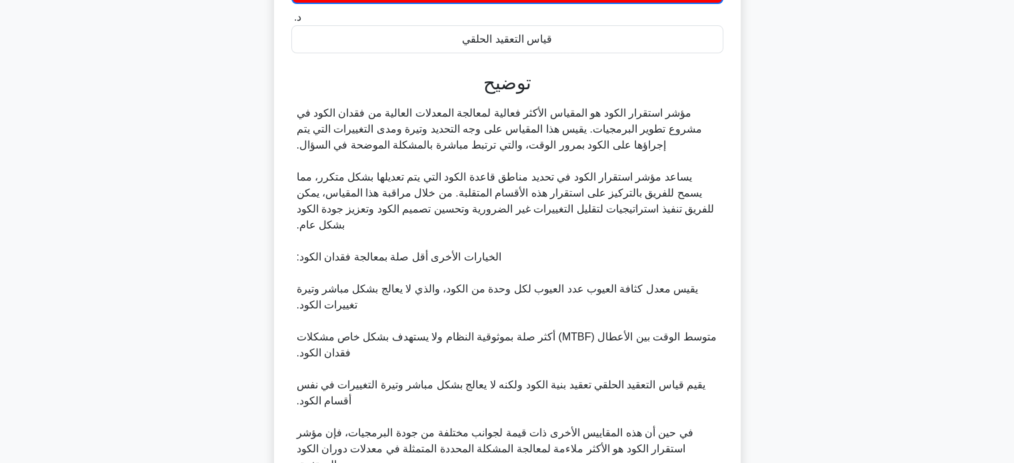
scroll to position [410, 0]
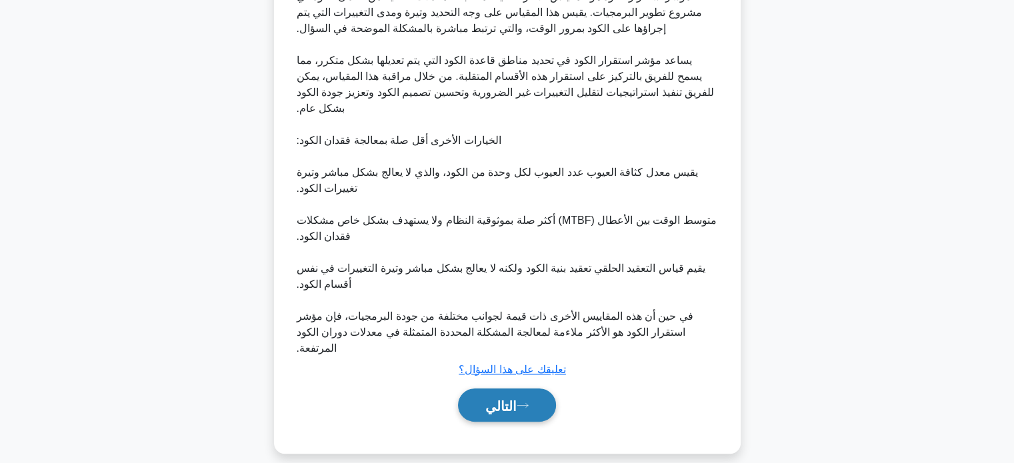
click at [516, 398] on font "التالي" at bounding box center [500, 405] width 31 height 15
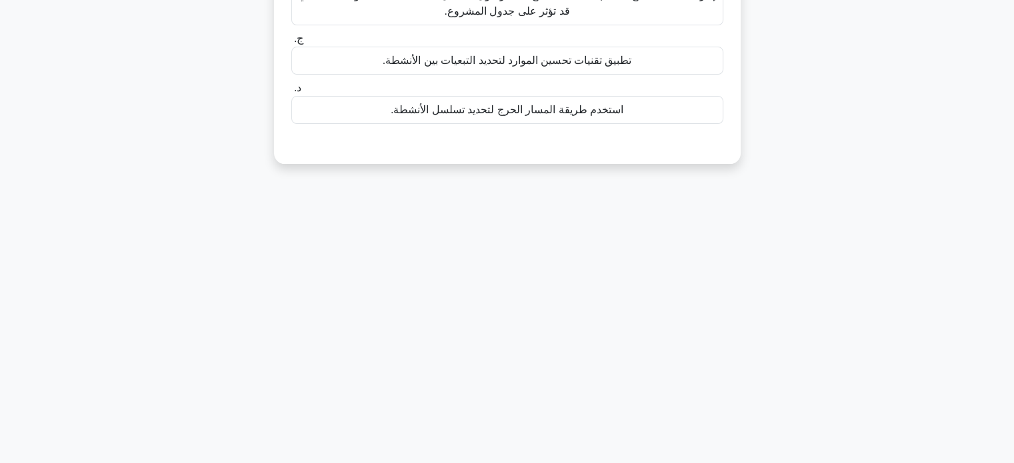
scroll to position [0, 0]
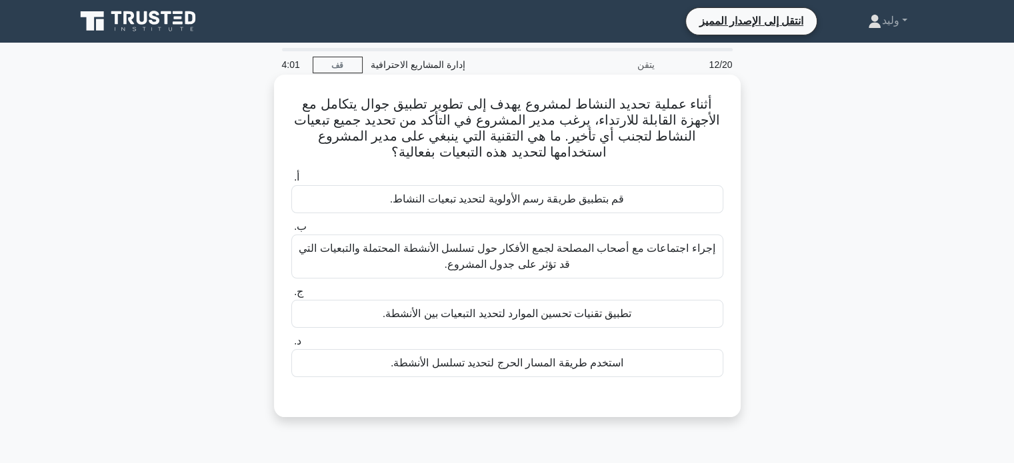
click at [540, 314] on font "تطبيق تقنيات تحسين الموارد لتحديد التبعيات بين الأنشطة." at bounding box center [506, 313] width 249 height 11
click at [291, 297] on input "ج. تطبيق تقنيات تحسين الموارد لتحديد التبعيات بين الأنشطة." at bounding box center [291, 292] width 0 height 9
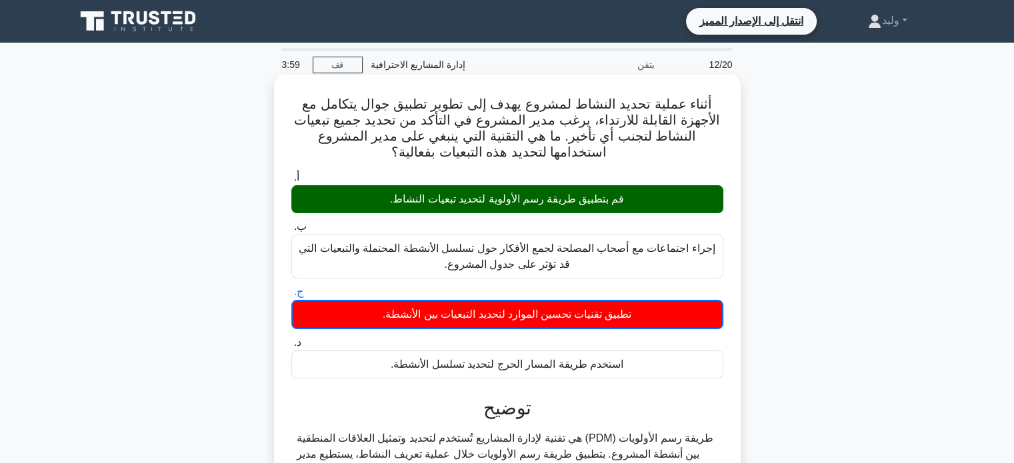
scroll to position [257, 0]
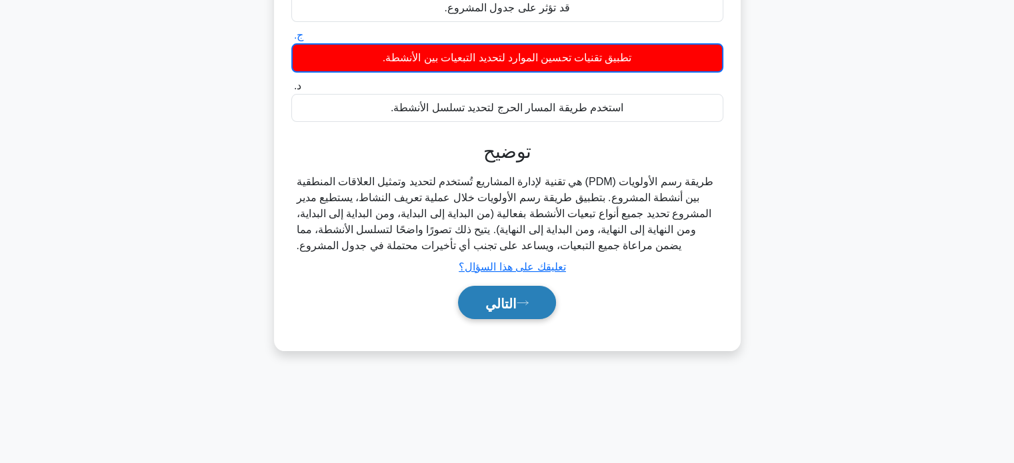
click at [540, 314] on button "التالي" at bounding box center [507, 303] width 98 height 34
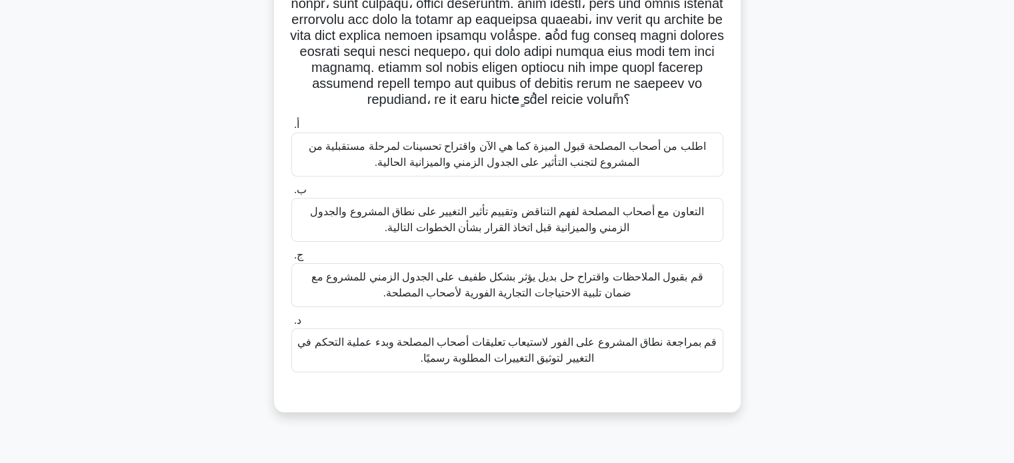
scroll to position [153, 0]
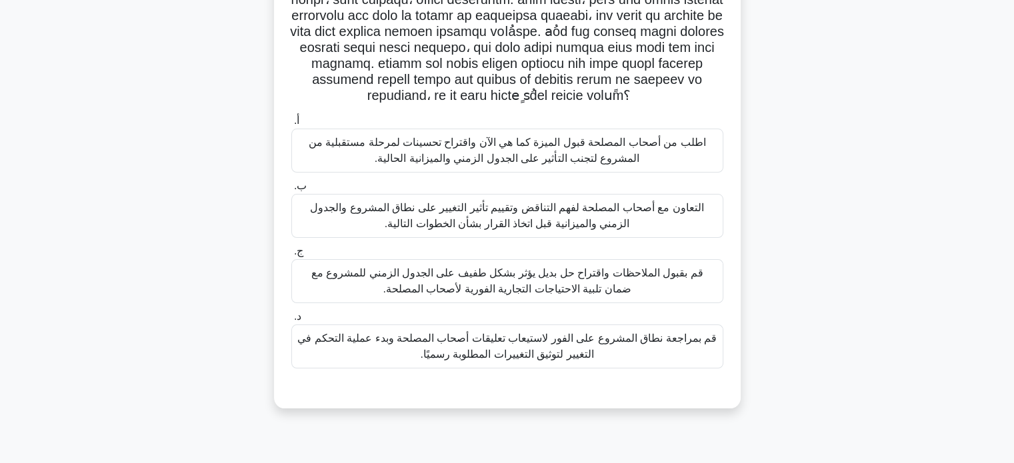
click at [659, 218] on font "التعاون مع أصحاب المصلحة لفهم التناقض وتقييم تأثير التغيير على نطاق المشروع وال…" at bounding box center [507, 216] width 420 height 32
click at [291, 191] on input "ب. التعاون مع أصحاب المصلحة لفهم التناقض وتقييم تأثير التغيير على نطاق المشروع …" at bounding box center [291, 186] width 0 height 9
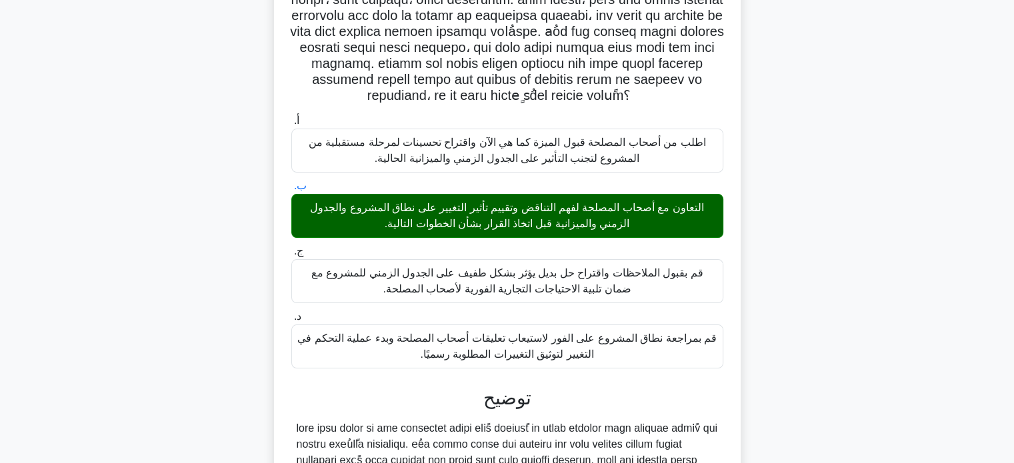
scroll to position [360, 0]
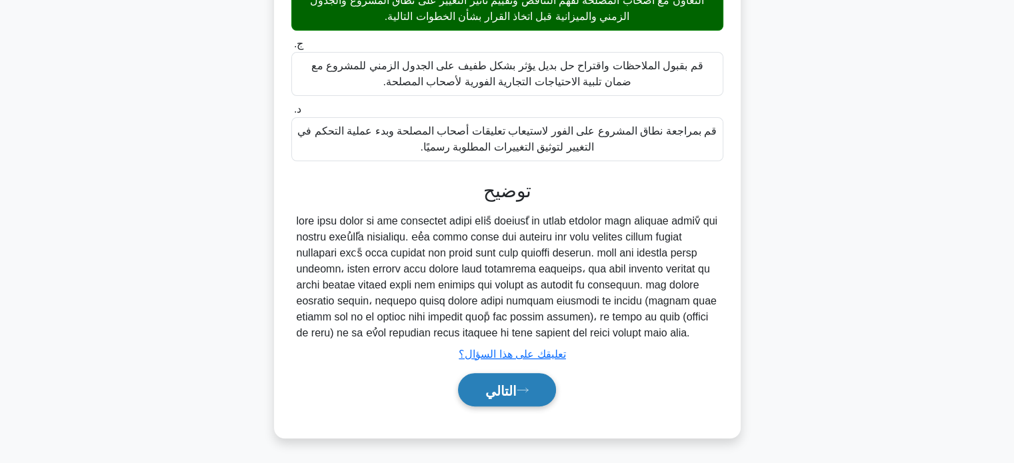
click at [512, 392] on font "التالي" at bounding box center [500, 390] width 31 height 15
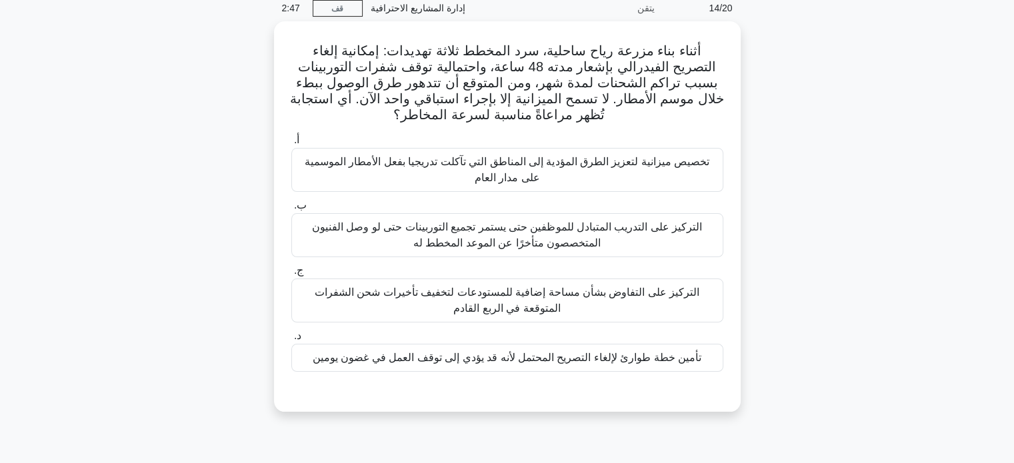
scroll to position [43, 0]
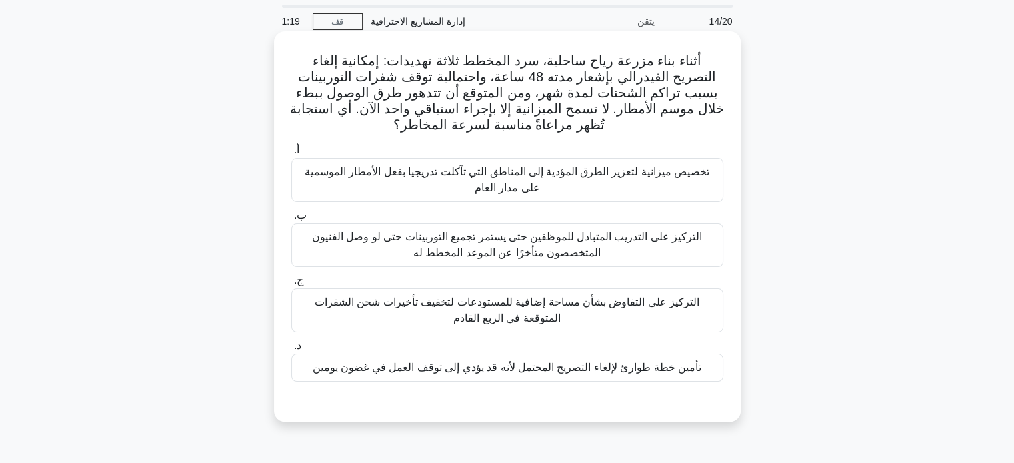
click at [629, 364] on font "تأمين خطة طوارئ لإلغاء التصريح المحتمل لأنه قد يؤدي إلى توقف العمل في غضون يومين" at bounding box center [507, 367] width 388 height 11
click at [291, 350] on input "د. تأمين خطة طوارئ لإلغاء التصريح المحتمل لأنه قد يؤدي إلى توقف العمل في غضون ي…" at bounding box center [291, 346] width 0 height 9
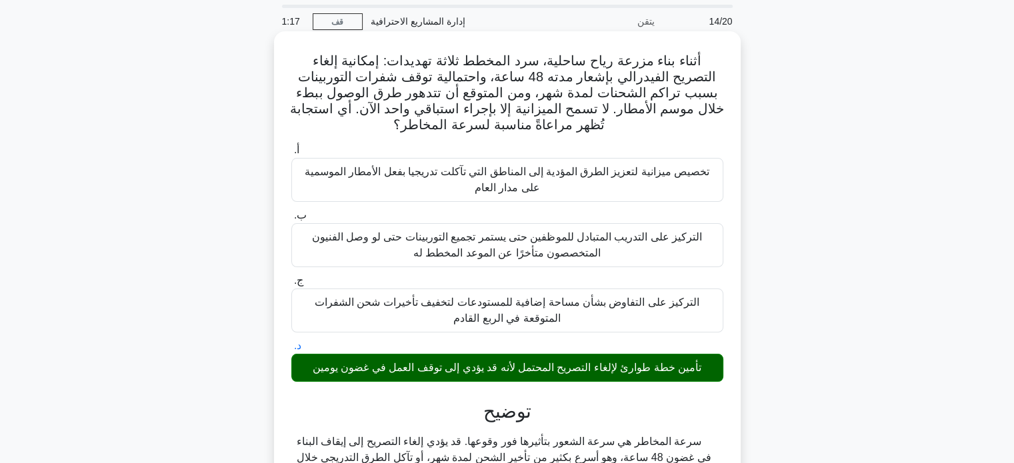
scroll to position [257, 0]
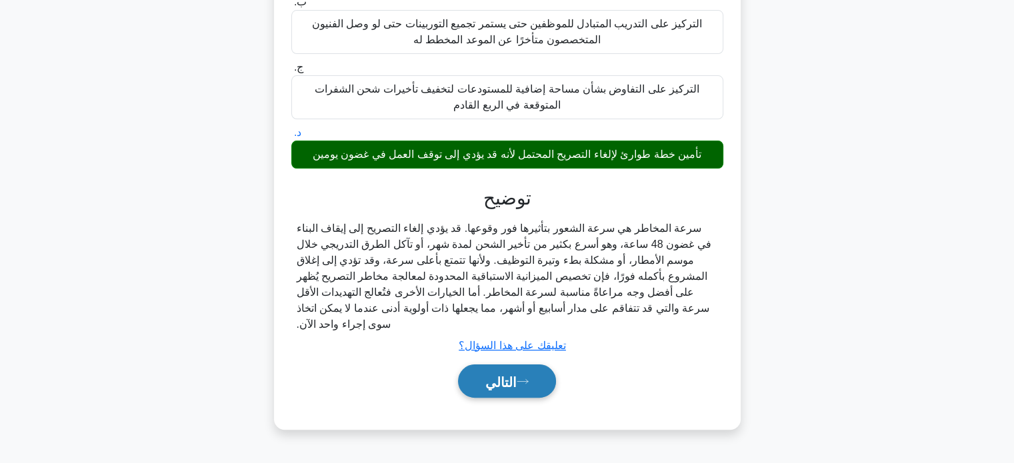
click at [527, 374] on button "التالي" at bounding box center [507, 381] width 98 height 34
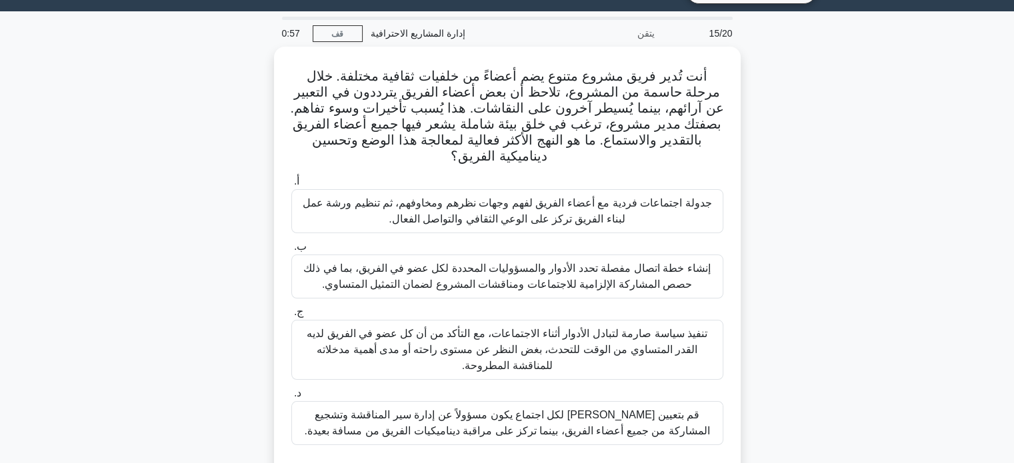
scroll to position [32, 0]
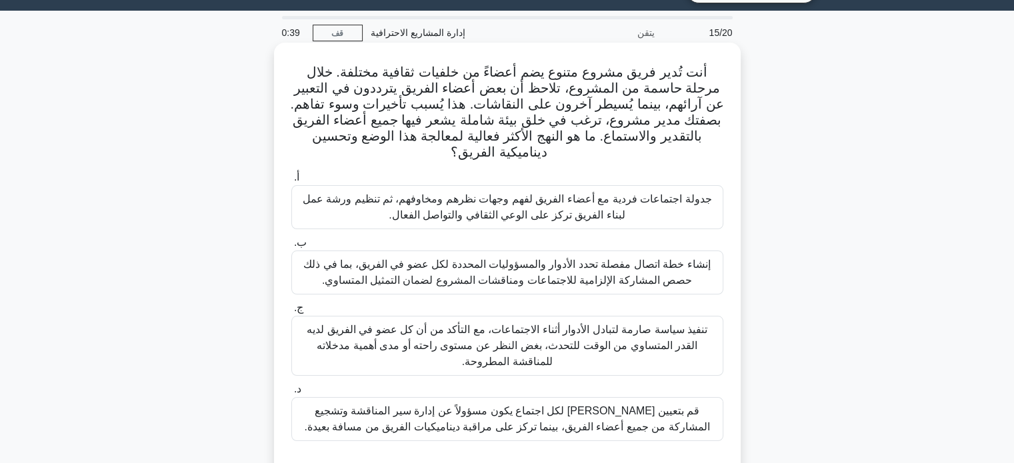
click at [654, 418] on font "قم بتعيين مشرف لكل اجتماع يكون مسؤولاً عن إدارة سير المناقشة وتشجيع المشاركة من…" at bounding box center [507, 419] width 420 height 32
click at [291, 394] on input "د. قم بتعيين مشرف لكل اجتماع يكون مسؤولاً عن إدارة سير المناقشة وتشجيع المشاركة…" at bounding box center [291, 389] width 0 height 9
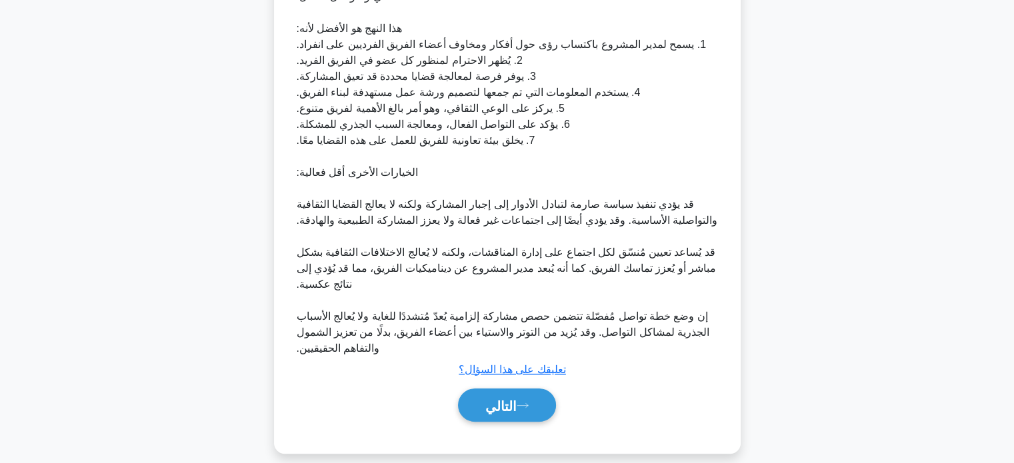
scroll to position [586, 0]
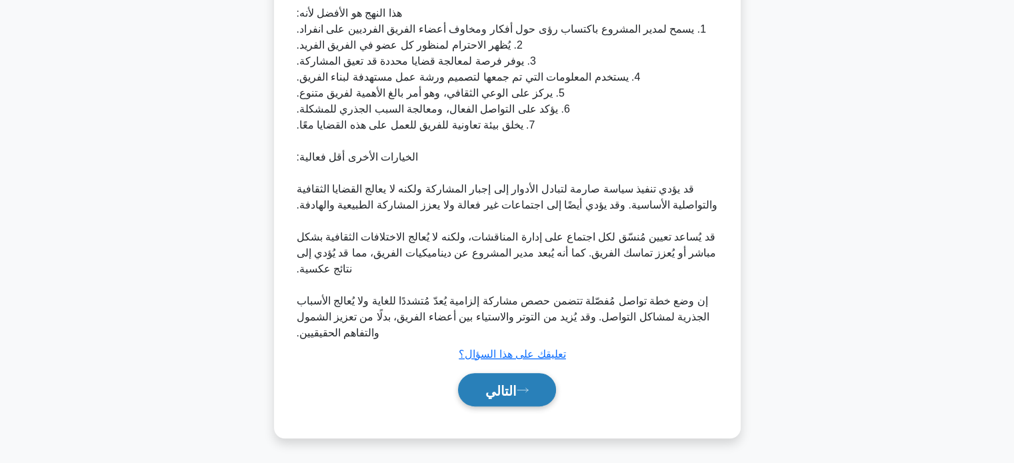
click at [516, 397] on font "التالي" at bounding box center [500, 390] width 31 height 15
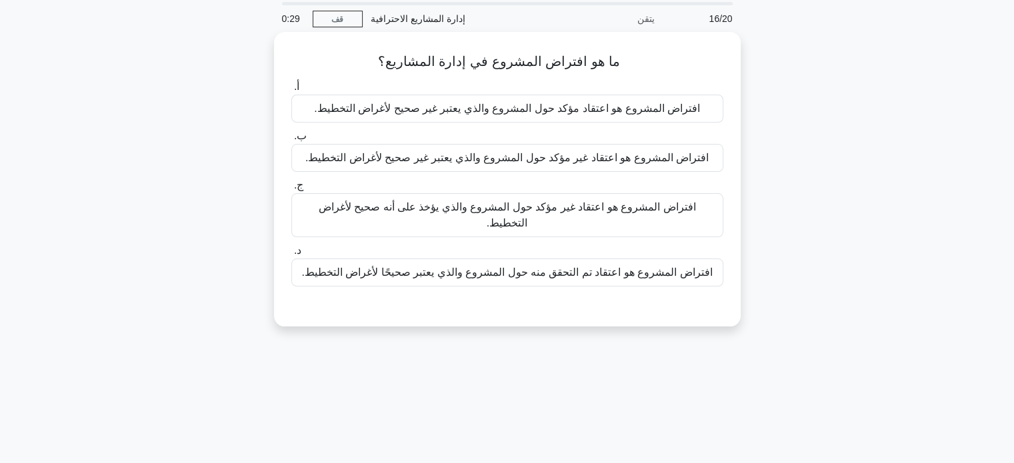
scroll to position [32, 0]
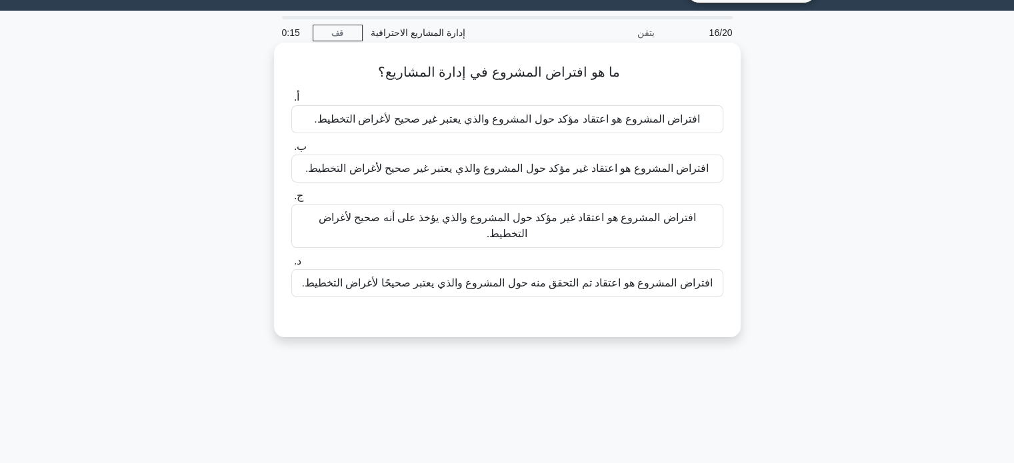
click at [677, 275] on font "افتراض المشروع هو اعتقاد تم التحقق منه حول المشروع والذي يعتبر صحيحًا لأغراض ال…" at bounding box center [506, 283] width 410 height 16
click at [291, 266] on input "د. افتراض المشروع هو اعتقاد تم التحقق منه حول المشروع والذي يعتبر صحيحًا لأغراض…" at bounding box center [291, 261] width 0 height 9
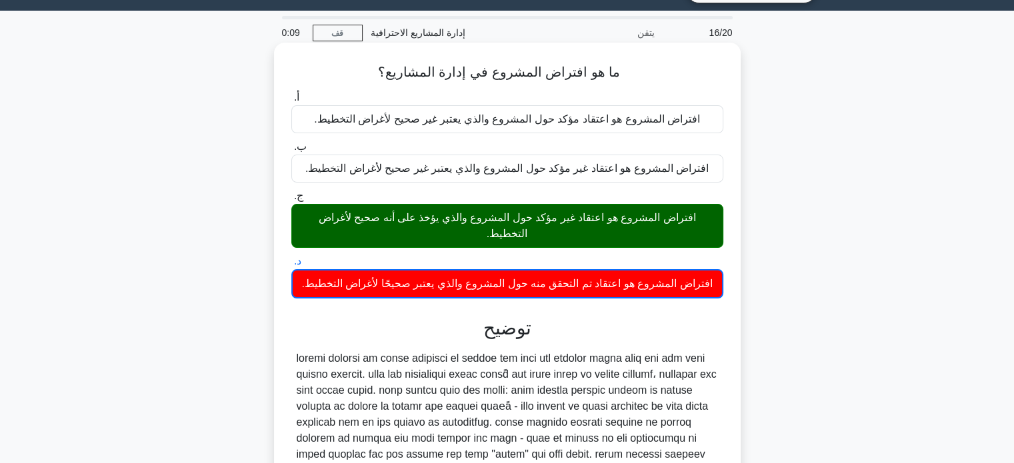
scroll to position [257, 0]
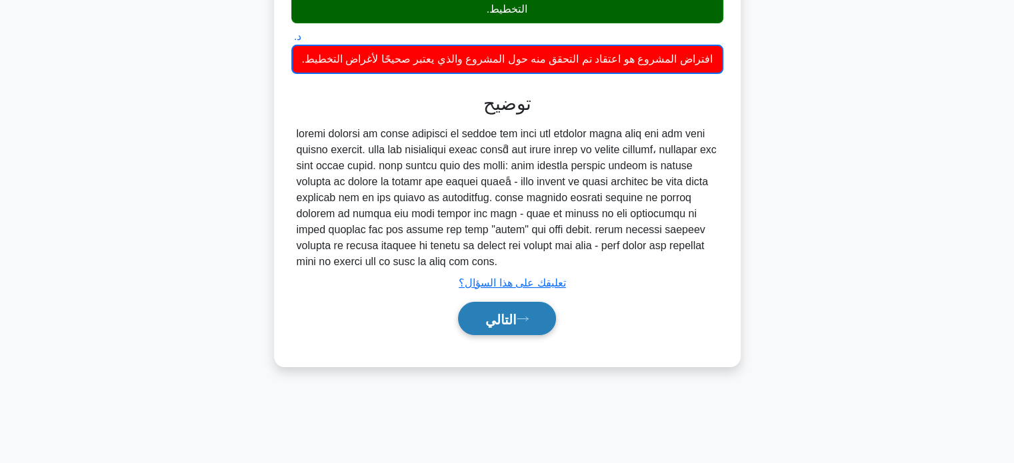
click at [488, 312] on font "التالي" at bounding box center [500, 319] width 31 height 15
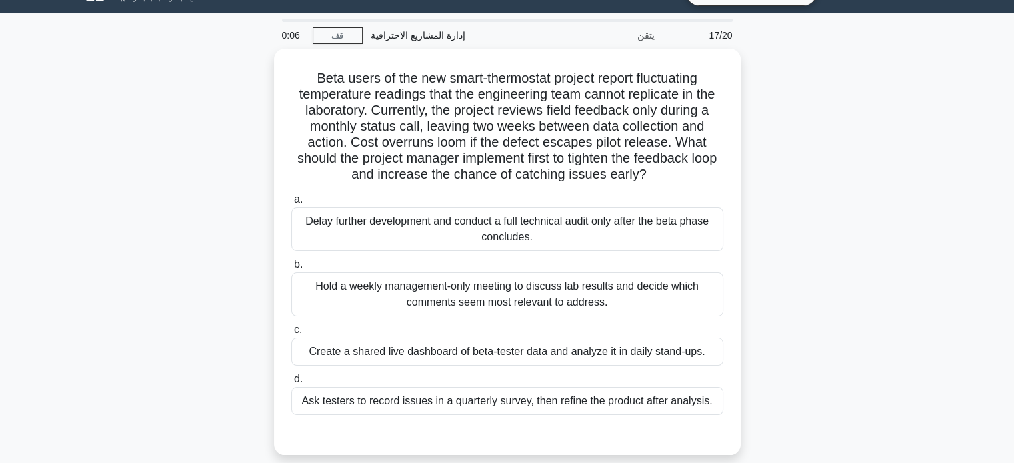
scroll to position [0, 0]
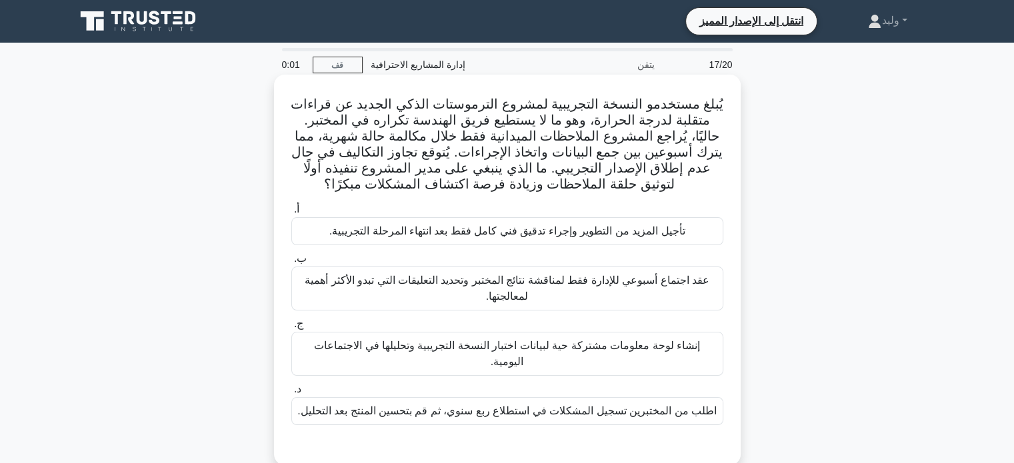
click at [496, 340] on font "إنشاء لوحة معلومات مشتركة حية لبيانات اختبار النسخة التجريبية وتحليلها في الاجت…" at bounding box center [507, 353] width 386 height 27
click at [291, 329] on input "ج. إنشاء لوحة معلومات مشتركة حية لبيانات اختبار النسخة التجريبية وتحليلها في ال…" at bounding box center [291, 324] width 0 height 9
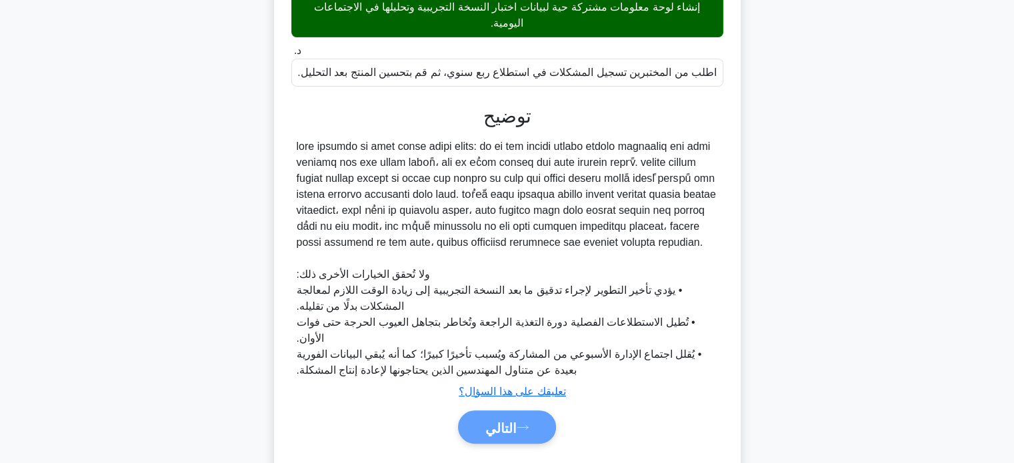
scroll to position [345, 0]
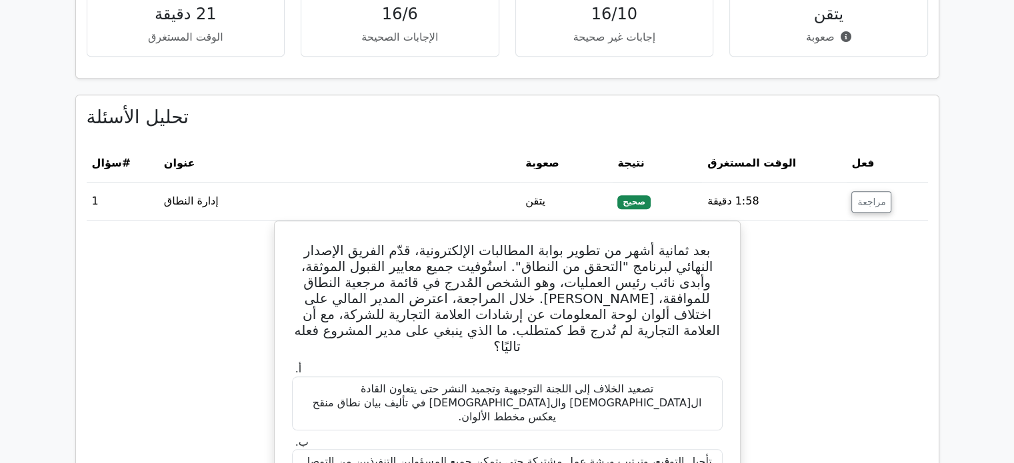
scroll to position [1117, 0]
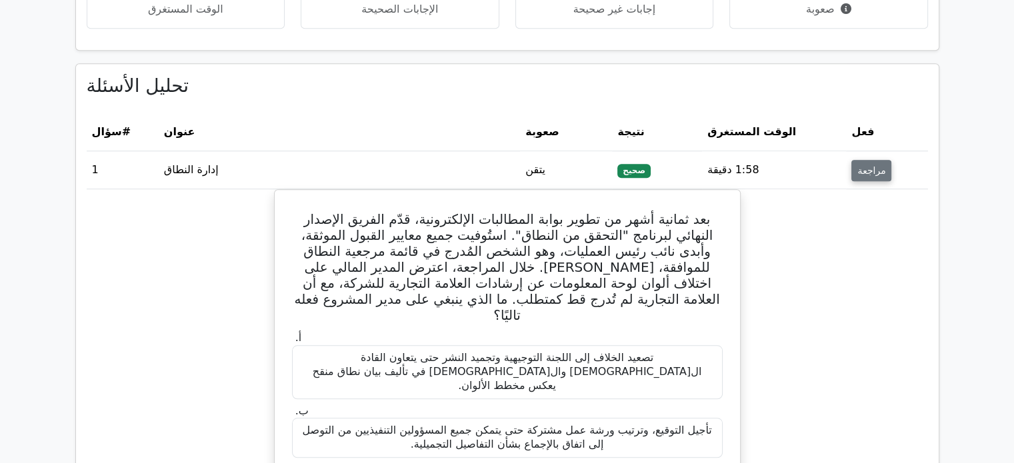
click at [872, 165] on font "مراجعة" at bounding box center [871, 170] width 28 height 11
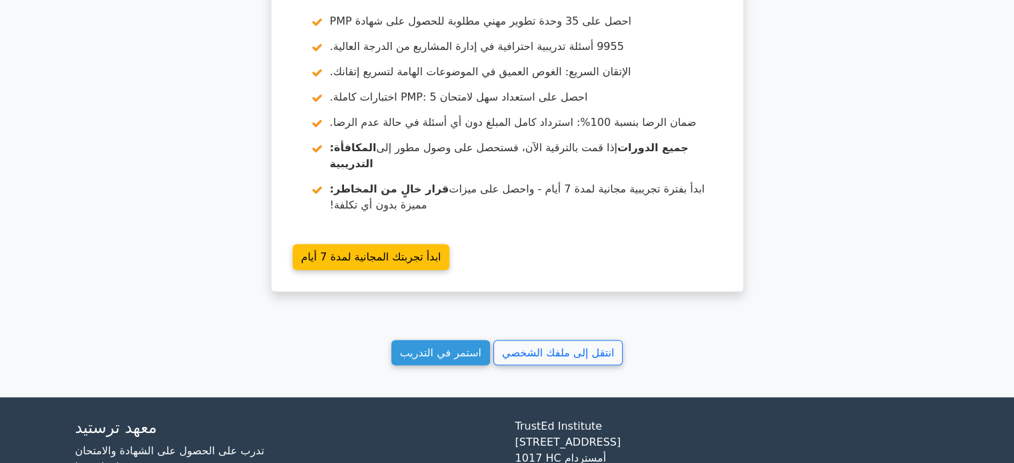
scroll to position [2082, 0]
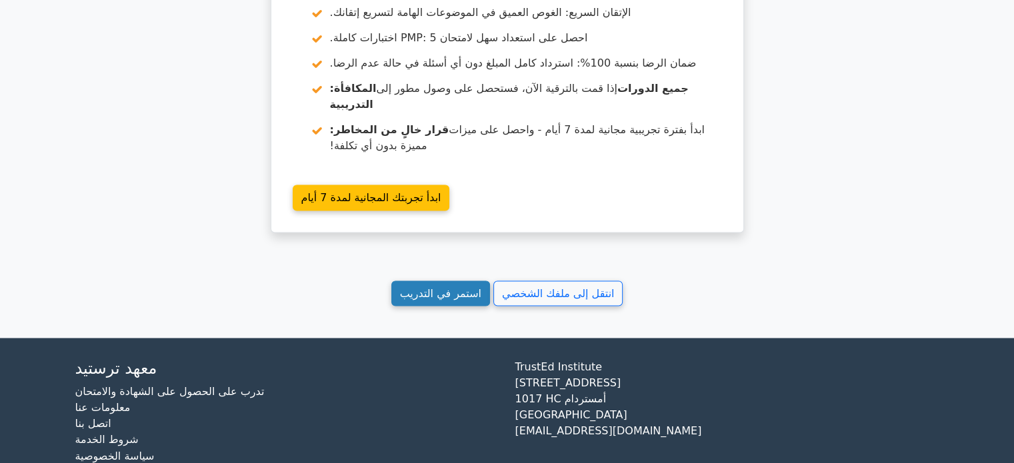
click at [437, 287] on font "استمر في التدريب" at bounding box center [440, 293] width 81 height 13
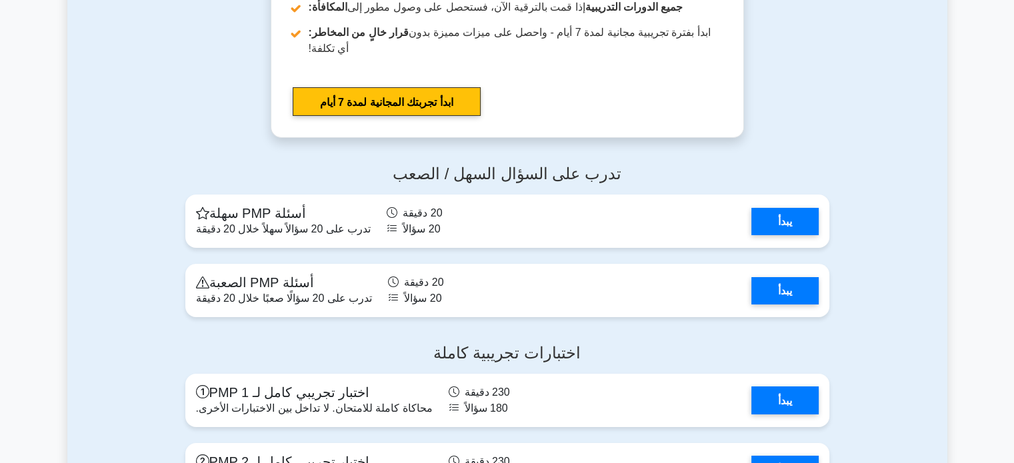
scroll to position [4814, 0]
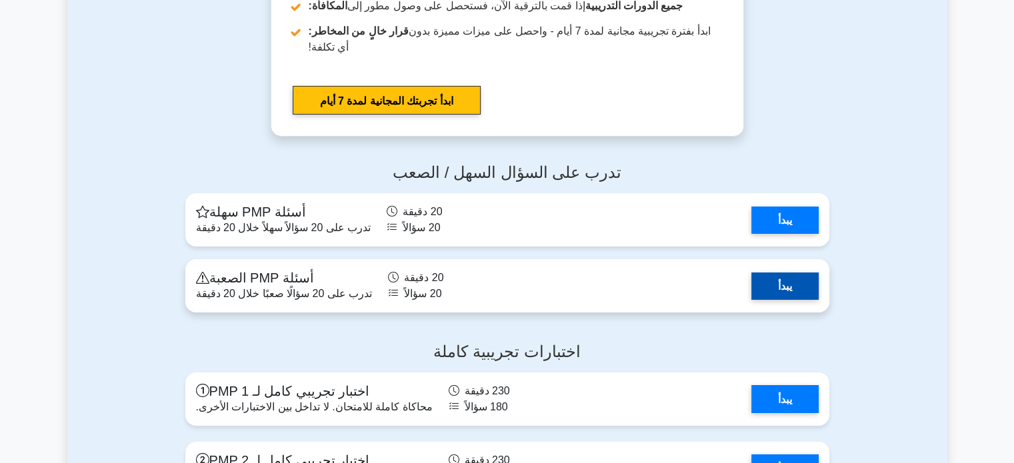
click at [777, 300] on link "يبدأ" at bounding box center [784, 286] width 67 height 27
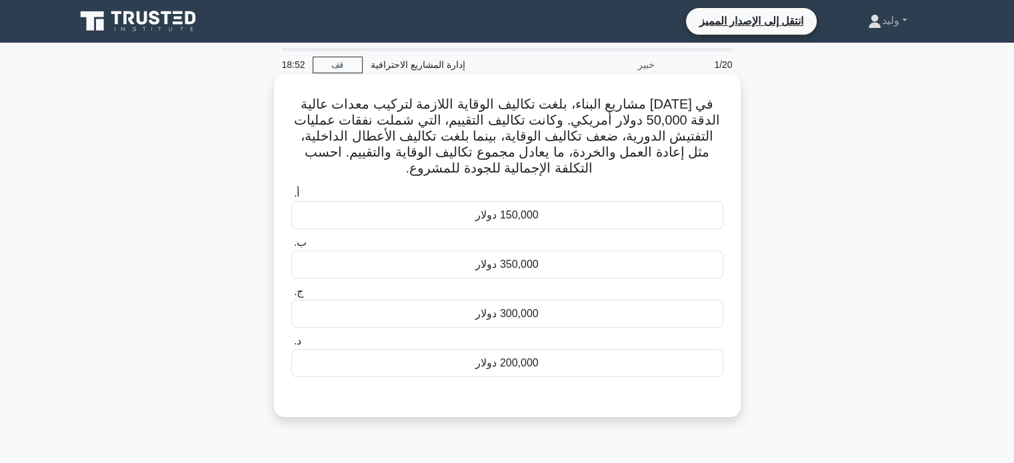
click at [688, 219] on div "150,000 دولار" at bounding box center [507, 215] width 432 height 28
click at [291, 198] on input "أ. 150,000 دولار" at bounding box center [291, 193] width 0 height 9
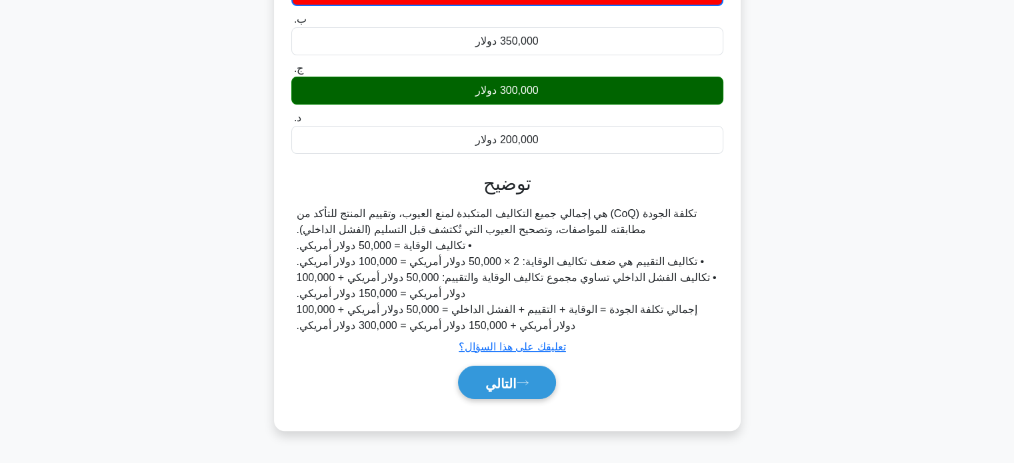
scroll to position [229, 0]
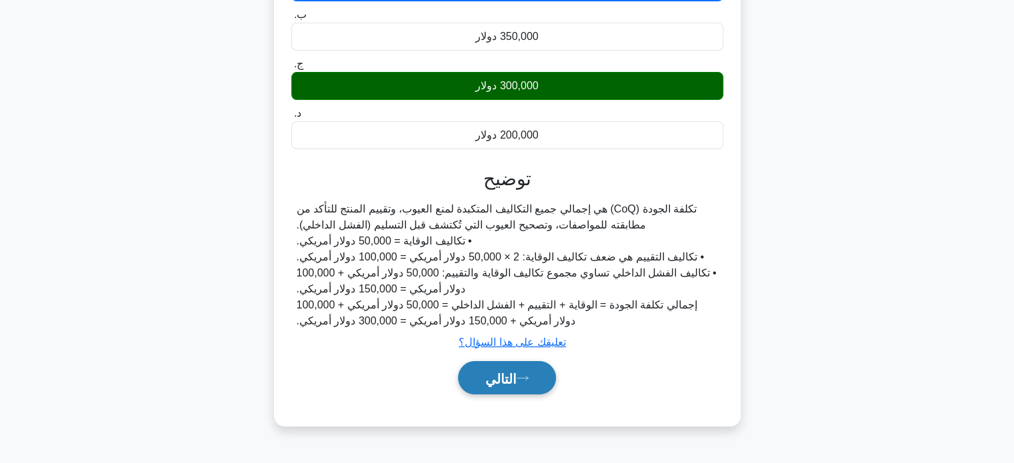
click at [533, 367] on button "التالي" at bounding box center [507, 378] width 98 height 34
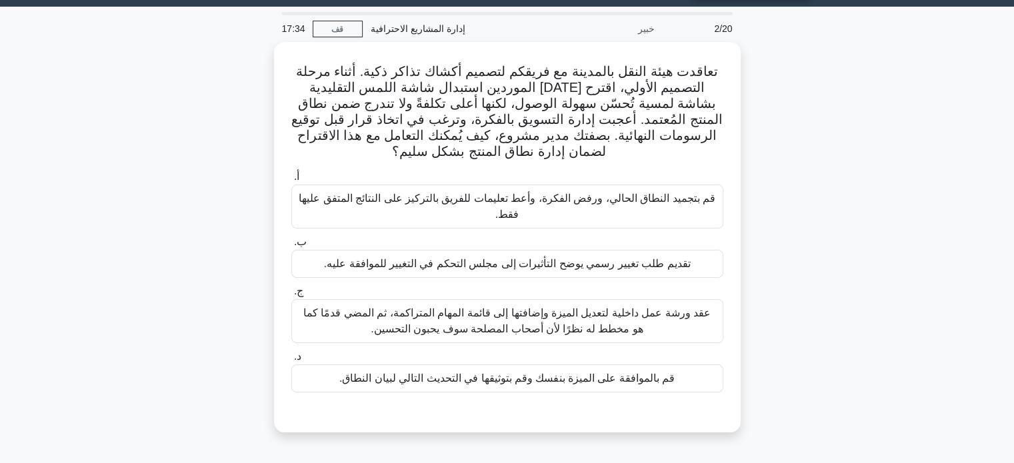
scroll to position [37, 0]
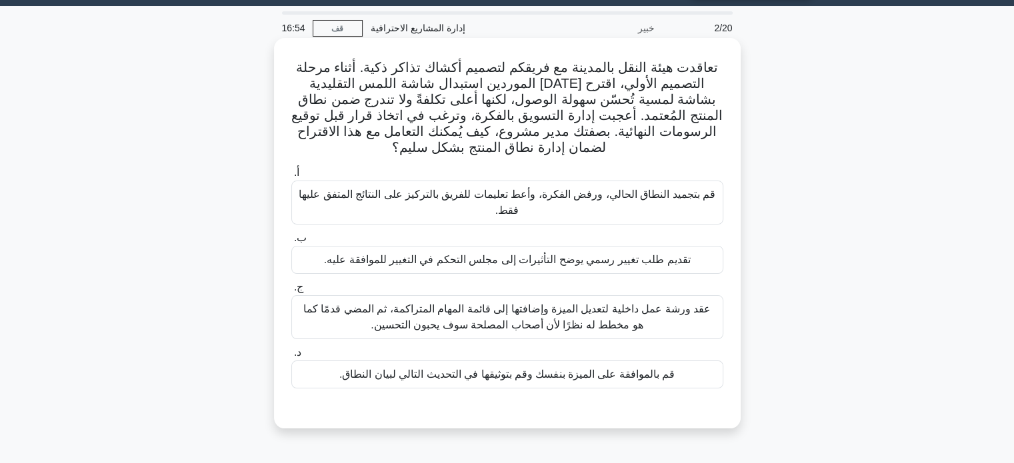
click at [672, 265] on font "تقديم طلب تغيير رسمي يوضح التأثيرات إلى مجلس التحكم في التغيير للموافقة عليه." at bounding box center [507, 259] width 366 height 11
click at [291, 243] on input "ب. تقديم طلب تغيير رسمي يوضح التأثيرات إلى مجلس التحكم في التغيير للموافقة عليه." at bounding box center [291, 238] width 0 height 9
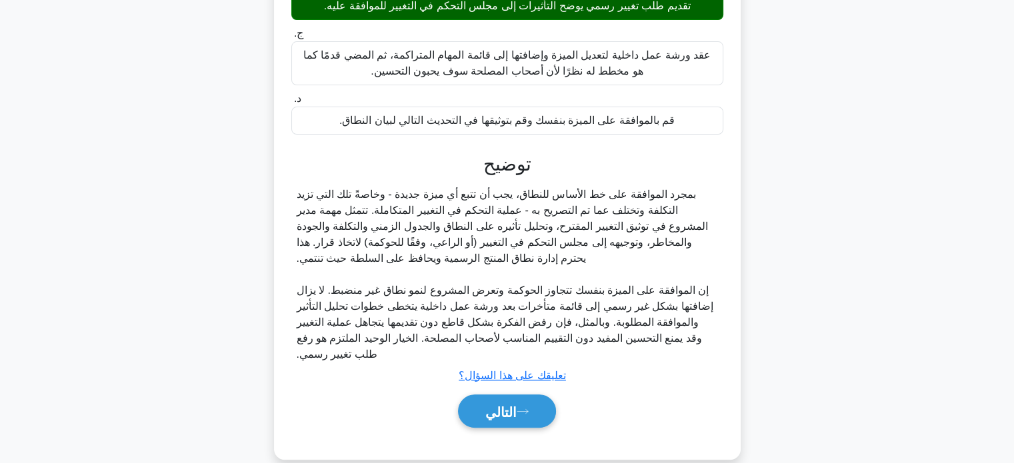
scroll to position [313, 0]
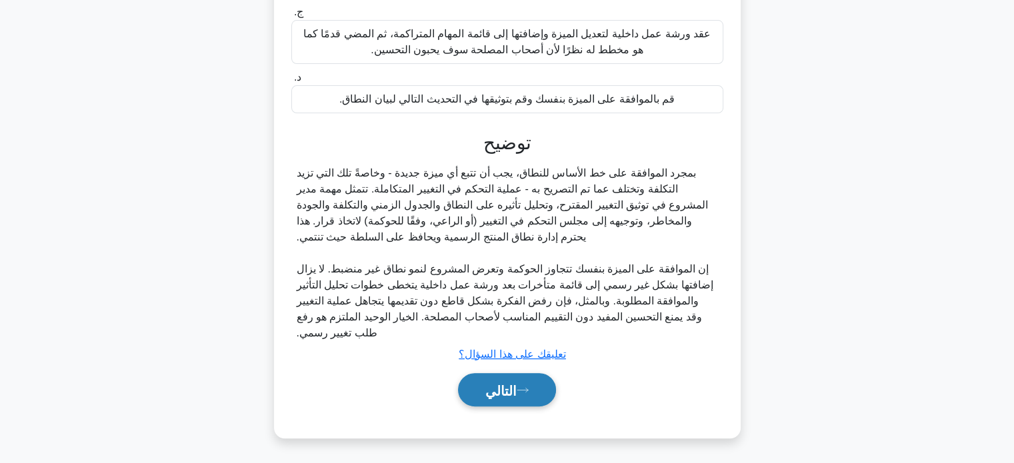
click at [498, 383] on font "التالي" at bounding box center [500, 390] width 31 height 15
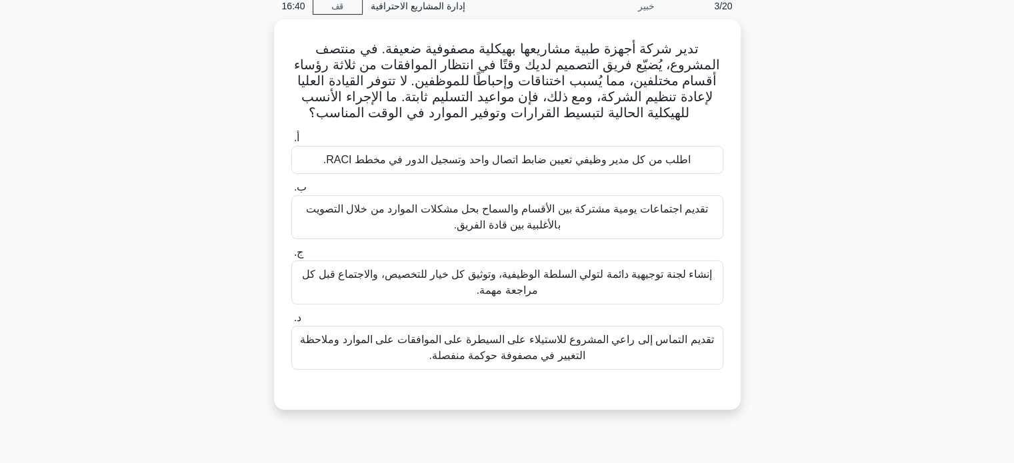
scroll to position [59, 0]
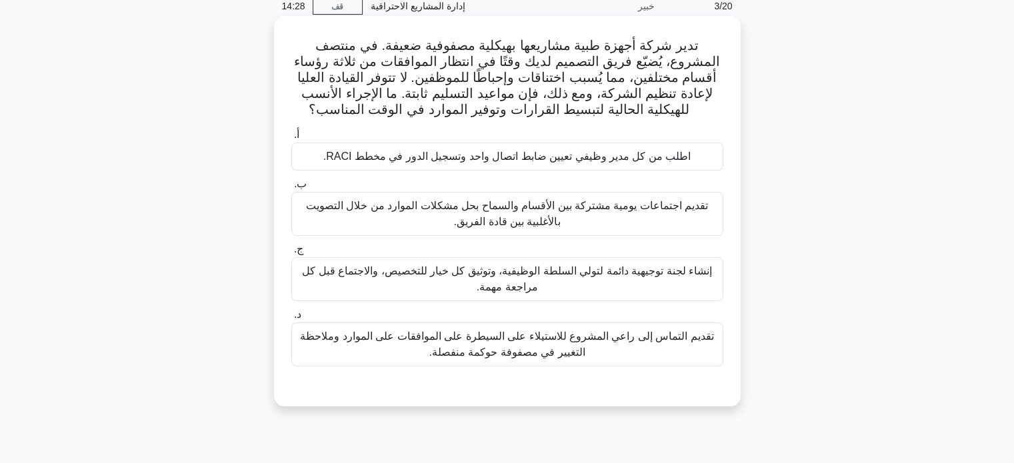
click at [550, 153] on font "اطلب من كل مدير وظيفي تعيين ضابط اتصال واحد وتسجيل الدور في مخطط RACI." at bounding box center [506, 156] width 367 height 11
click at [291, 139] on input "أ. اطلب من كل مدير وظيفي تعيين ضابط اتصال واحد وتسجيل الدور في مخطط RACI." at bounding box center [291, 135] width 0 height 9
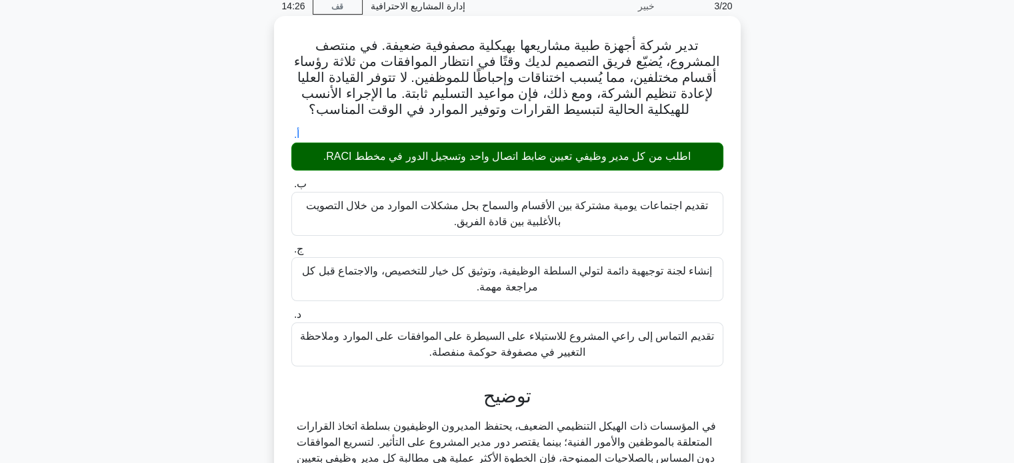
scroll to position [360, 0]
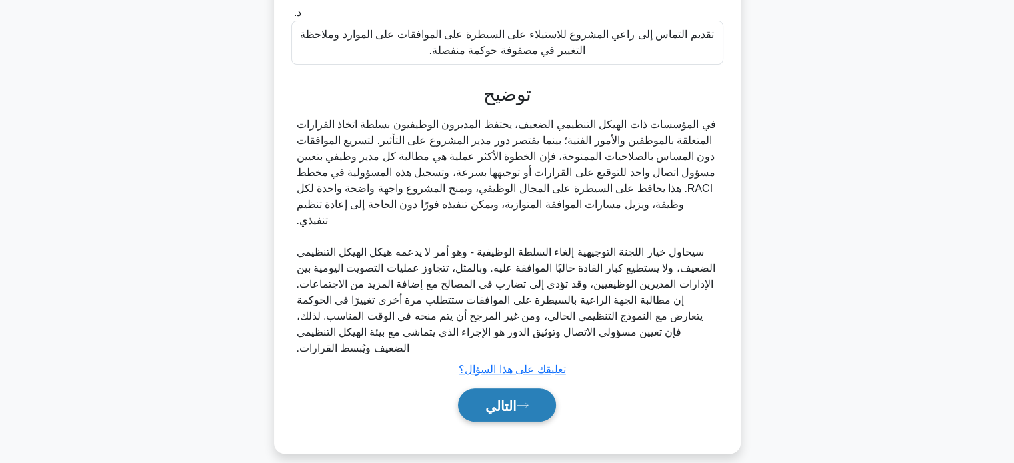
click at [478, 399] on button "التالي" at bounding box center [507, 405] width 98 height 34
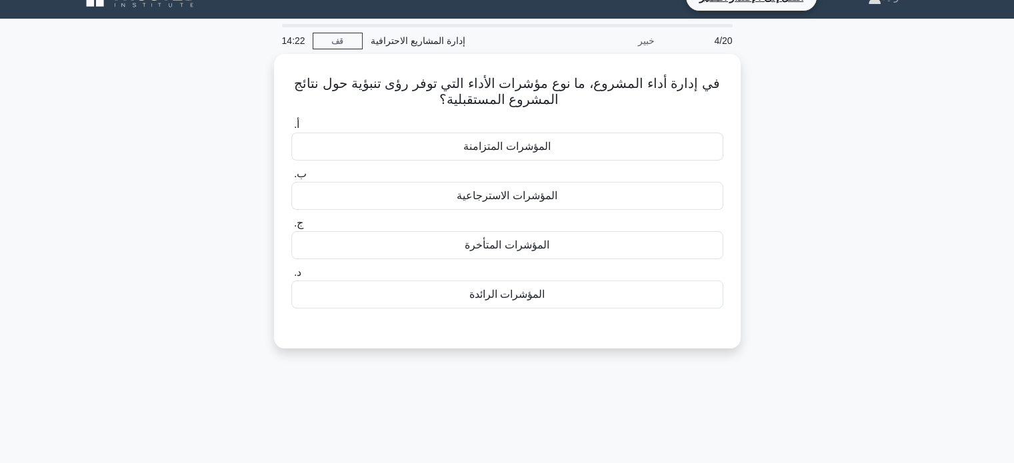
scroll to position [19, 0]
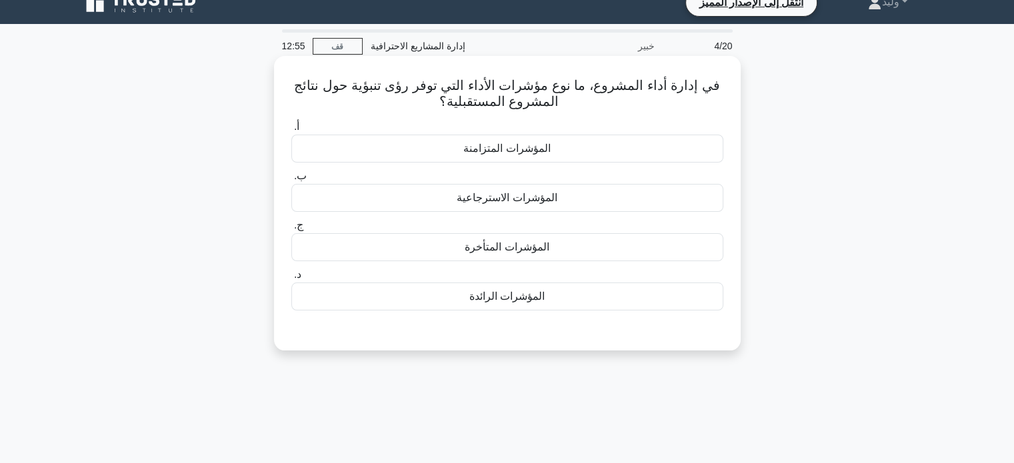
click at [513, 298] on font "المؤشرات الرائدة" at bounding box center [506, 296] width 75 height 11
click at [291, 279] on input "د. المؤشرات الرائدة" at bounding box center [291, 275] width 0 height 9
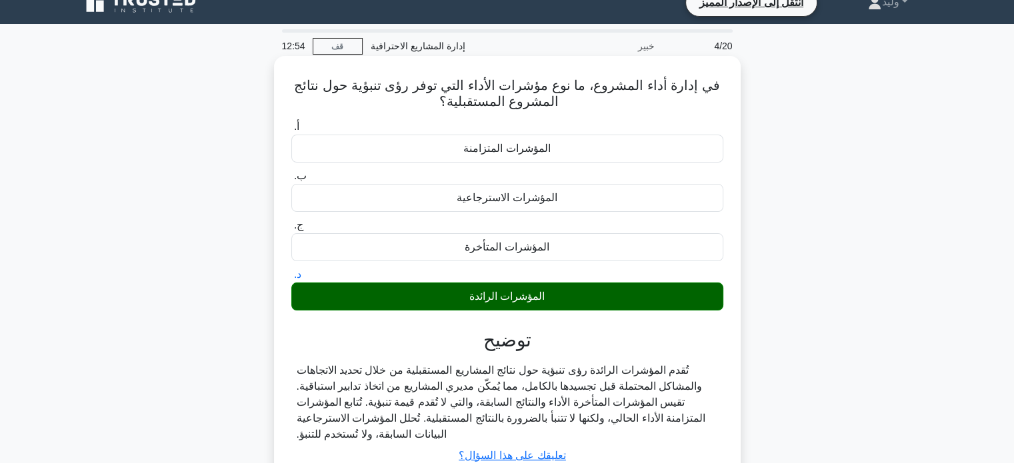
scroll to position [257, 0]
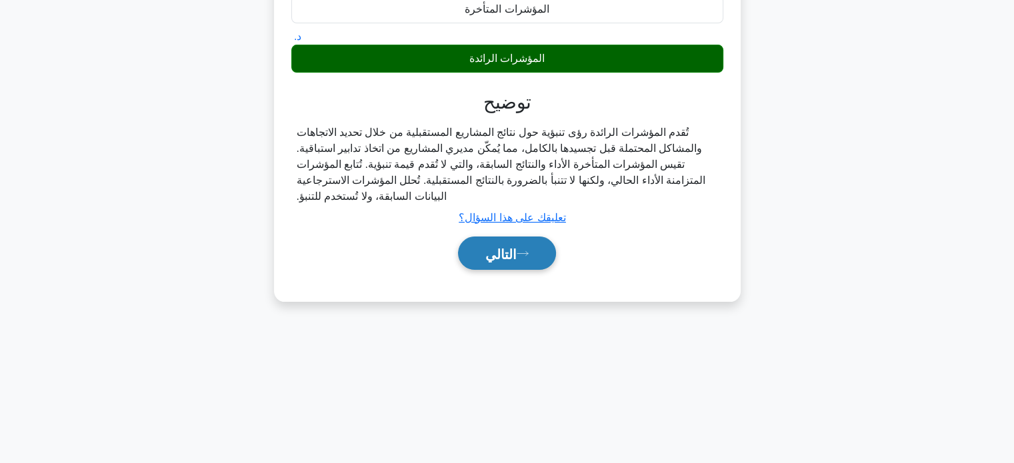
click at [531, 249] on button "التالي" at bounding box center [507, 254] width 98 height 34
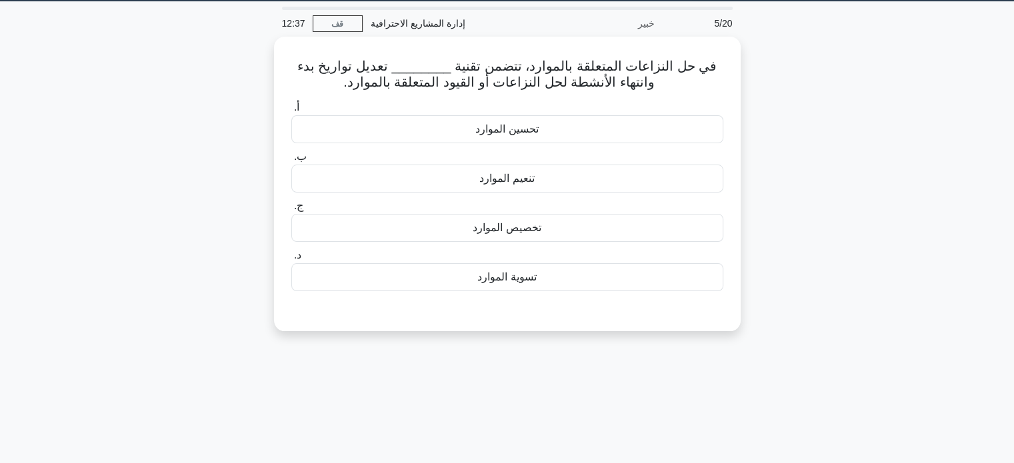
scroll to position [0, 0]
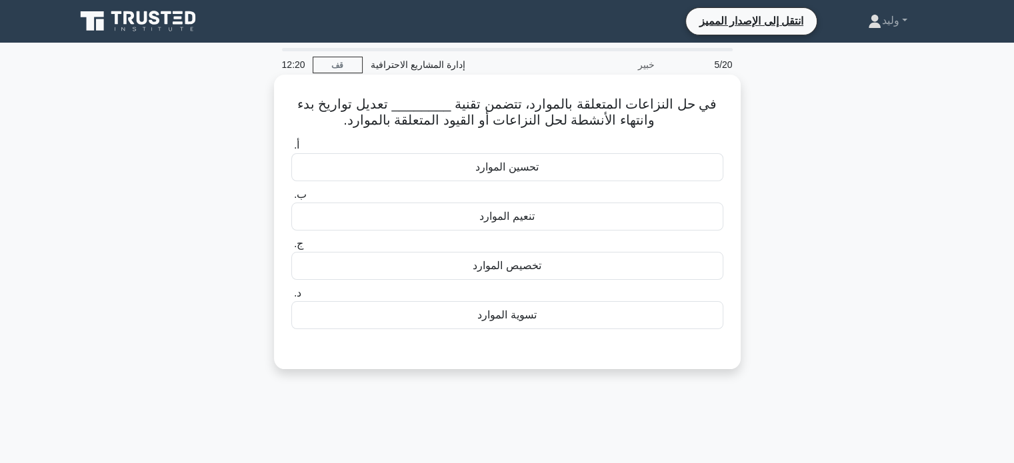
click at [529, 311] on font "تسوية الموارد" at bounding box center [506, 314] width 59 height 11
click at [291, 298] on input "د. تسوية الموارد" at bounding box center [291, 293] width 0 height 9
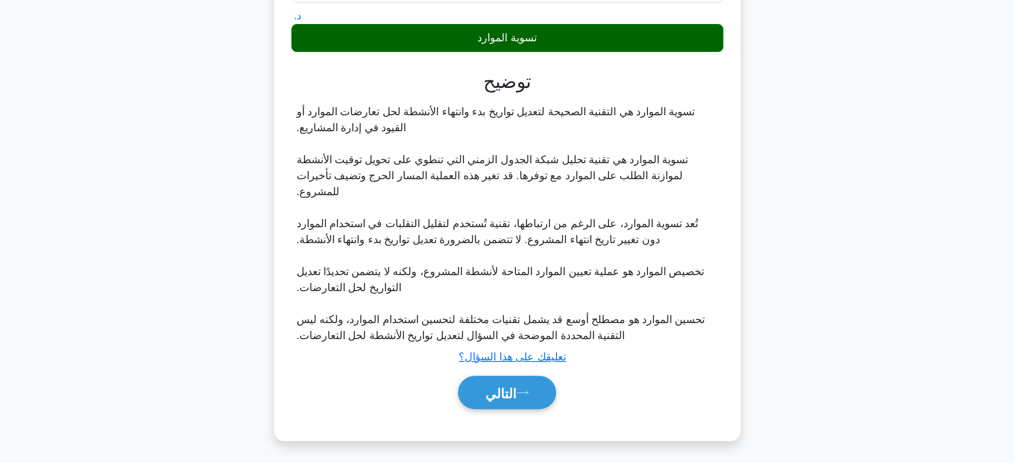
scroll to position [281, 0]
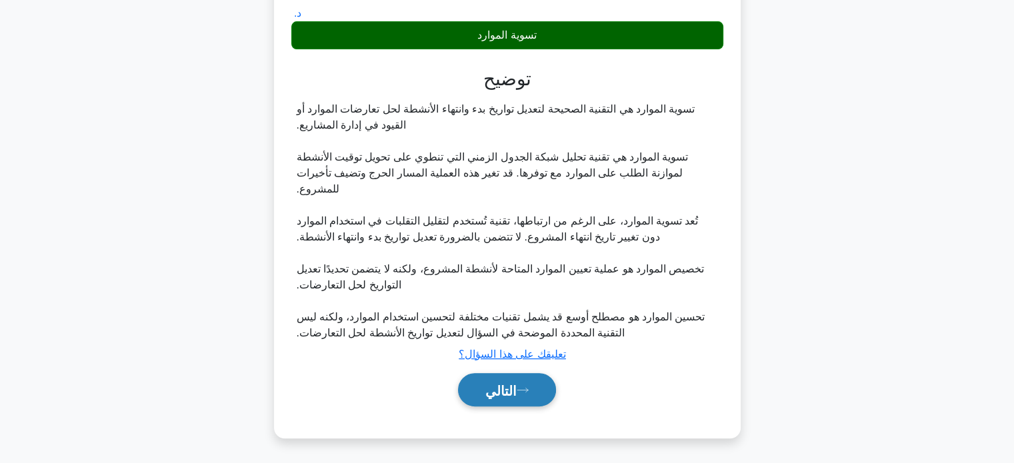
click at [516, 391] on font "التالي" at bounding box center [500, 390] width 31 height 15
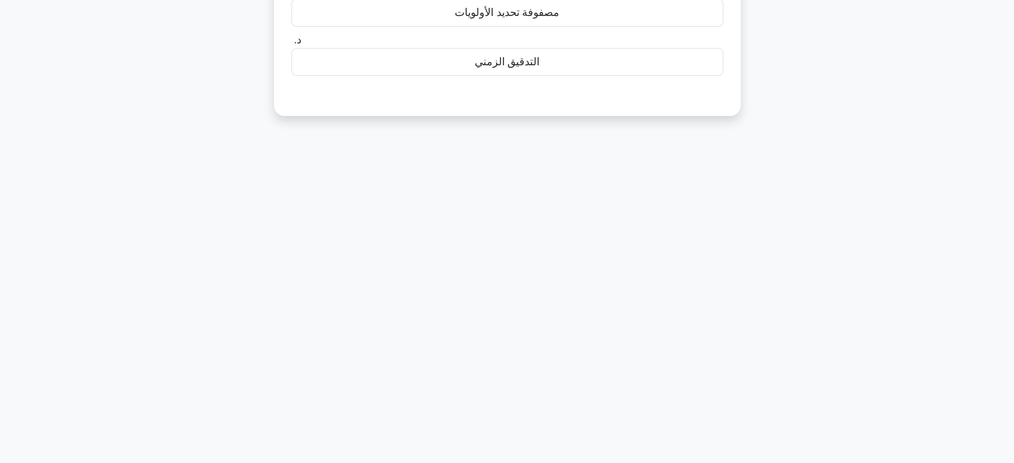
scroll to position [11, 0]
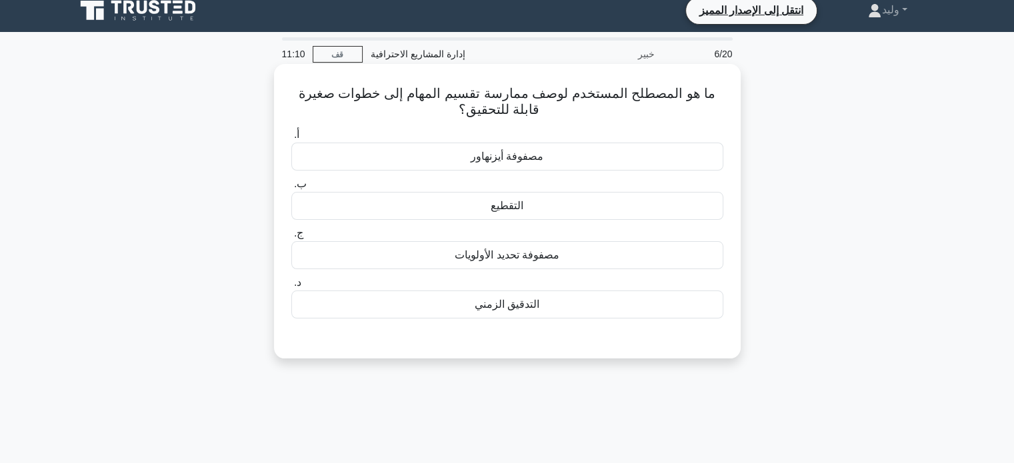
click at [697, 201] on div "التقطيع" at bounding box center [507, 206] width 432 height 28
click at [291, 189] on input "ب. التقطيع" at bounding box center [291, 184] width 0 height 9
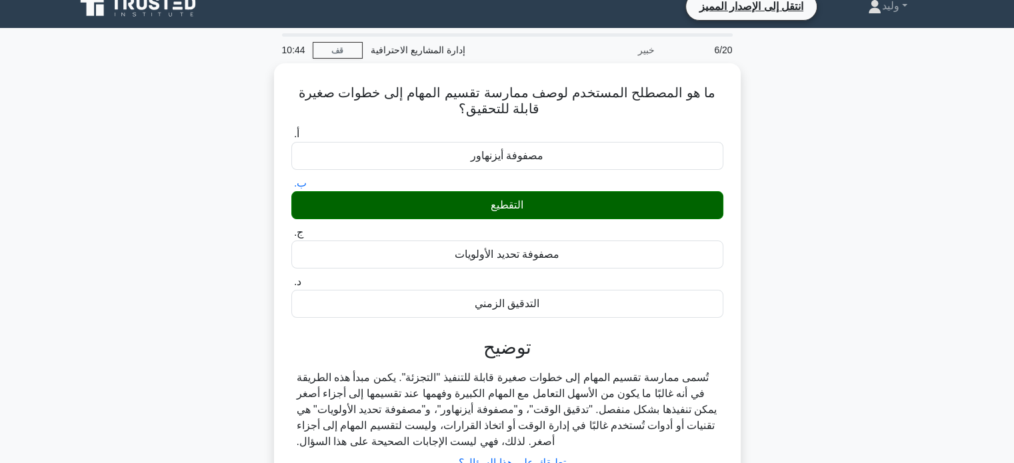
scroll to position [257, 0]
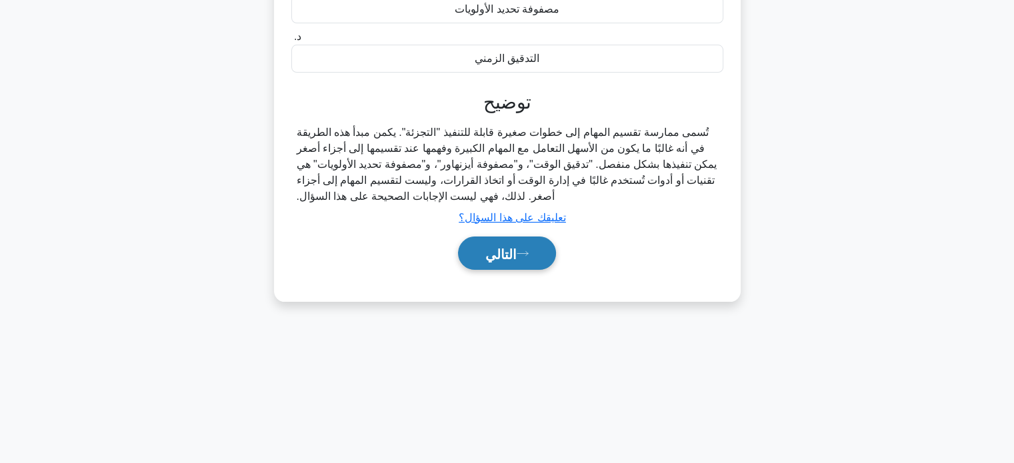
click at [516, 255] on font "التالي" at bounding box center [500, 254] width 31 height 15
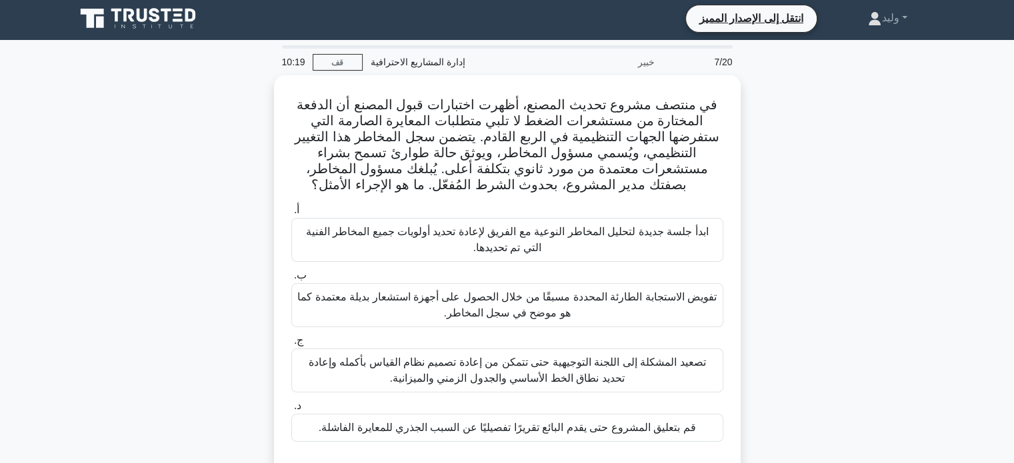
scroll to position [0, 0]
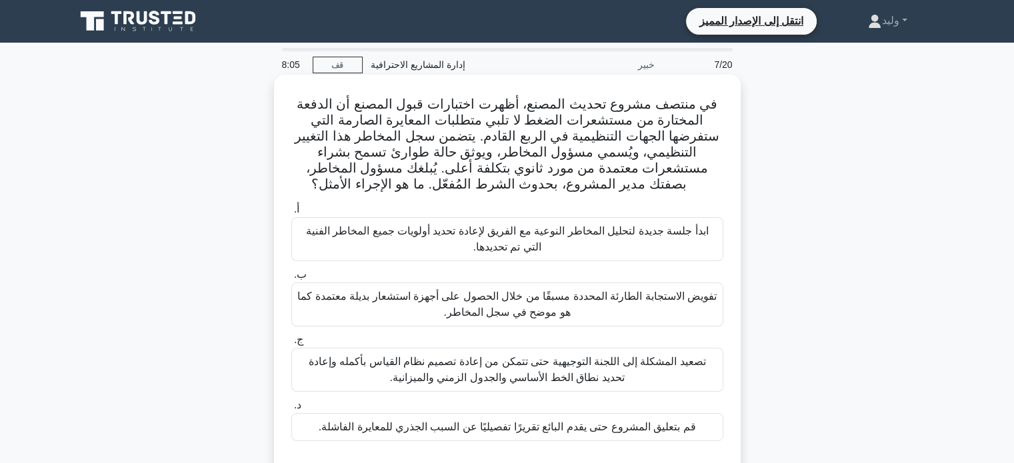
click at [648, 225] on font "ابدأ جلسة جديدة لتحليل المخاطر النوعية مع الفريق لإعادة تحديد أولويات جميع المخ…" at bounding box center [507, 238] width 402 height 27
click at [291, 214] on input "أ. ابدأ جلسة جديدة لتحليل المخاطر النوعية مع الفريق لإعادة تحديد أولويات جميع ا…" at bounding box center [291, 209] width 0 height 9
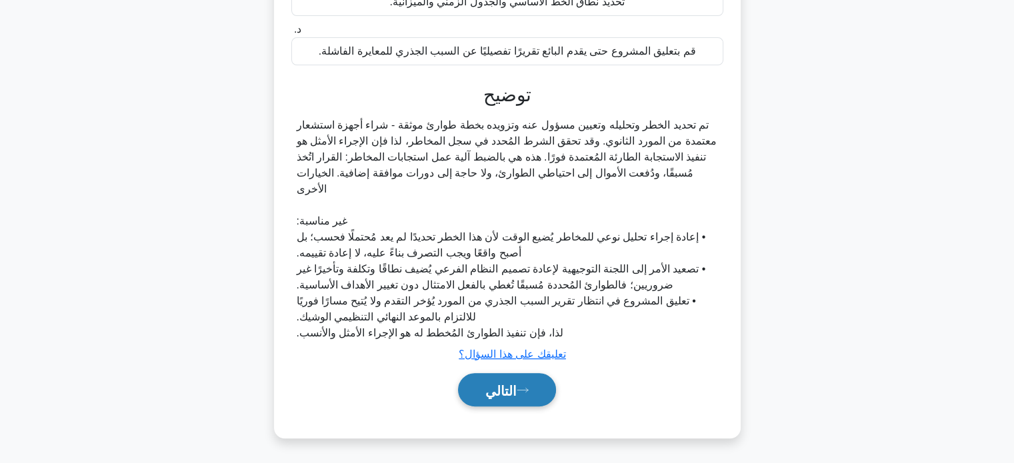
scroll to position [362, 0]
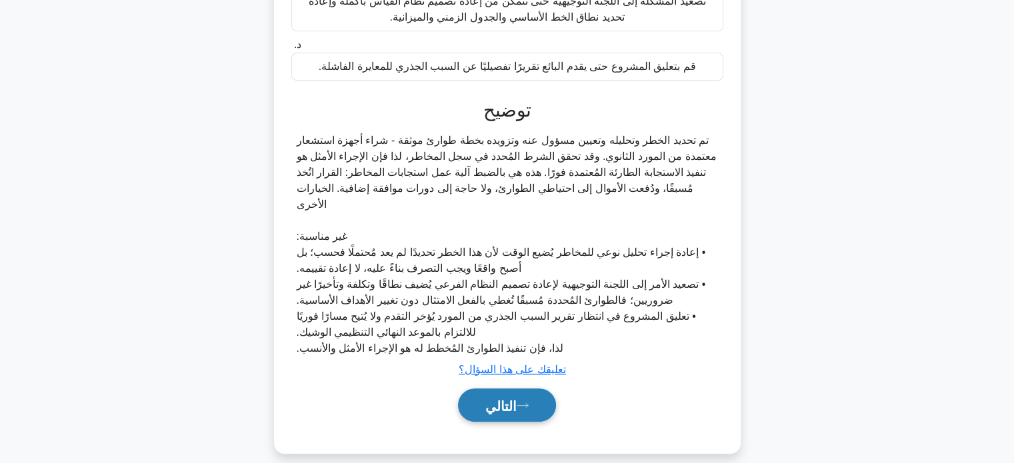
click at [505, 402] on button "التالي" at bounding box center [507, 405] width 98 height 34
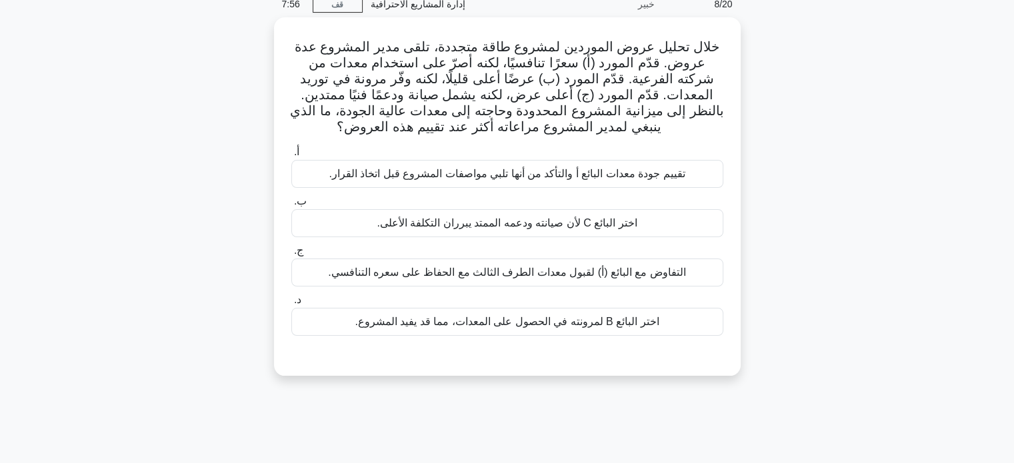
scroll to position [0, 0]
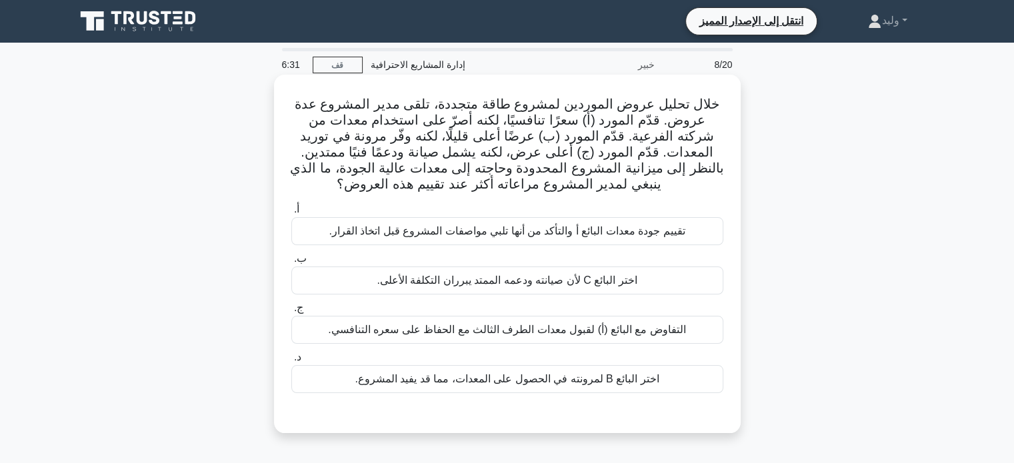
click at [656, 225] on font "تقييم جودة معدات البائع أ والتأكد من أنها تلبي مواصفات المشروع قبل اتخاذ القرار." at bounding box center [507, 230] width 356 height 11
click at [291, 214] on input "أ. تقييم جودة معدات البائع أ والتأكد من أنها تلبي مواصفات المشروع قبل اتخاذ الق…" at bounding box center [291, 209] width 0 height 9
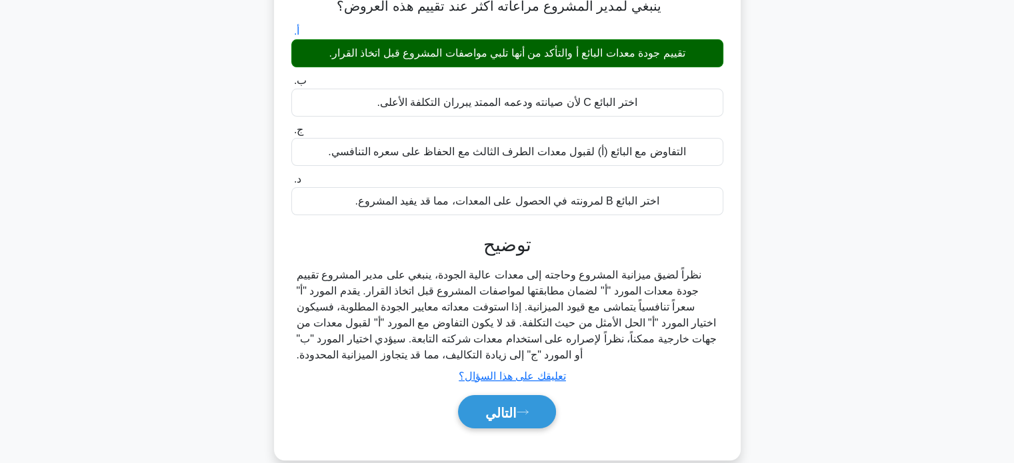
scroll to position [179, 0]
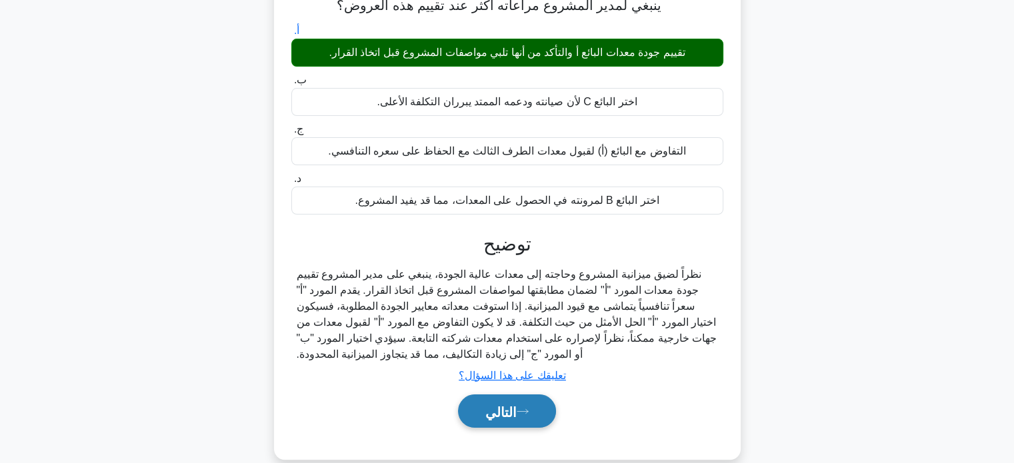
click at [512, 415] on font "التالي" at bounding box center [500, 411] width 31 height 15
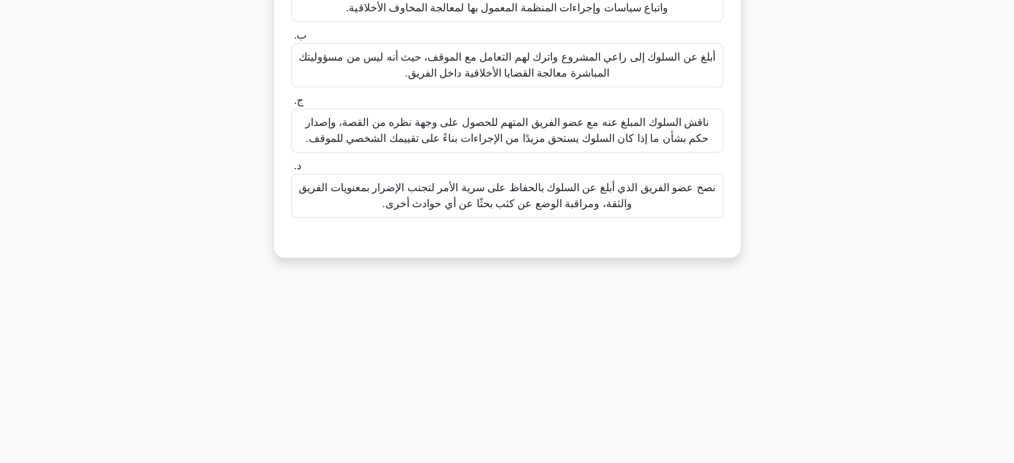
scroll to position [0, 0]
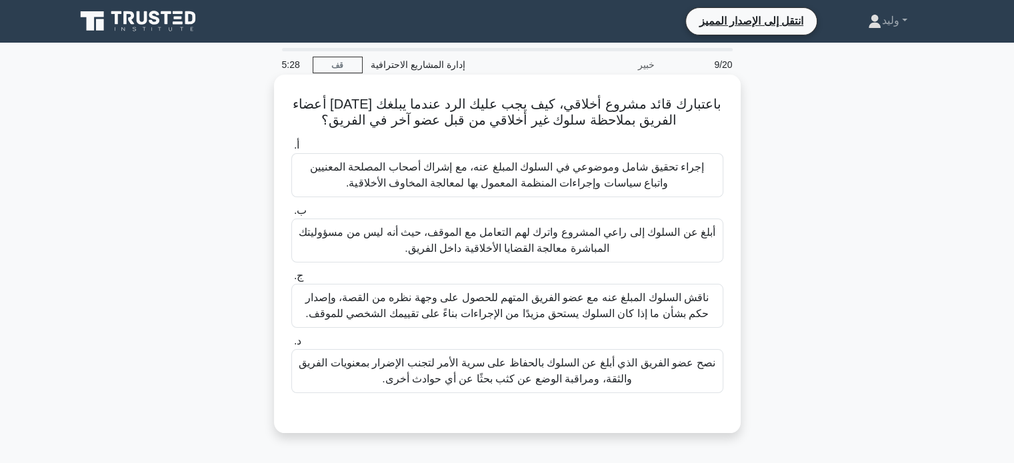
click at [717, 180] on div "إجراء تحقيق شامل وموضوعي في السلوك المبلغ عنه، مع إشراك أصحاب المصلحة المعنيين …" at bounding box center [507, 175] width 432 height 44
click at [291, 150] on input "أ. إجراء تحقيق شامل وموضوعي في السلوك المبلغ عنه، مع إشراك أصحاب المصلحة المعني…" at bounding box center [291, 145] width 0 height 9
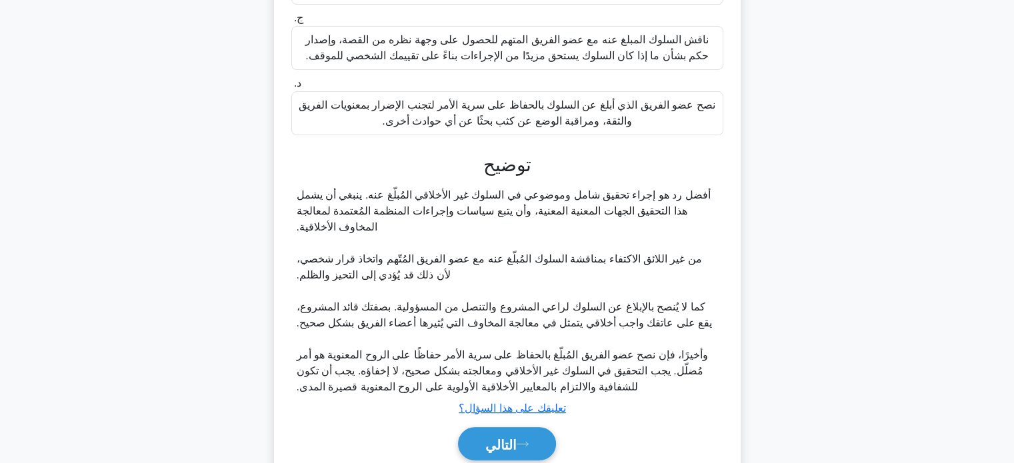
scroll to position [313, 0]
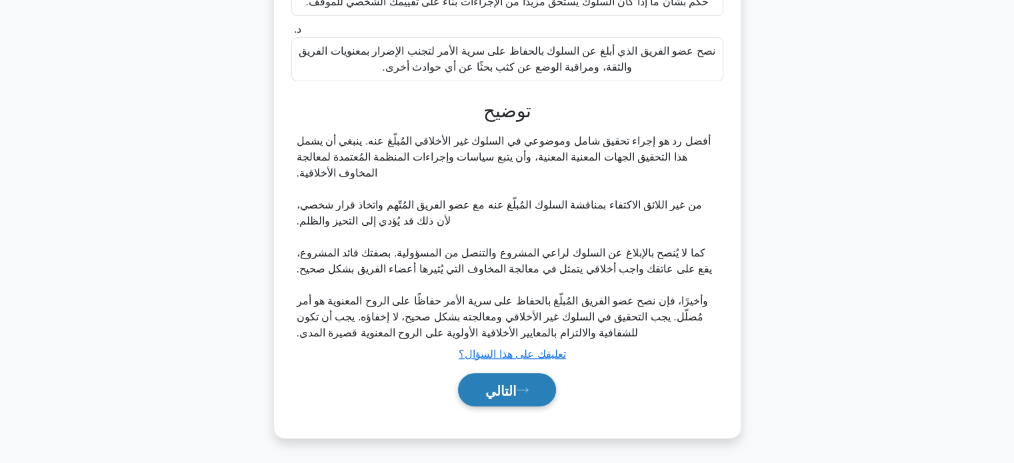
click at [530, 384] on button "التالي" at bounding box center [507, 390] width 98 height 34
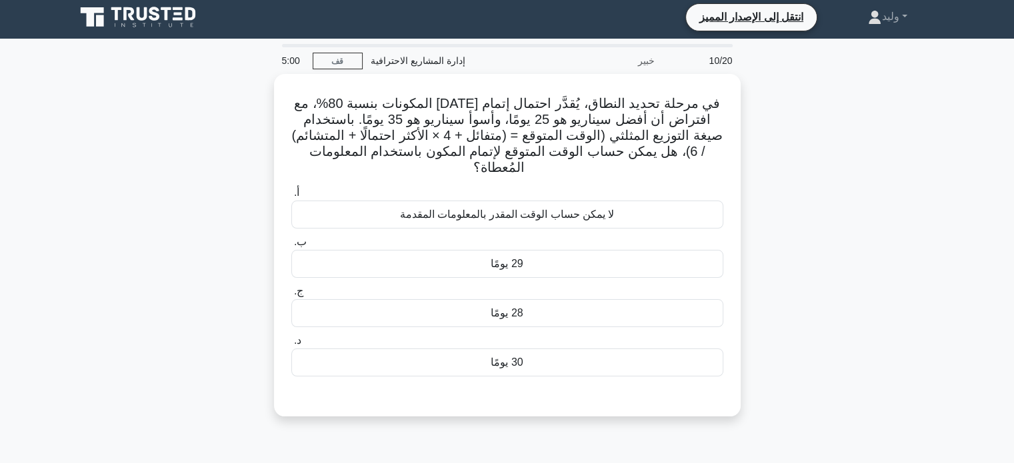
scroll to position [0, 0]
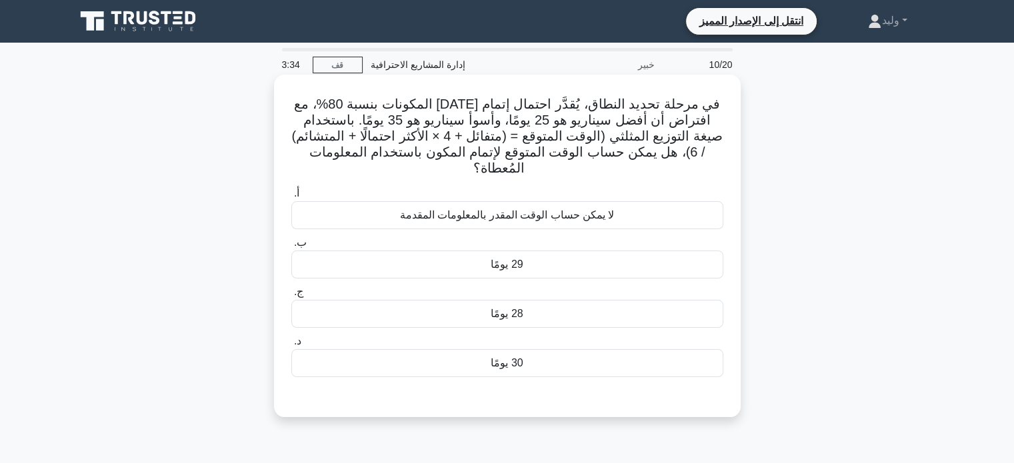
click at [664, 201] on div "لا يمكن حساب الوقت المقدر بالمعلومات المقدمة" at bounding box center [507, 215] width 432 height 28
click at [291, 194] on input "أ. لا يمكن حساب الوقت المقدر بالمعلومات المقدمة" at bounding box center [291, 193] width 0 height 9
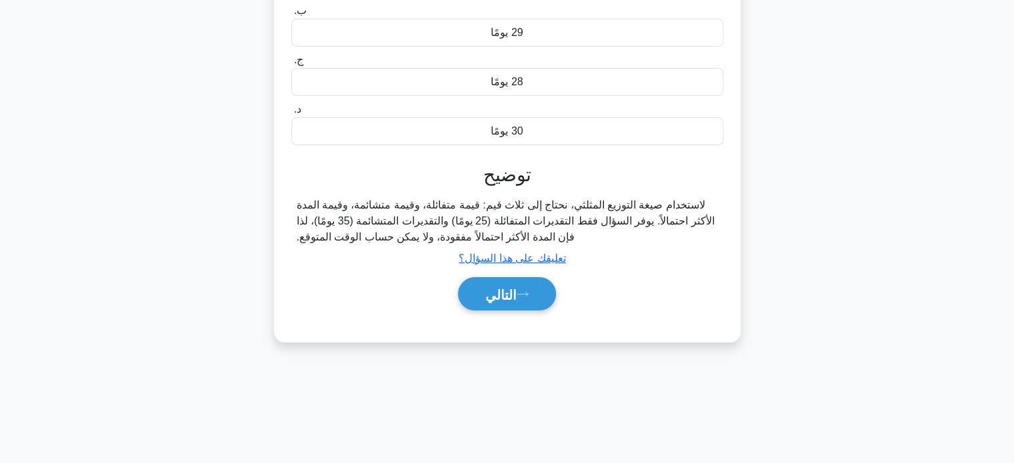
scroll to position [233, 0]
click at [516, 286] on font "التالي" at bounding box center [500, 293] width 31 height 15
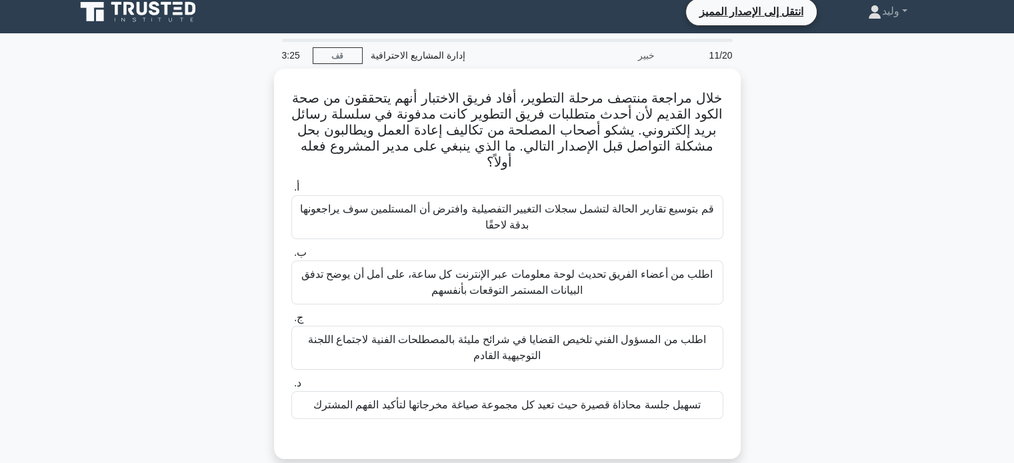
scroll to position [0, 0]
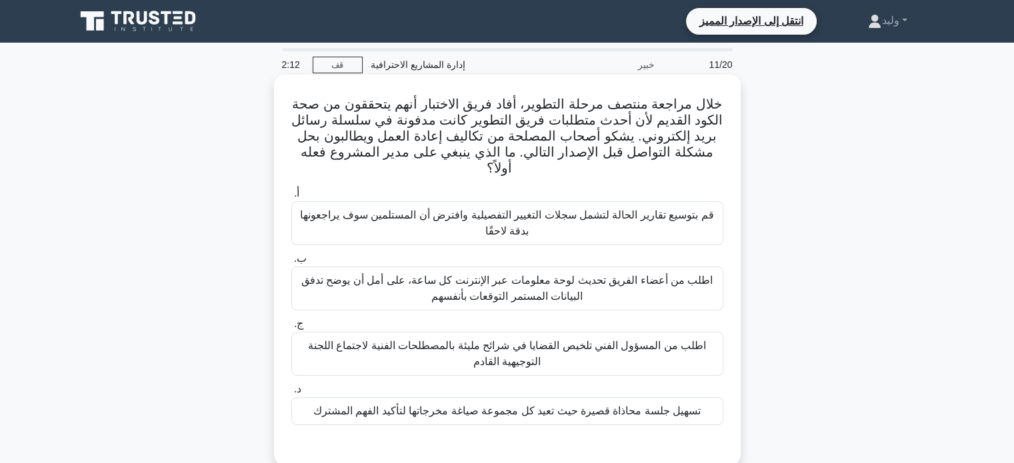
click at [638, 415] on font "تسهيل جلسة محاذاة قصيرة حيث تعيد كل مجموعة صياغة مخرجاتها لتأكيد الفهم المشترك" at bounding box center [506, 410] width 387 height 11
click at [291, 394] on input "د. تسهيل جلسة محاذاة قصيرة حيث تعيد كل مجموعة صياغة مخرجاتها لتأكيد الفهم المشت…" at bounding box center [291, 389] width 0 height 9
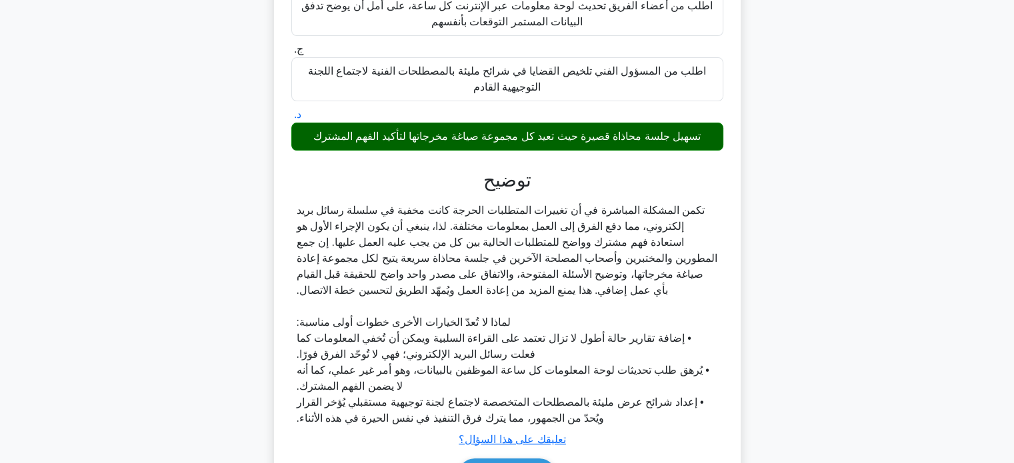
scroll to position [360, 0]
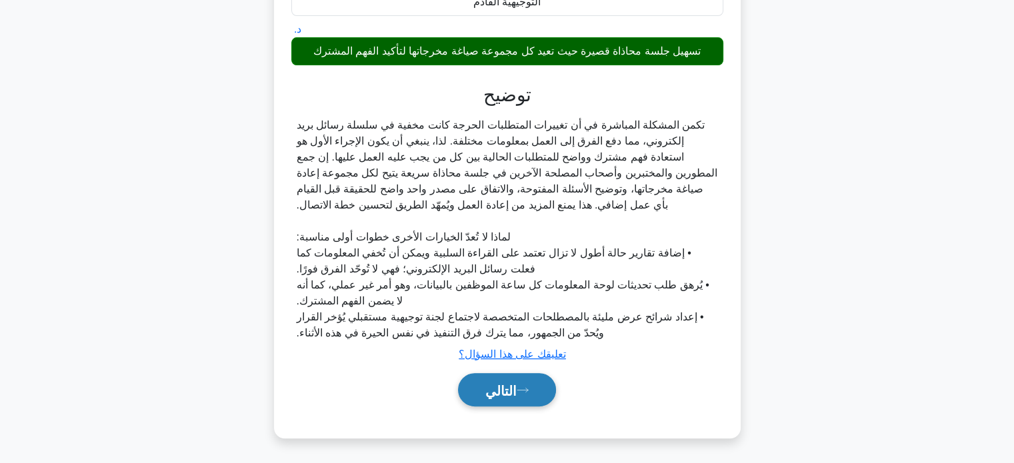
click at [541, 393] on button "التالي" at bounding box center [507, 390] width 98 height 34
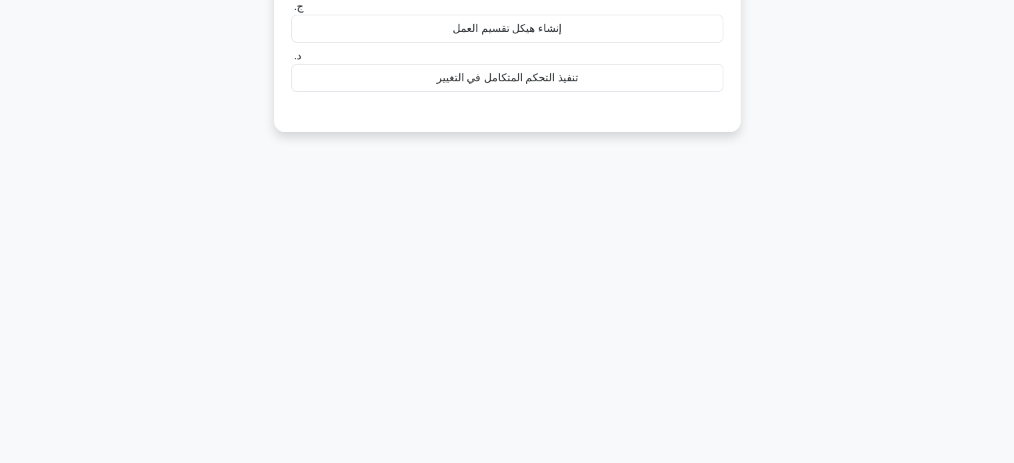
scroll to position [0, 0]
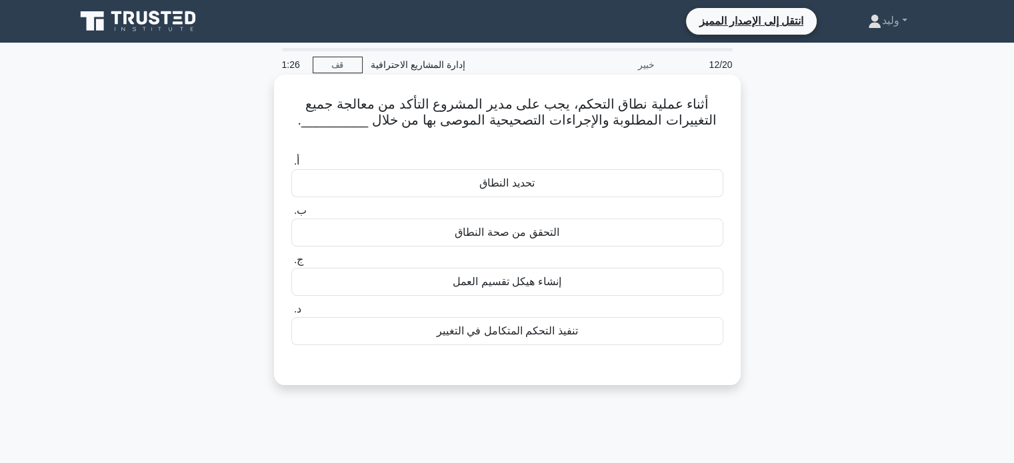
click at [641, 323] on div "تنفيذ التحكم المتكامل في التغيير" at bounding box center [507, 331] width 432 height 28
click at [291, 314] on input "د. تنفيذ التحكم المتكامل في التغيير" at bounding box center [291, 309] width 0 height 9
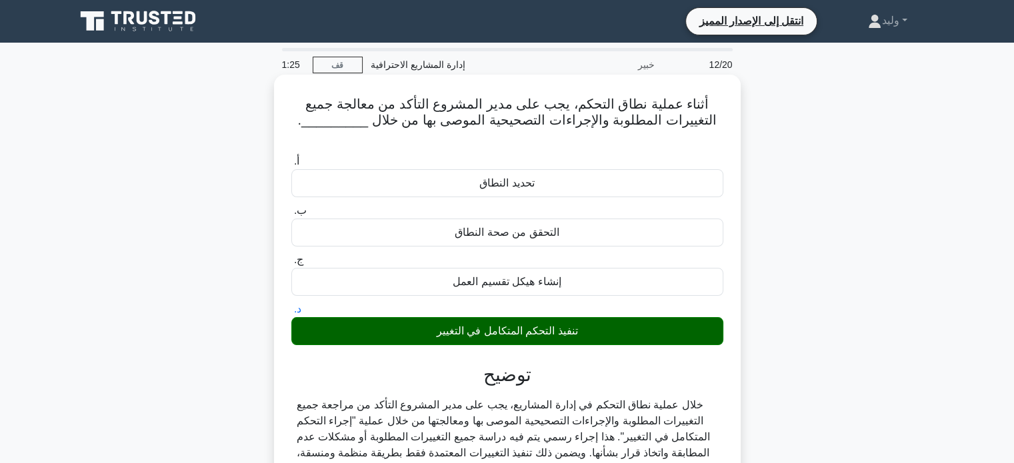
scroll to position [265, 0]
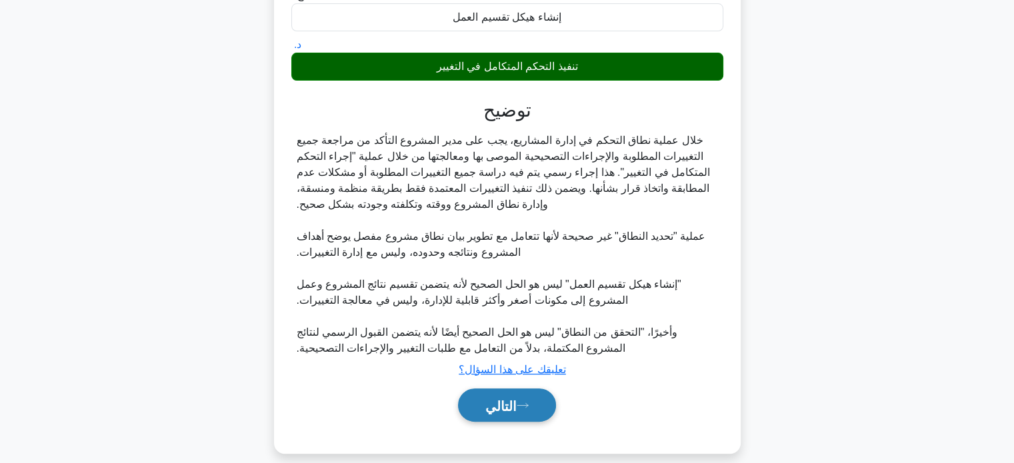
click at [520, 388] on button "التالي" at bounding box center [507, 405] width 98 height 34
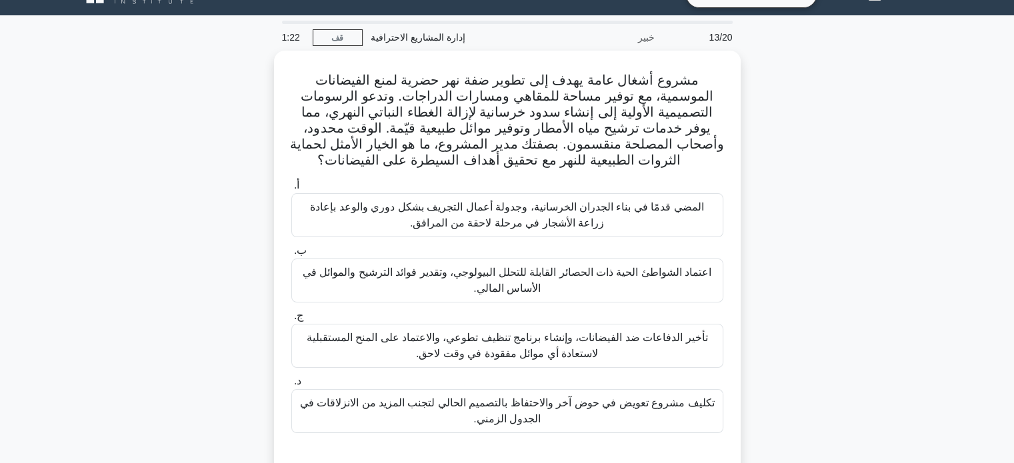
scroll to position [0, 0]
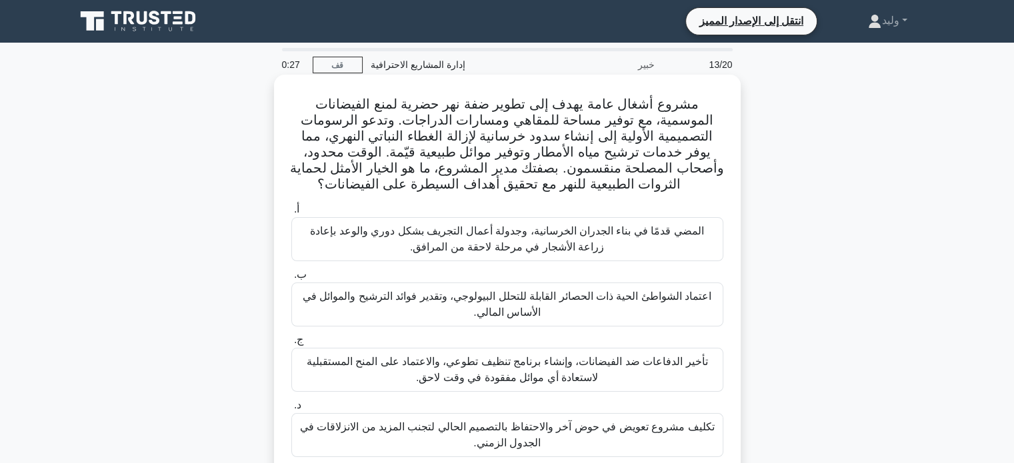
click at [639, 302] on font "اعتماد الشواطئ الحية ذات الحصائر القابلة للتحلل البيولوجي، وتقدير فوائد الترشيح…" at bounding box center [507, 304] width 408 height 27
click at [291, 279] on input "ب. اعتماد الشواطئ الحية ذات الحصائر القابلة للتحلل البيولوجي، وتقدير فوائد التر…" at bounding box center [291, 275] width 0 height 9
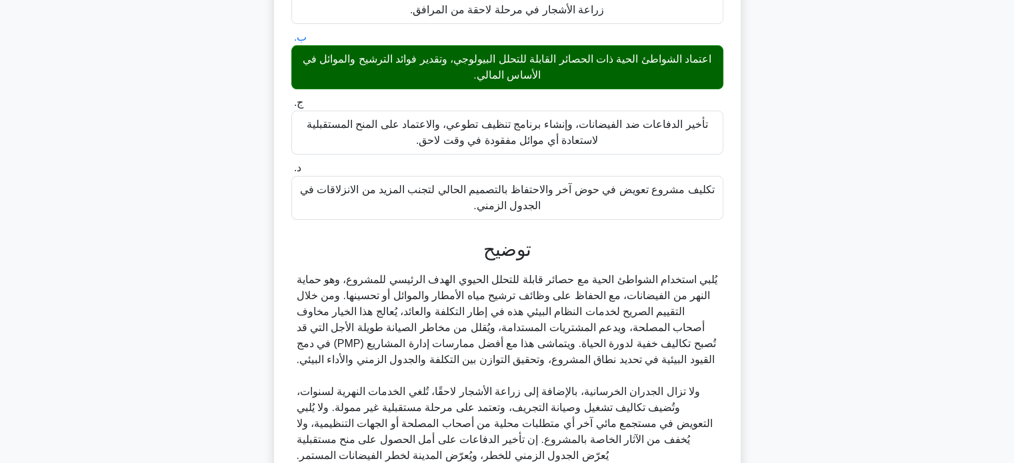
scroll to position [360, 0]
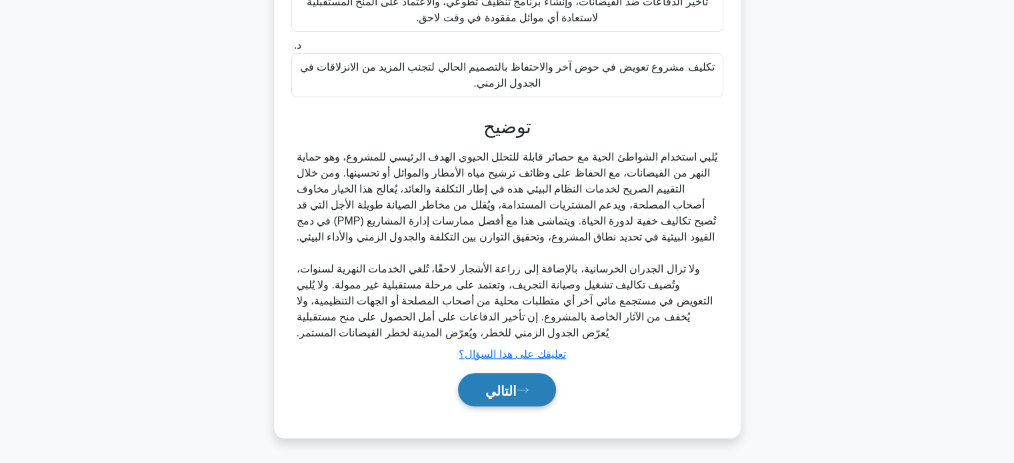
click at [497, 394] on font "التالي" at bounding box center [500, 390] width 31 height 15
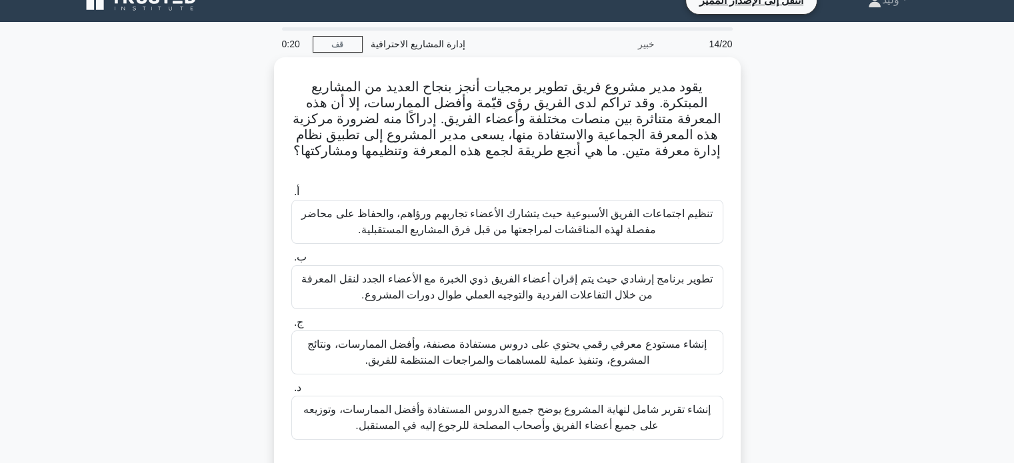
scroll to position [20, 0]
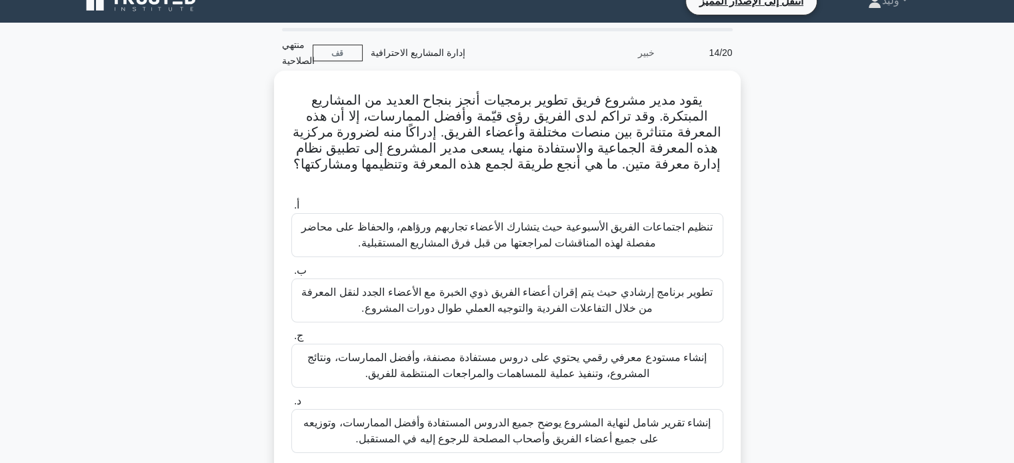
click at [593, 221] on font "تنظيم اجتماعات الفريق الأسبوعية حيث يتشارك الأعضاء تجاربهم ورؤاهم، والحفاظ على …" at bounding box center [506, 234] width 411 height 27
click at [291, 206] on input "أ. تنظيم اجتماعات الفريق الأسبوعية حيث يتشارك الأعضاء تجاربهم ورؤاهم، والحفاظ ع…" at bounding box center [291, 205] width 0 height 9
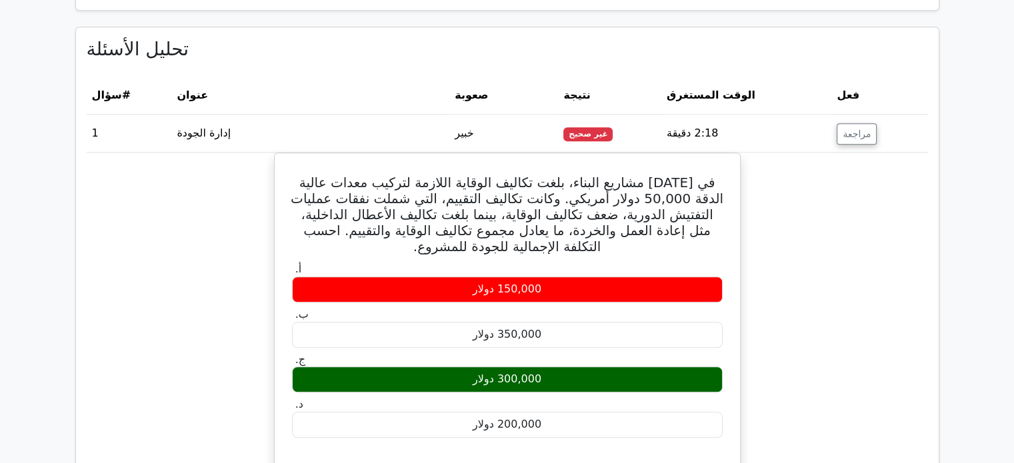
scroll to position [1229, 0]
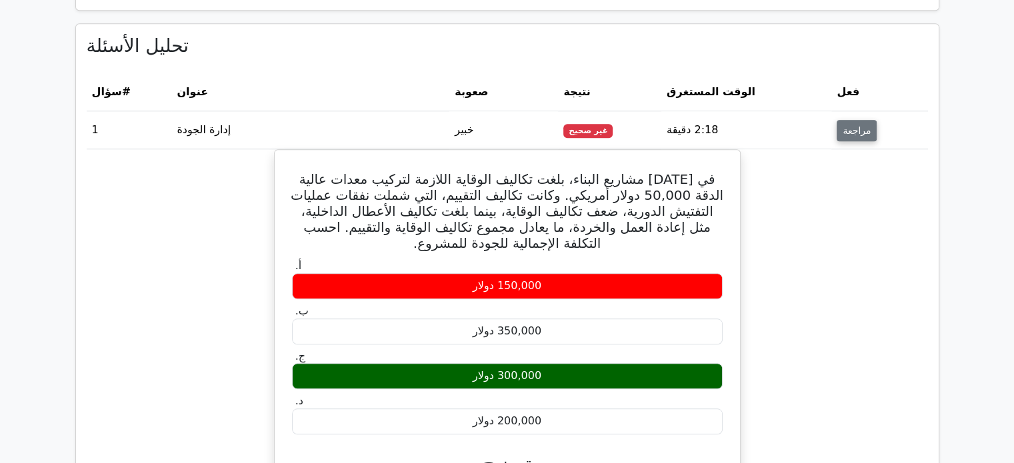
click at [849, 125] on font "مراجعة" at bounding box center [856, 130] width 28 height 11
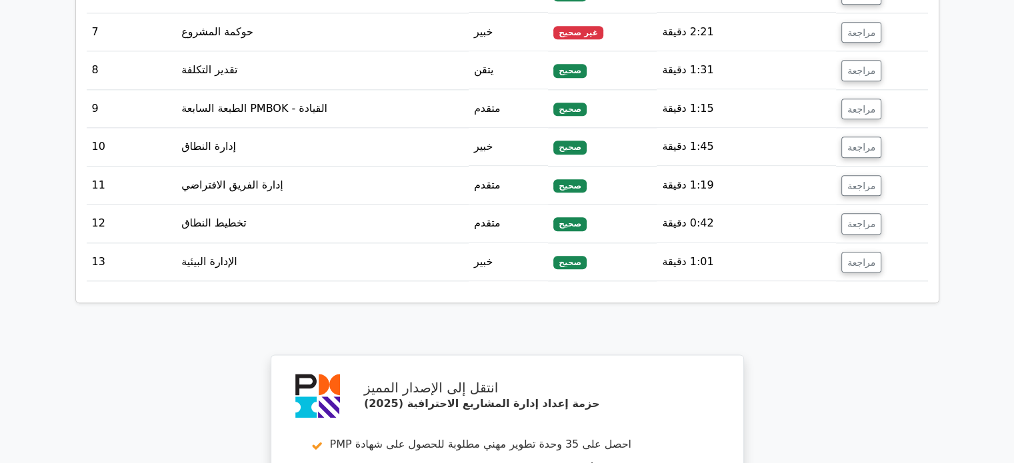
scroll to position [1575, 0]
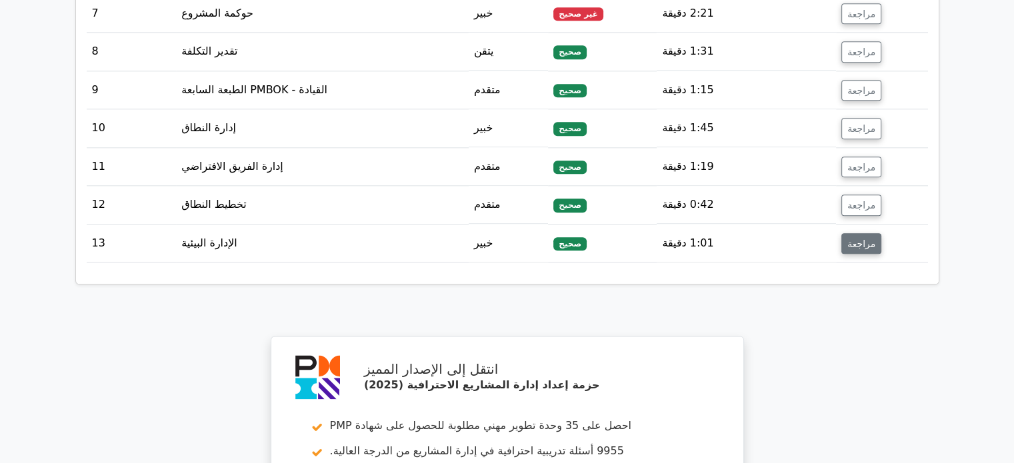
click at [863, 238] on font "مراجعة" at bounding box center [861, 243] width 28 height 11
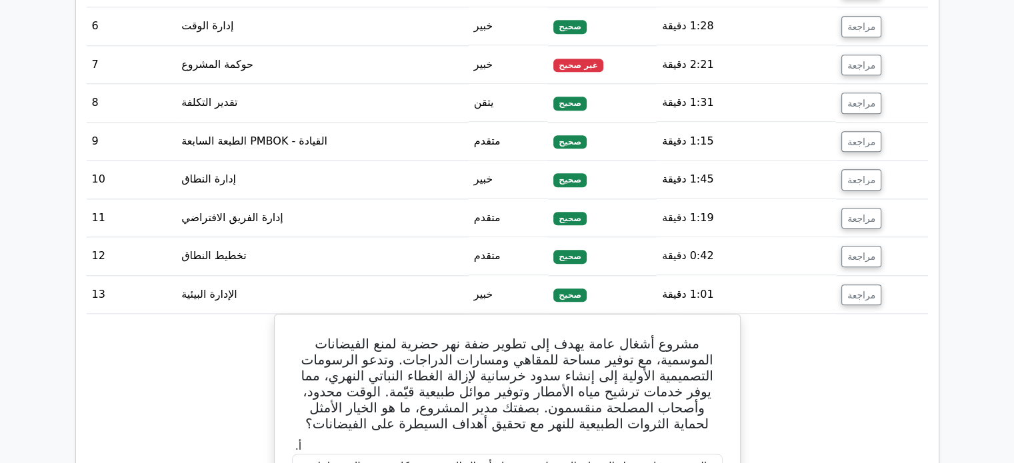
scroll to position [1522, 0]
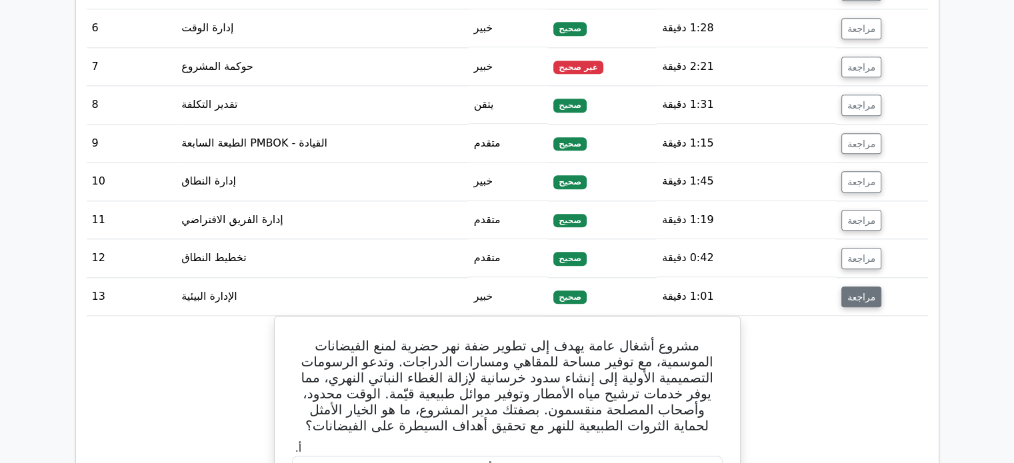
click at [860, 291] on font "مراجعة" at bounding box center [861, 296] width 28 height 11
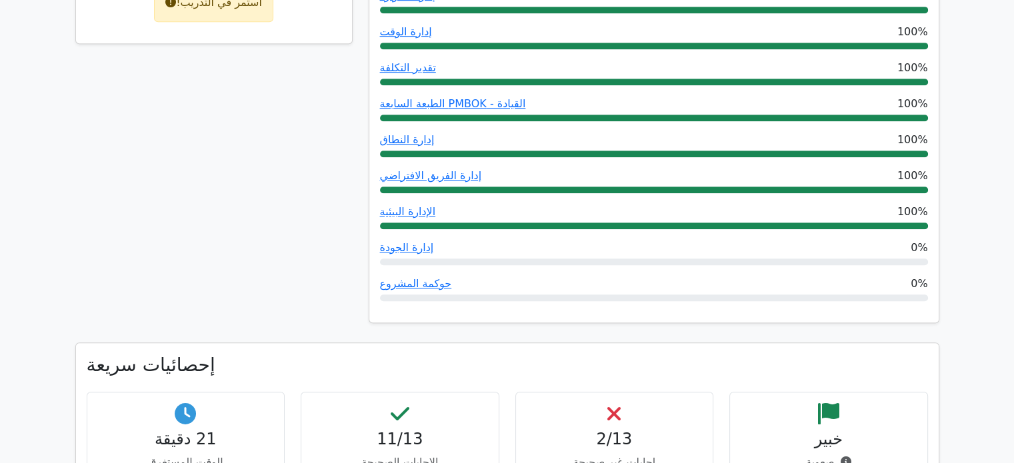
scroll to position [722, 0]
